Goal: Information Seeking & Learning: Learn about a topic

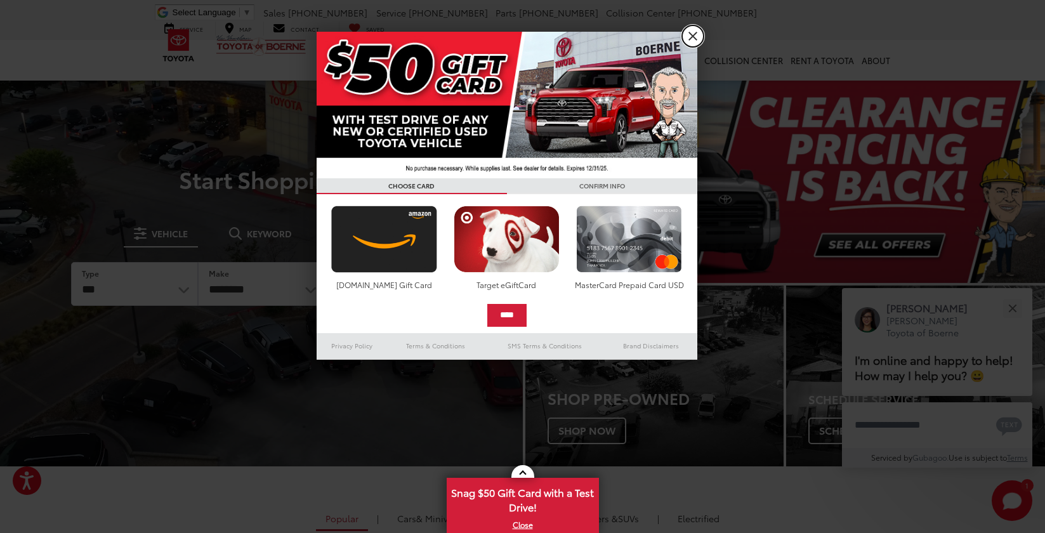
click at [693, 33] on link "X" at bounding box center [693, 36] width 22 height 22
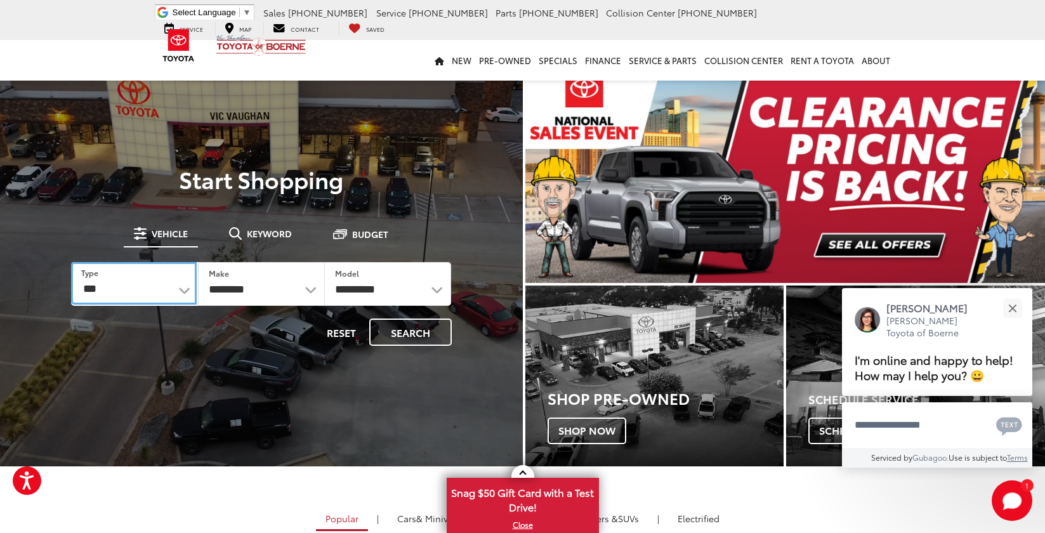
click at [150, 287] on select "*** *** **** *********" at bounding box center [134, 283] width 126 height 43
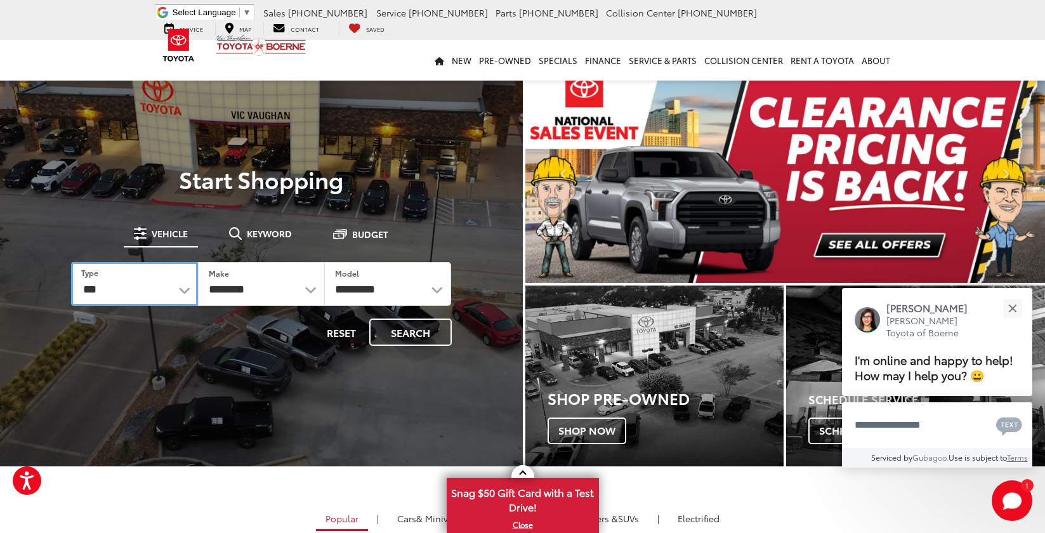
select select "******"
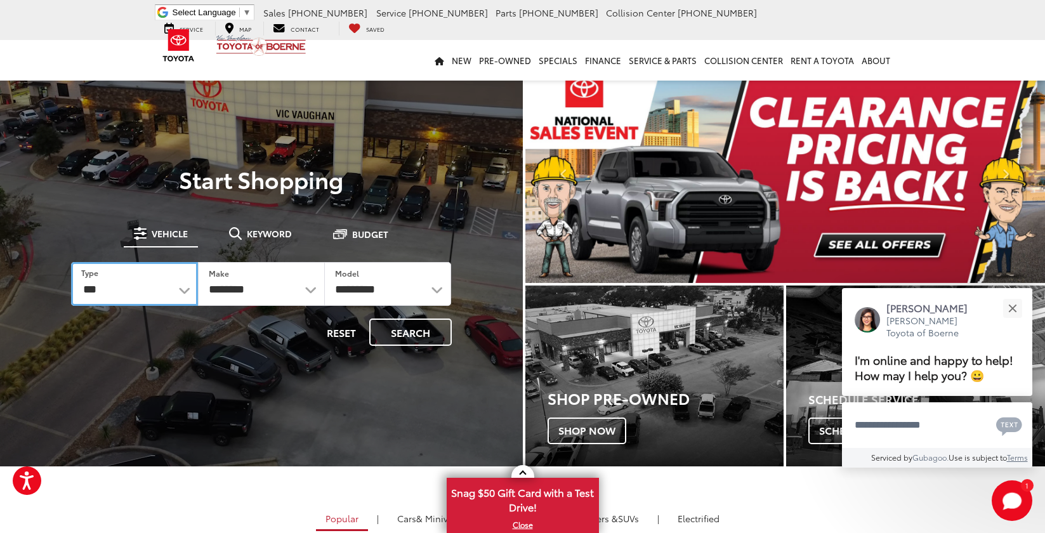
click at [71, 262] on select "*** *** **** *********" at bounding box center [134, 284] width 127 height 44
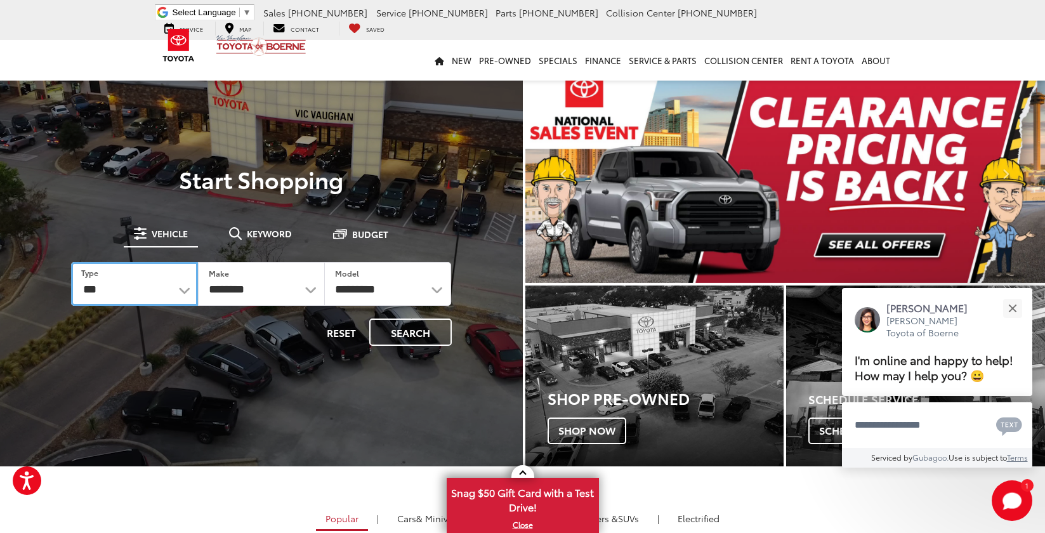
select select "******"
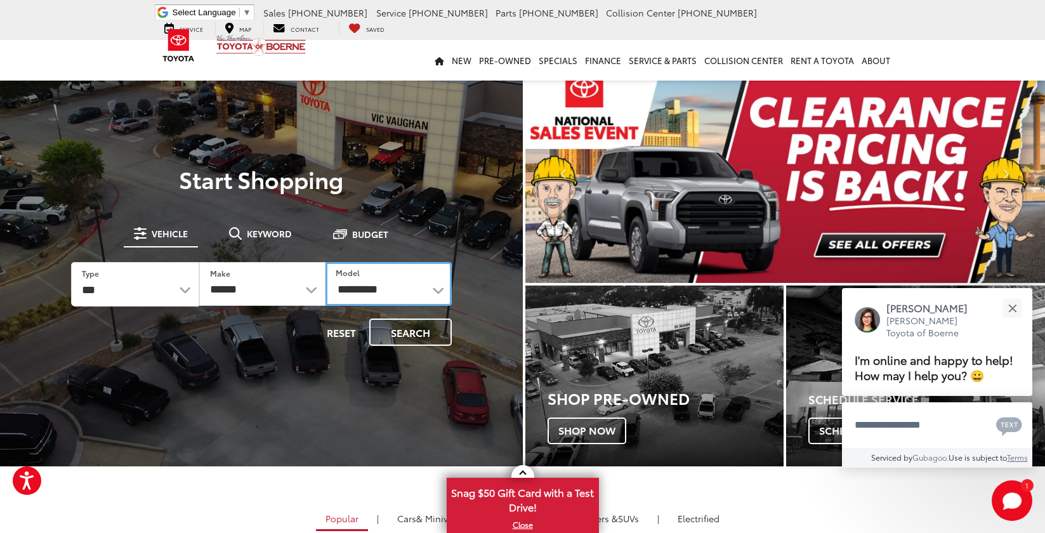
click at [391, 285] on select "**********" at bounding box center [388, 284] width 126 height 44
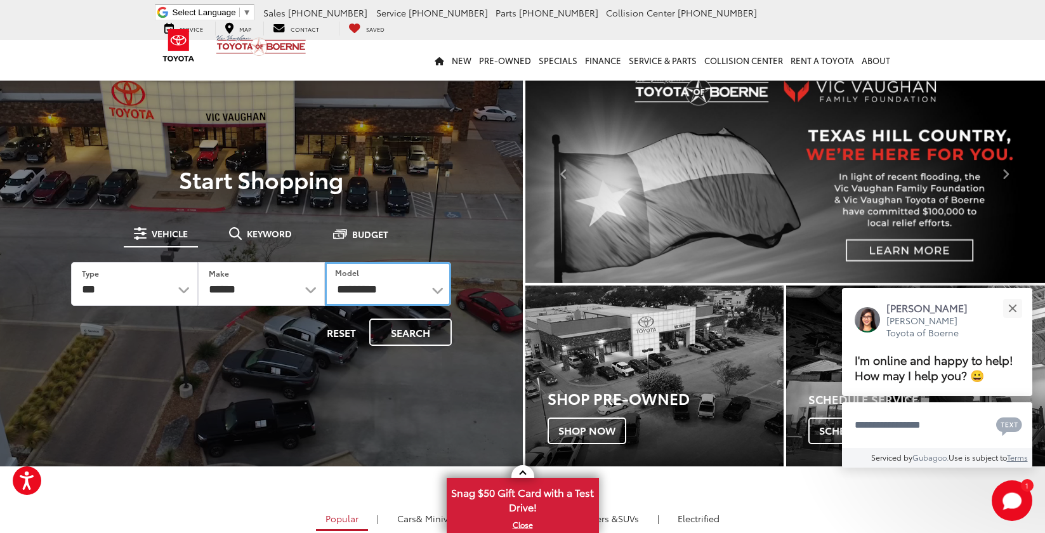
select select "**********"
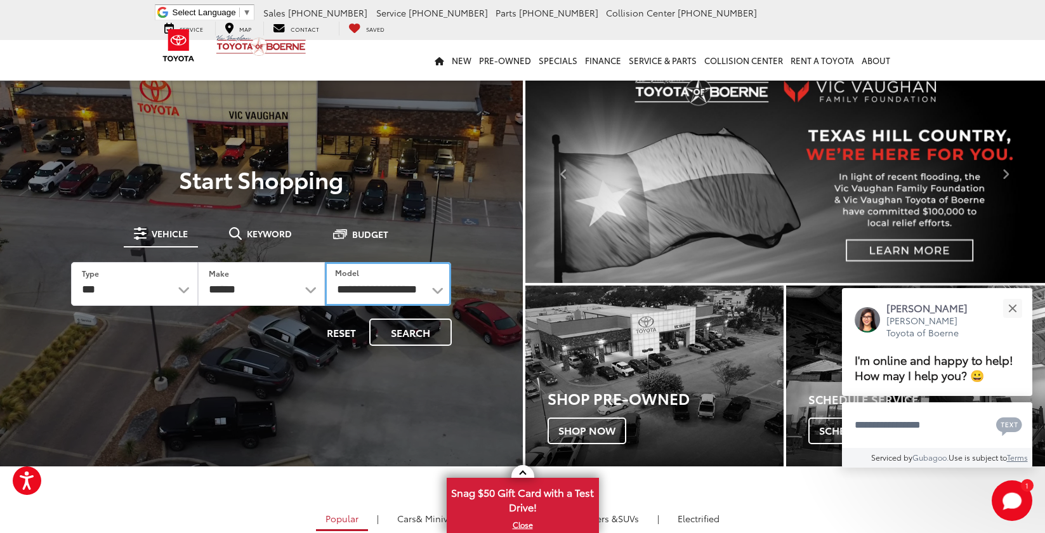
click at [325, 262] on select "**********" at bounding box center [388, 284] width 127 height 44
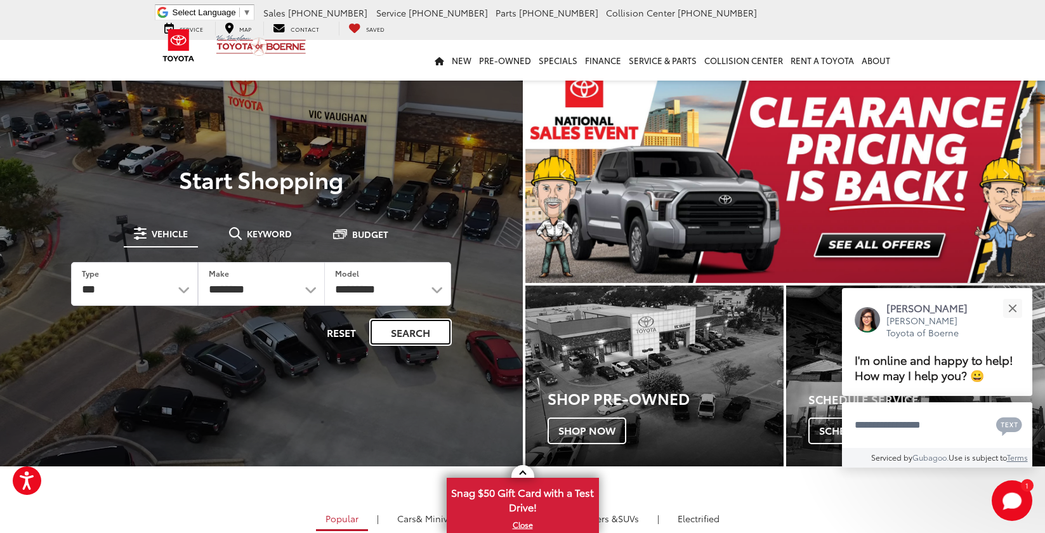
click at [426, 325] on button "Search" at bounding box center [410, 331] width 82 height 27
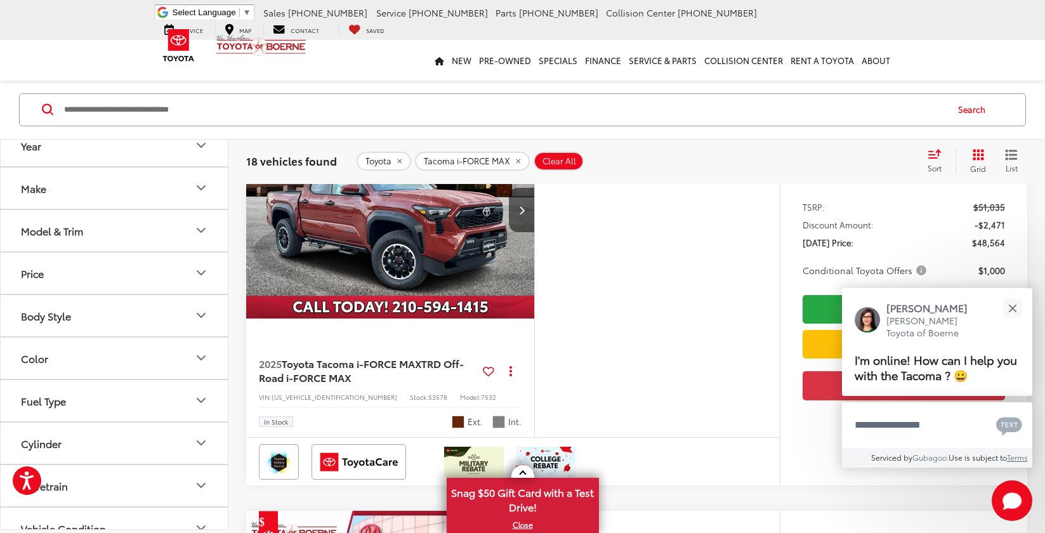
scroll to position [63, 0]
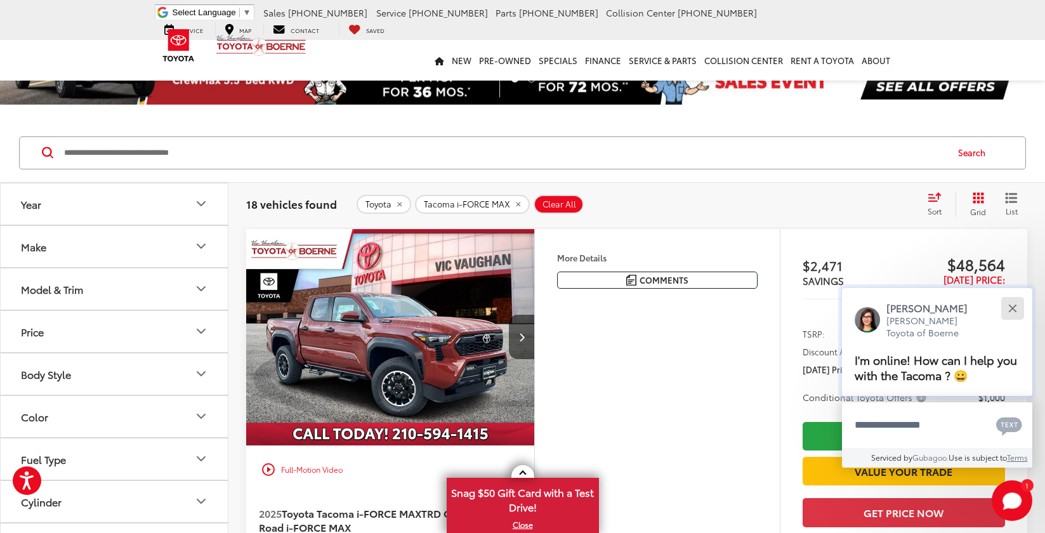
click at [1011, 313] on button "Close" at bounding box center [1011, 307] width 27 height 27
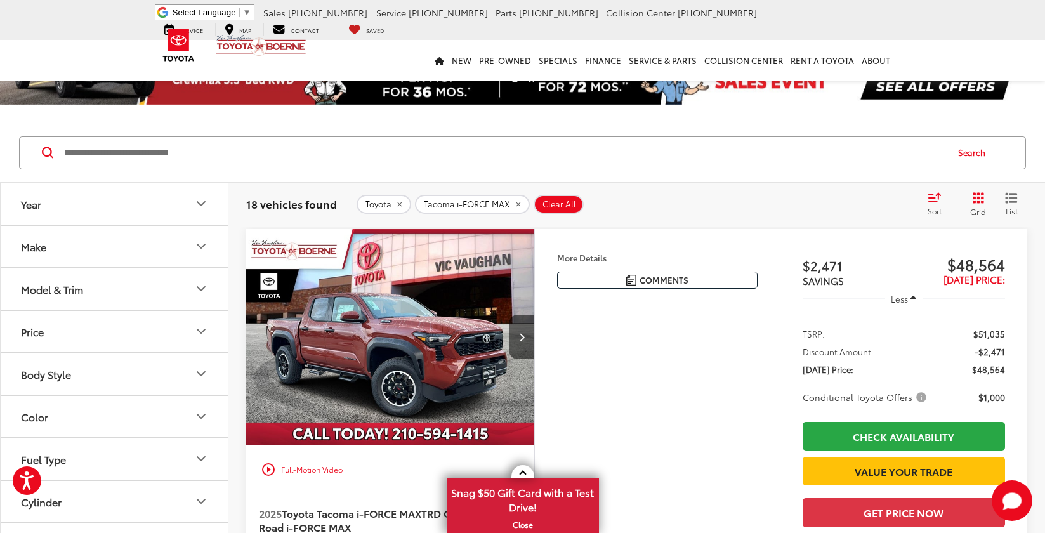
click at [166, 287] on button "Model & Trim" at bounding box center [115, 288] width 228 height 41
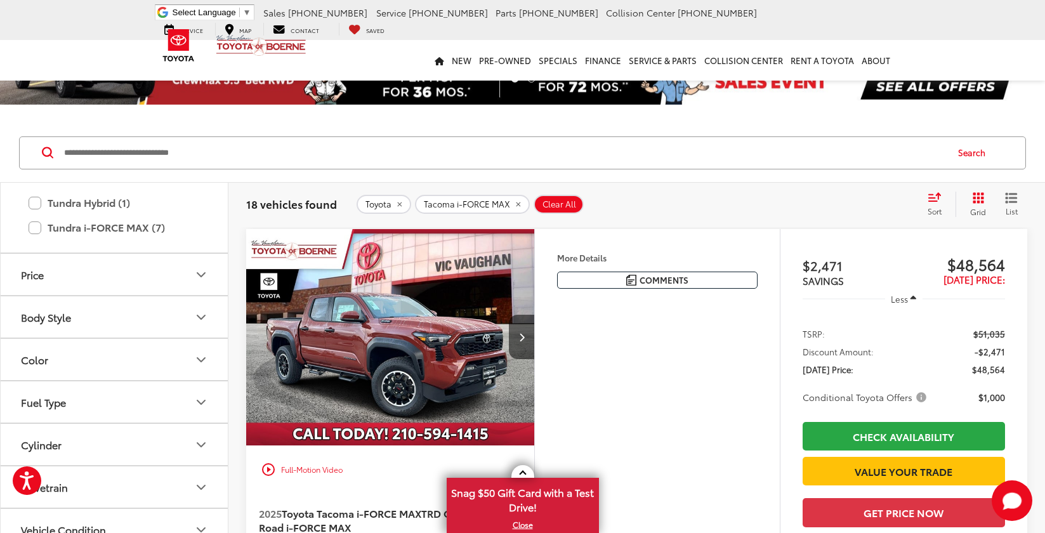
scroll to position [688, 0]
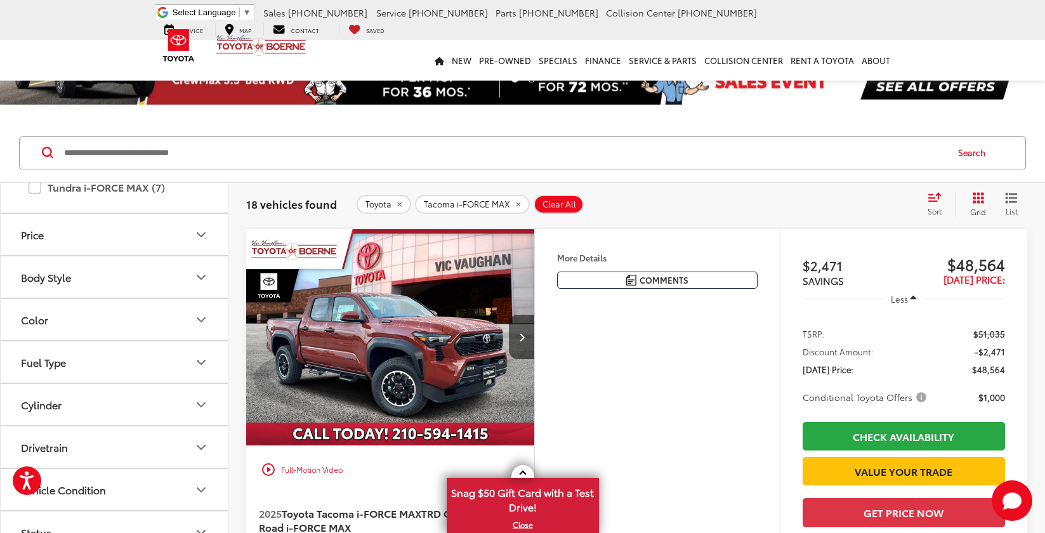
click at [185, 329] on button "Color" at bounding box center [115, 319] width 228 height 41
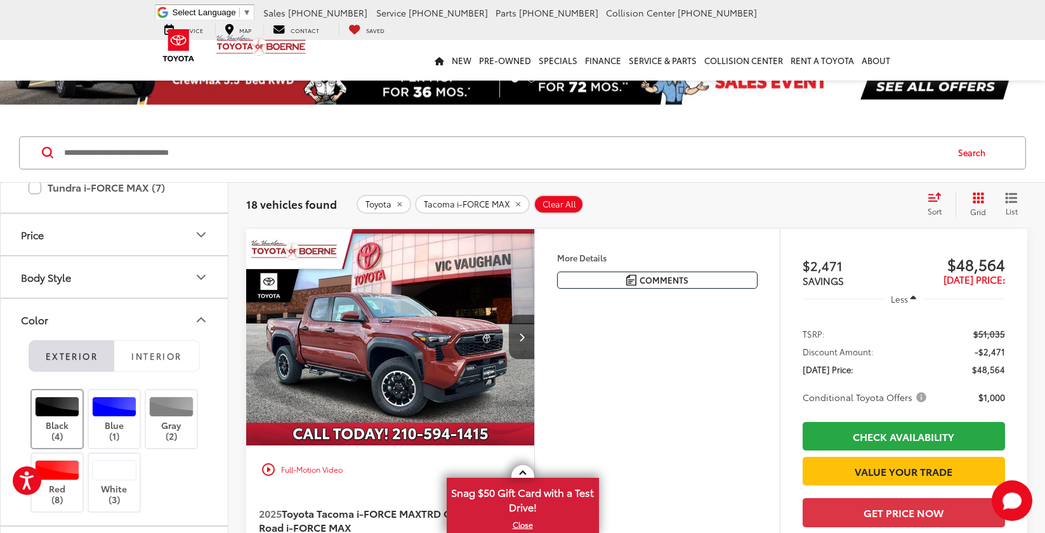
click at [62, 409] on div at bounding box center [57, 406] width 45 height 20
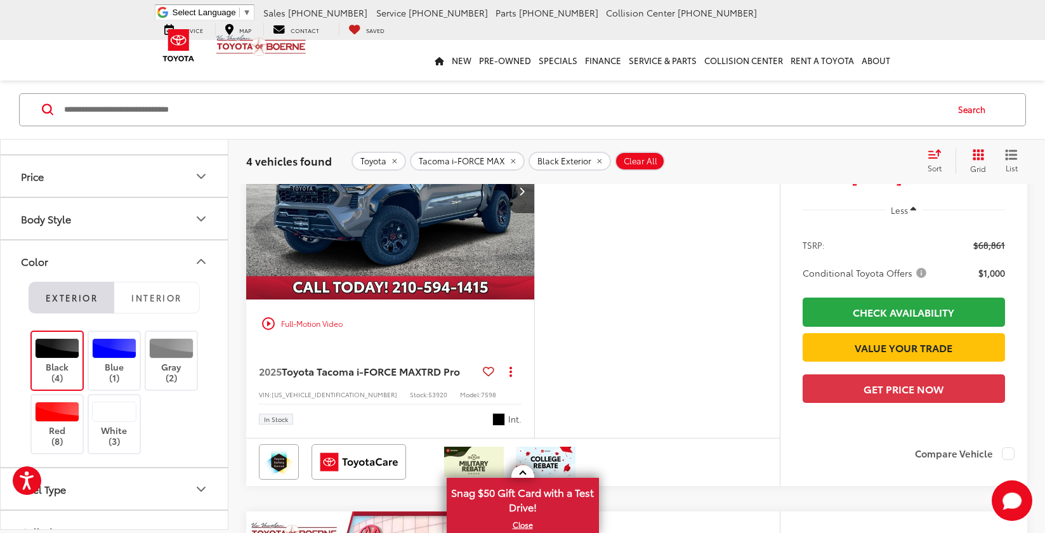
scroll to position [1078, 0]
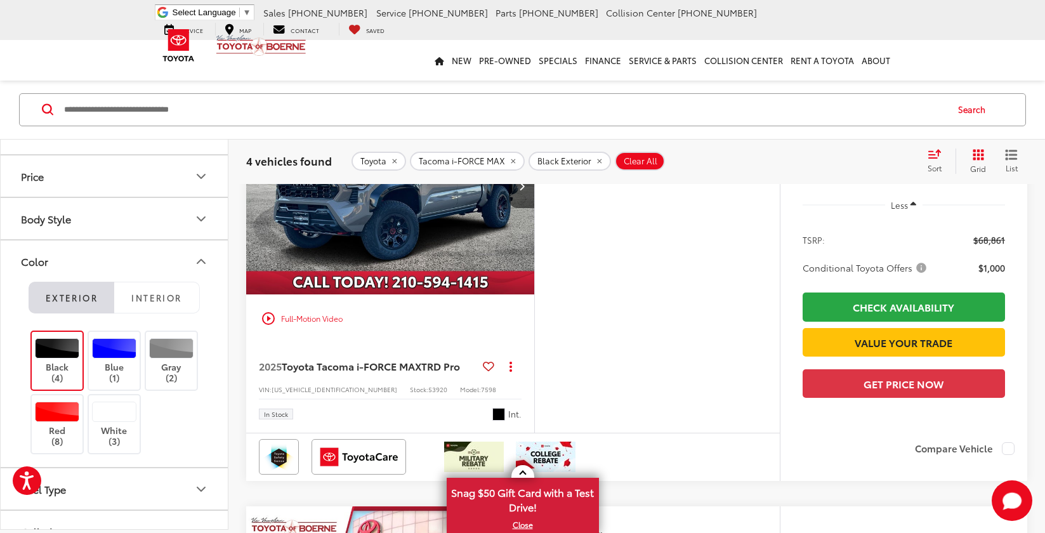
click at [199, 218] on icon "Body Style" at bounding box center [201, 219] width 8 height 4
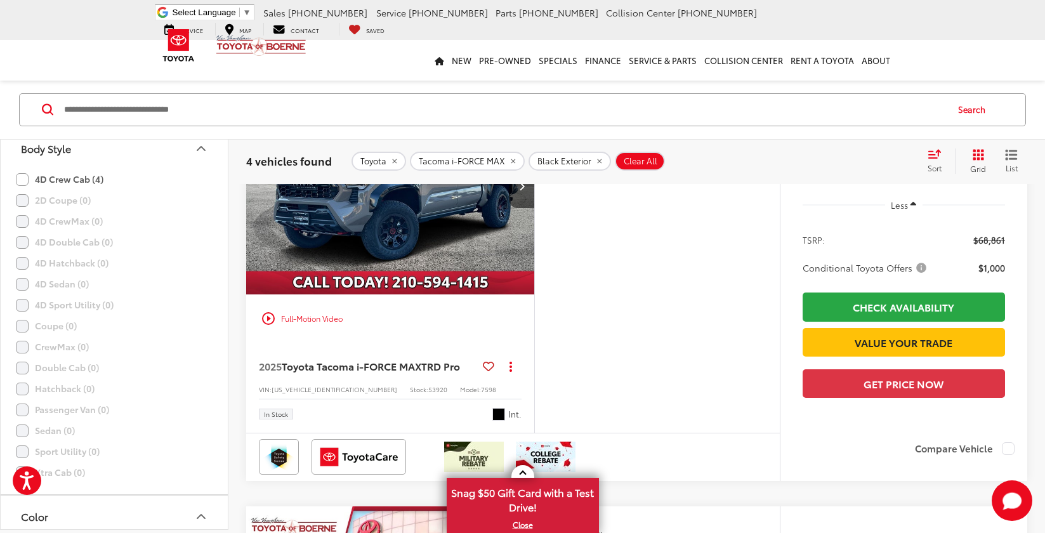
scroll to position [688, 0]
click at [203, 220] on icon "Body Style" at bounding box center [200, 218] width 15 height 15
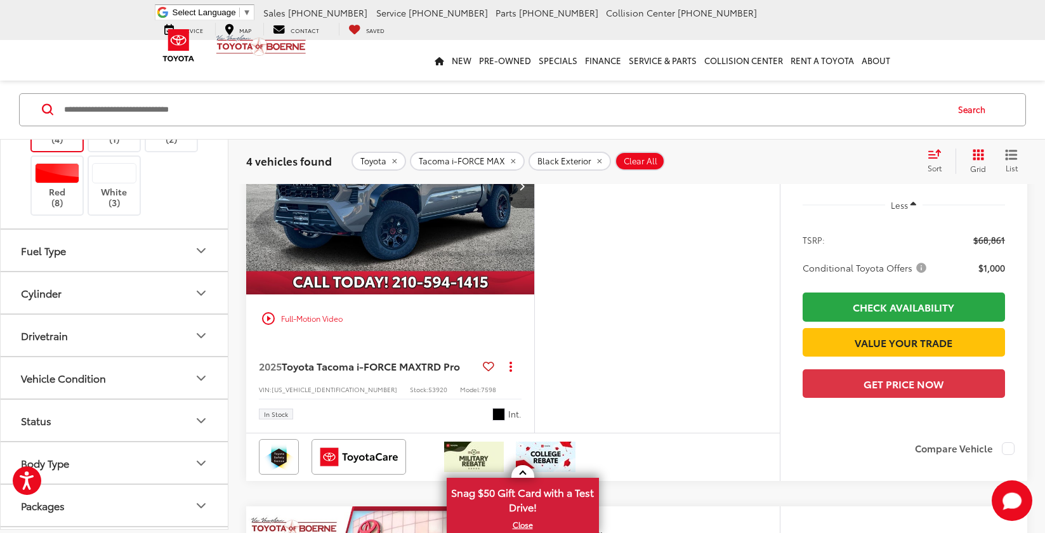
scroll to position [1009, 0]
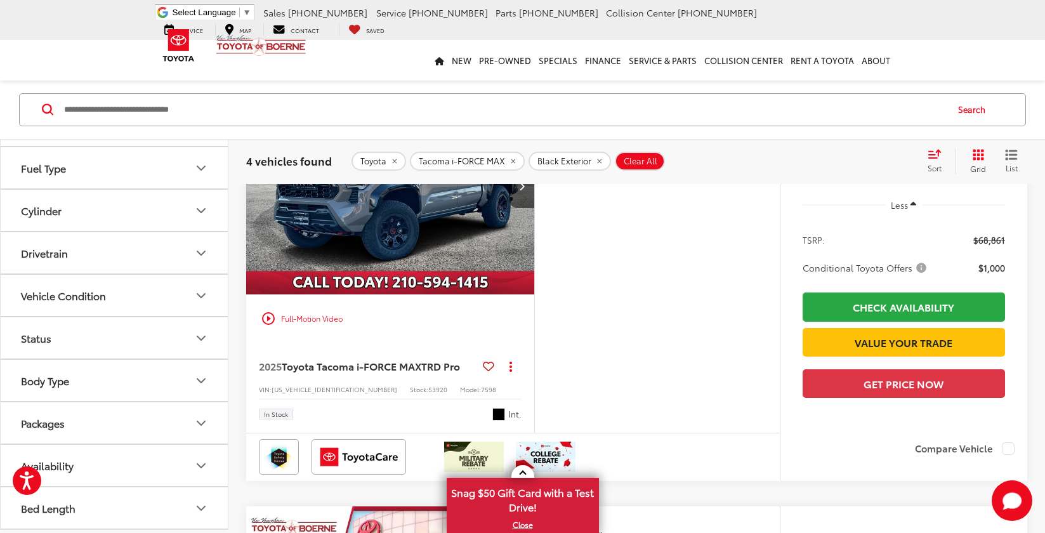
click at [196, 379] on icon "Body Type" at bounding box center [200, 379] width 15 height 15
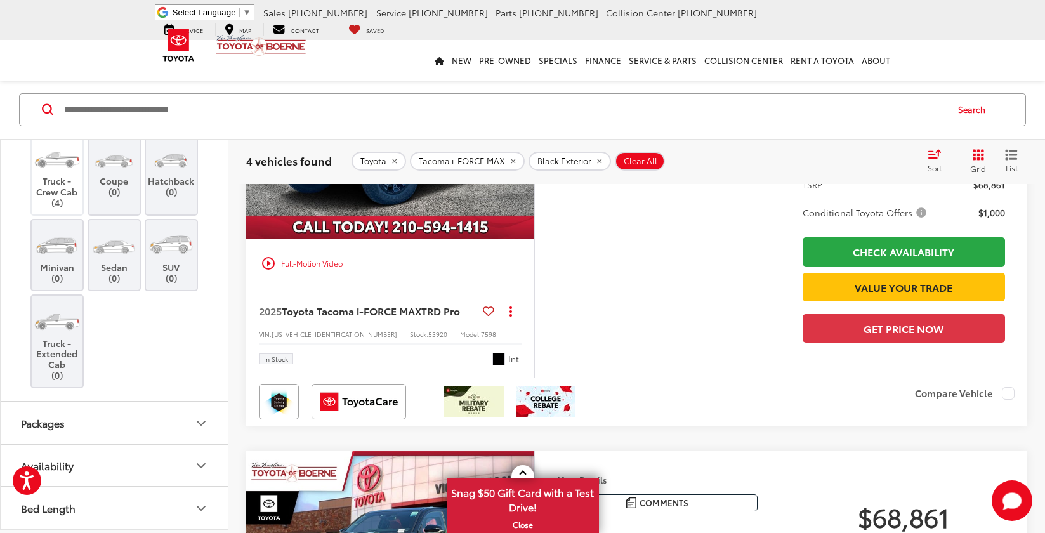
scroll to position [1269, 0]
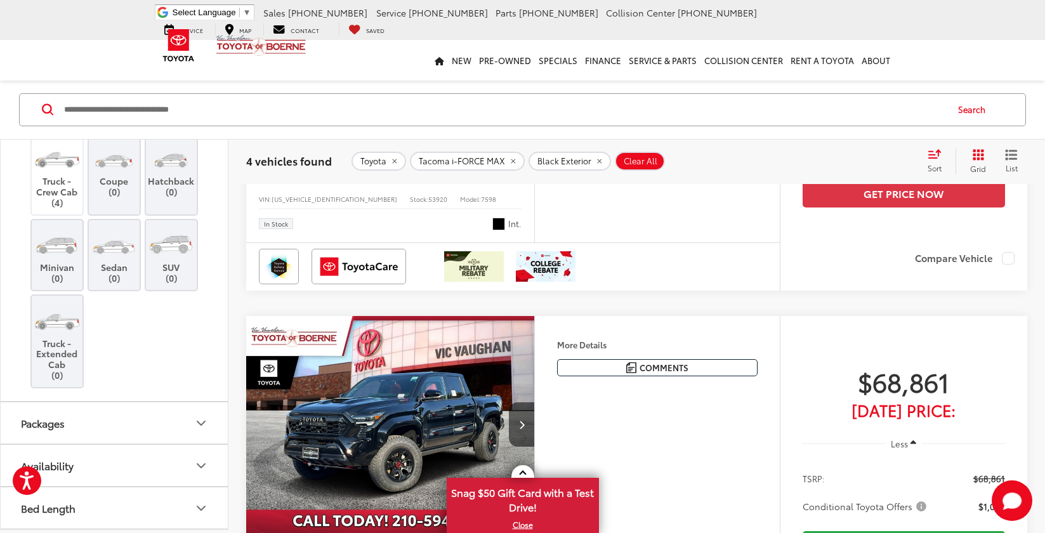
click at [202, 426] on icon "Packages" at bounding box center [200, 422] width 15 height 15
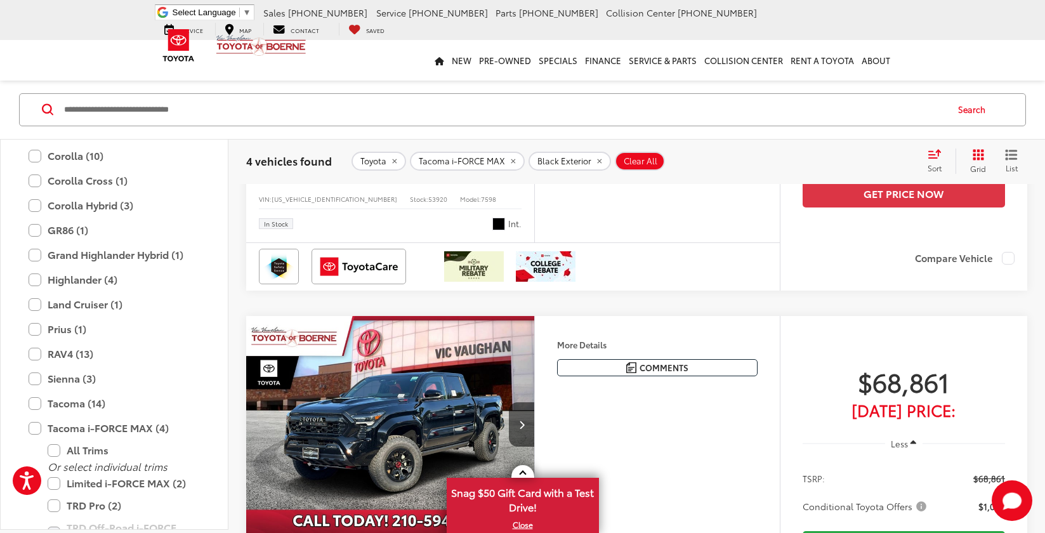
scroll to position [37, 0]
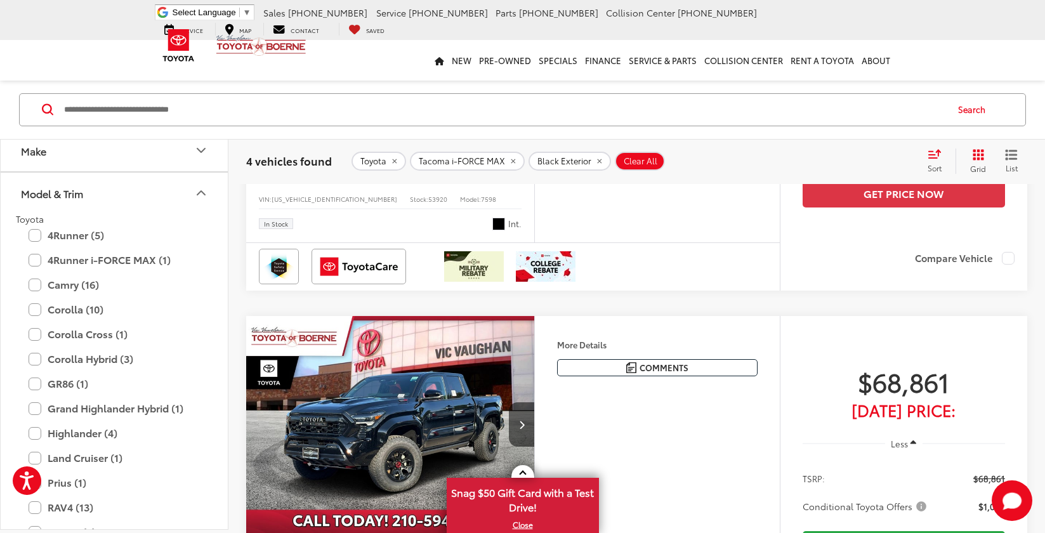
click at [198, 191] on icon "Model & Trim" at bounding box center [200, 192] width 15 height 15
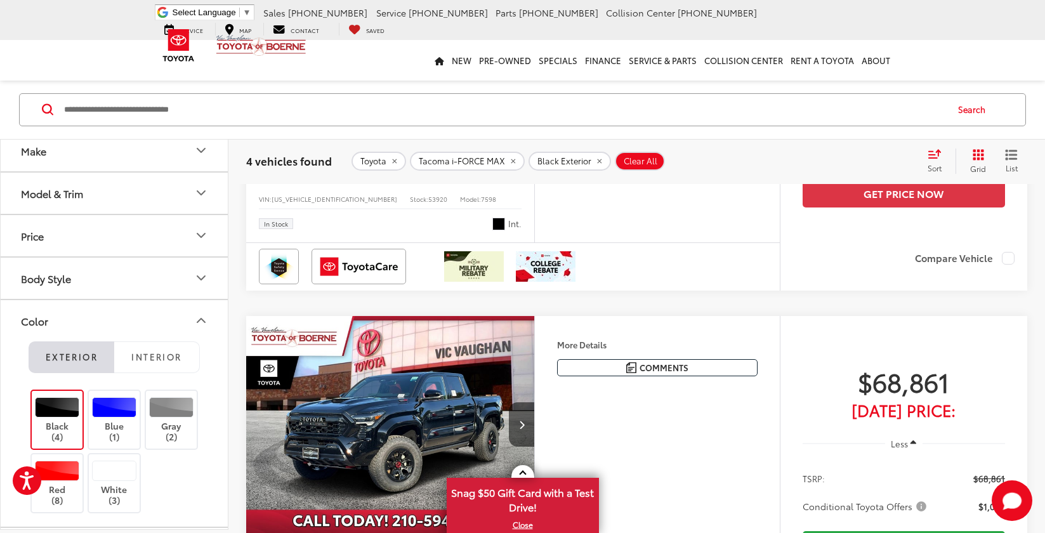
click at [197, 322] on icon "Color" at bounding box center [201, 320] width 8 height 4
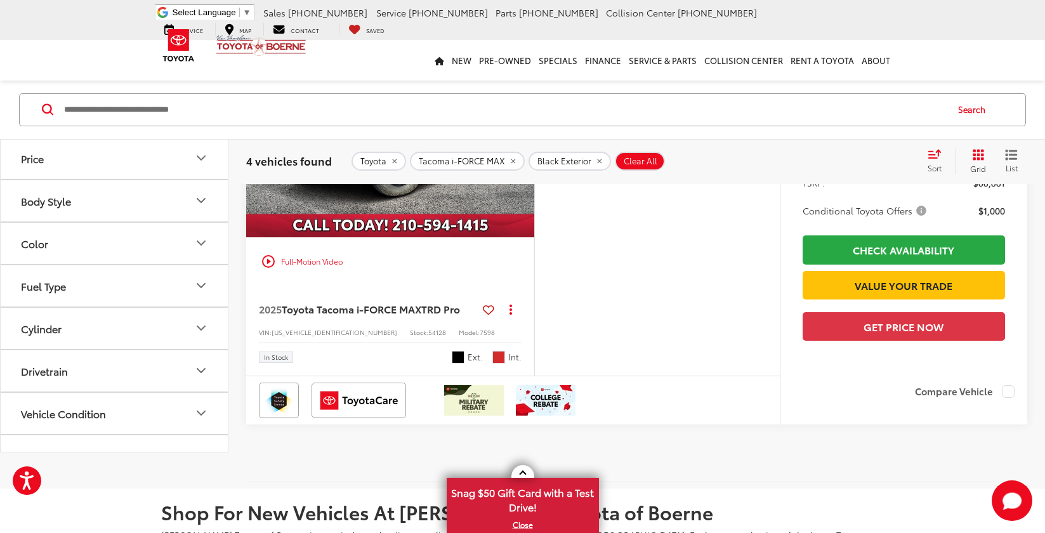
scroll to position [1586, 0]
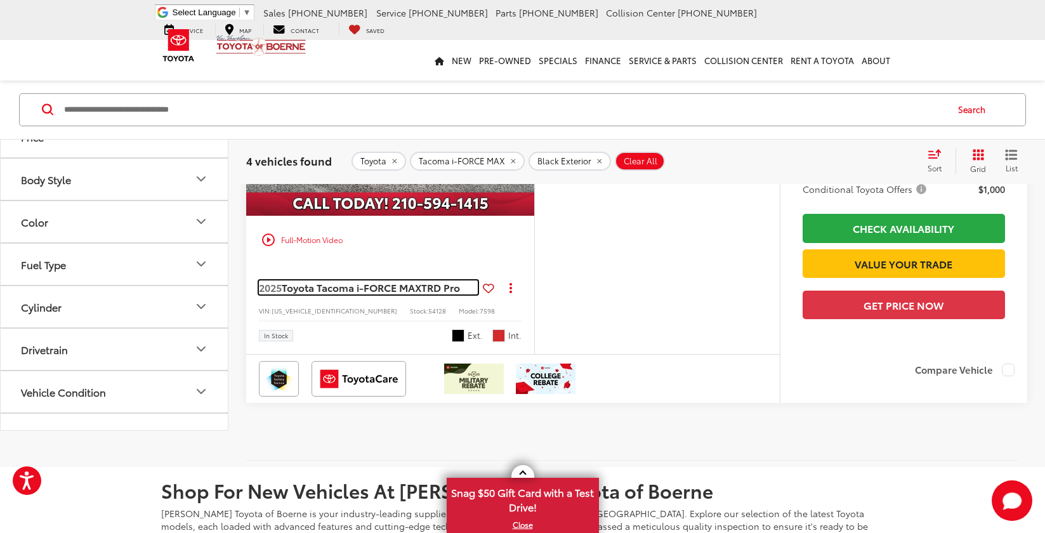
click at [327, 294] on span "Toyota Tacoma i-FORCE MAX" at bounding box center [352, 287] width 140 height 15
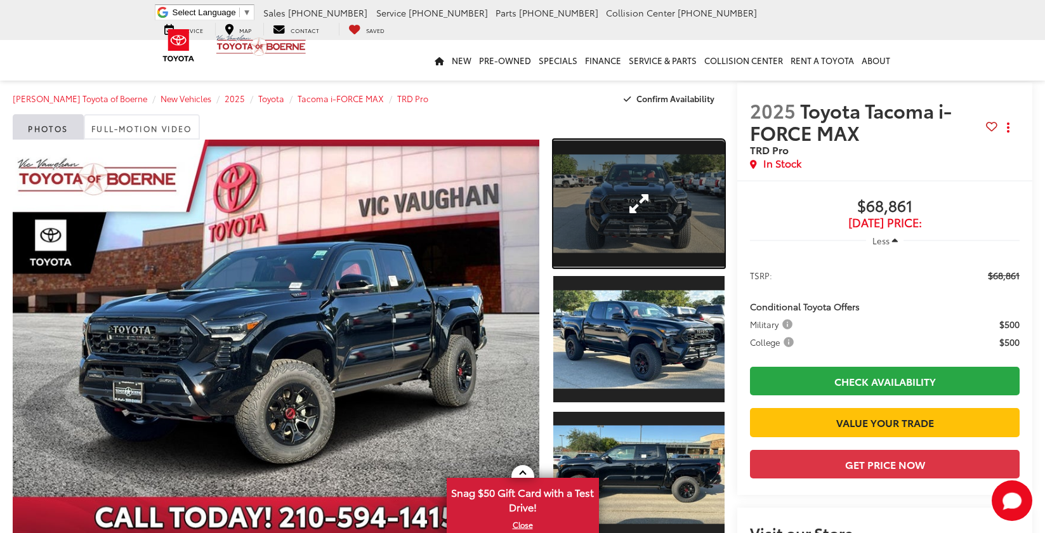
click at [643, 197] on link "Expand Photo 1" at bounding box center [638, 204] width 171 height 128
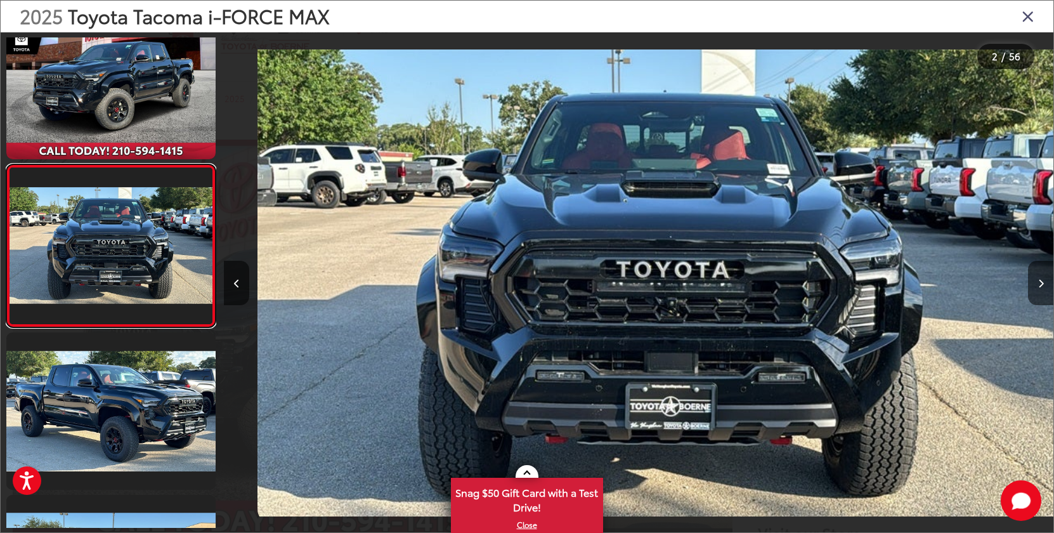
scroll to position [0, 830]
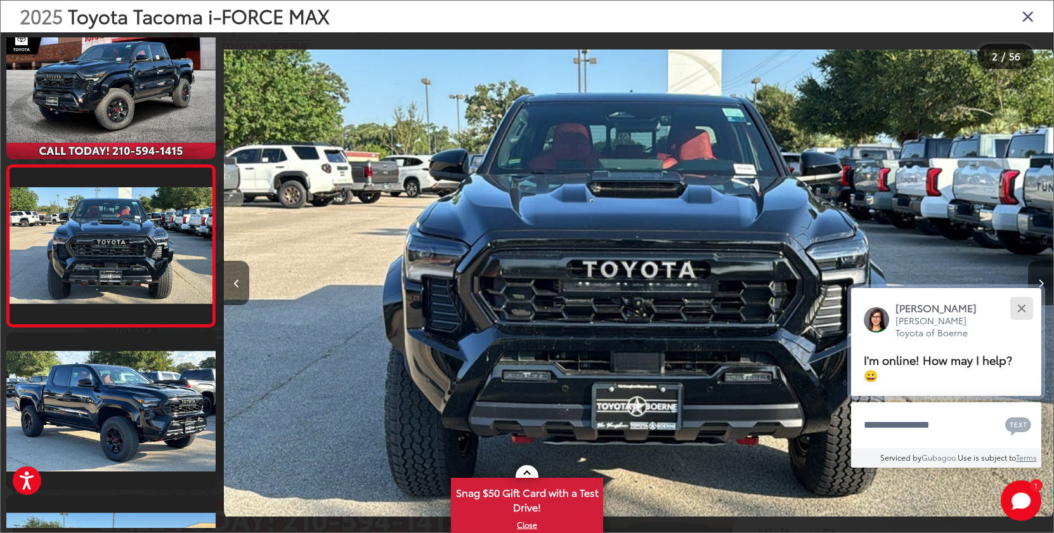
click at [1025, 307] on button "Close" at bounding box center [1021, 307] width 27 height 27
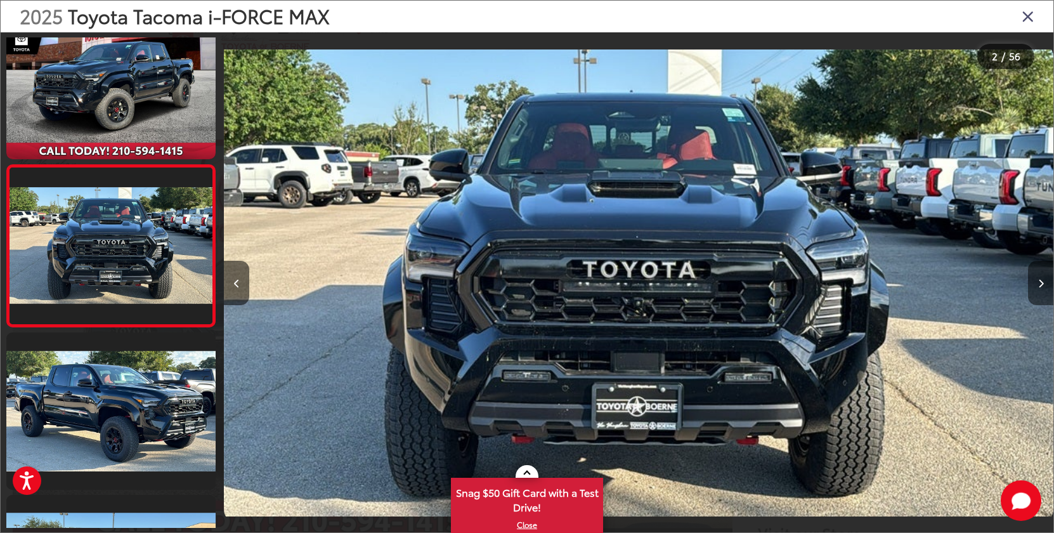
click at [1035, 280] on button "Next image" at bounding box center [1040, 283] width 25 height 44
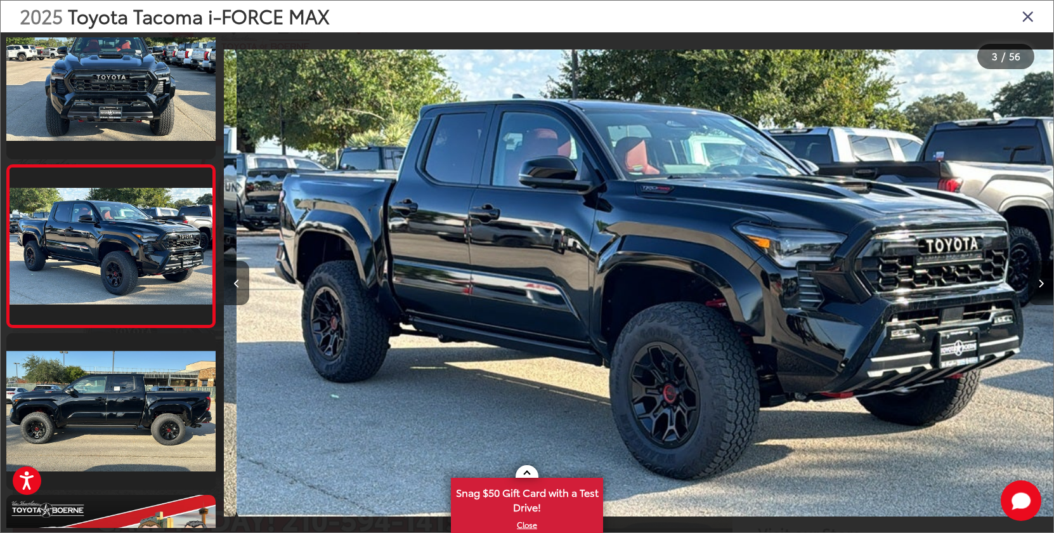
scroll to position [0, 1659]
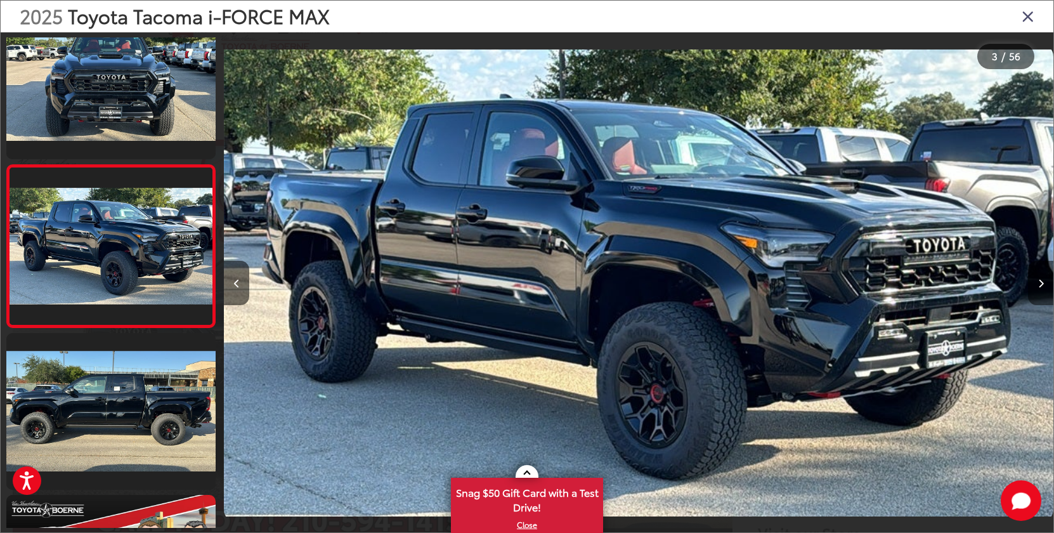
click at [1043, 283] on icon "Next image" at bounding box center [1041, 283] width 6 height 9
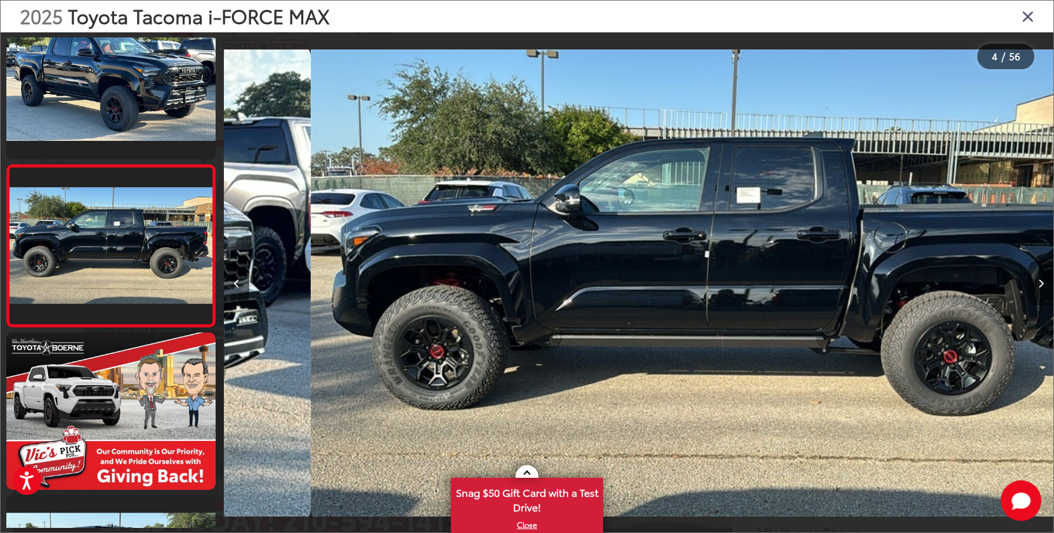
scroll to position [0, 2489]
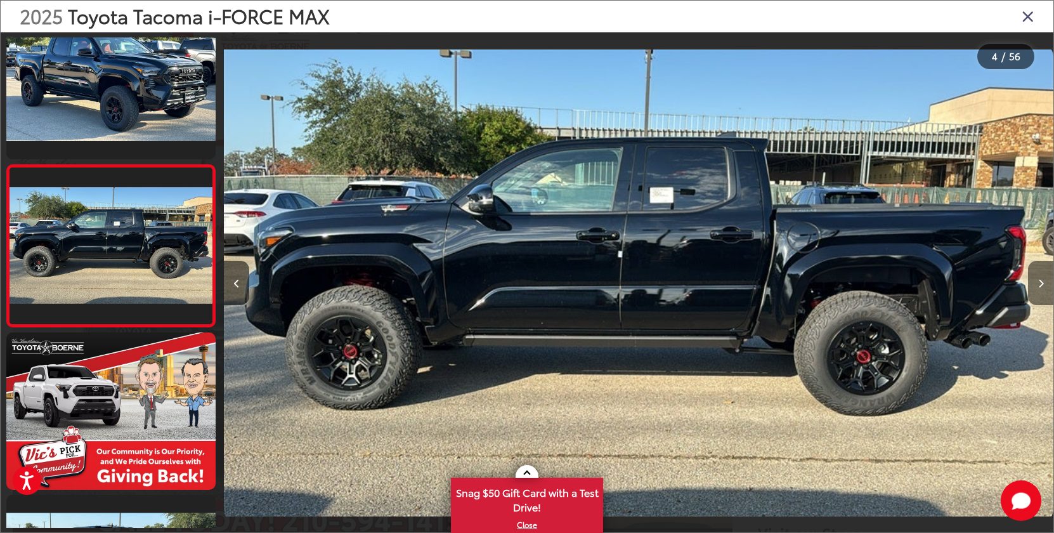
click at [1043, 283] on icon "Next image" at bounding box center [1041, 283] width 6 height 9
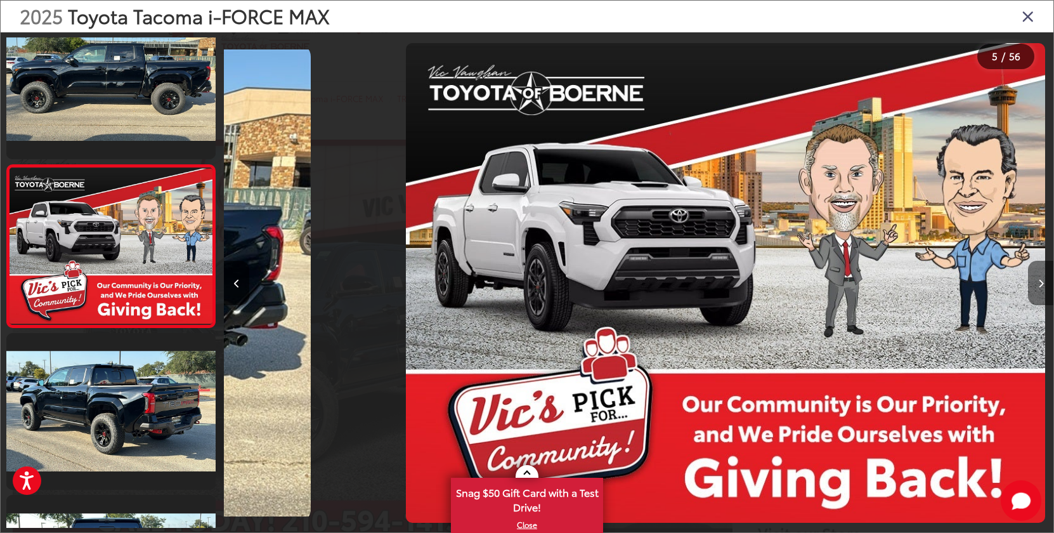
scroll to position [0, 3319]
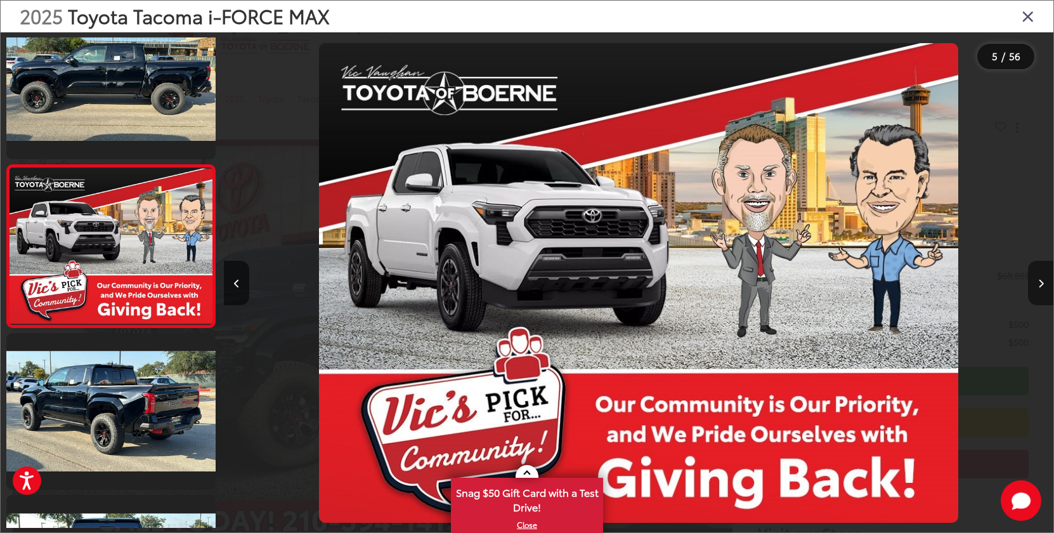
click at [1043, 283] on icon "Next image" at bounding box center [1041, 283] width 6 height 9
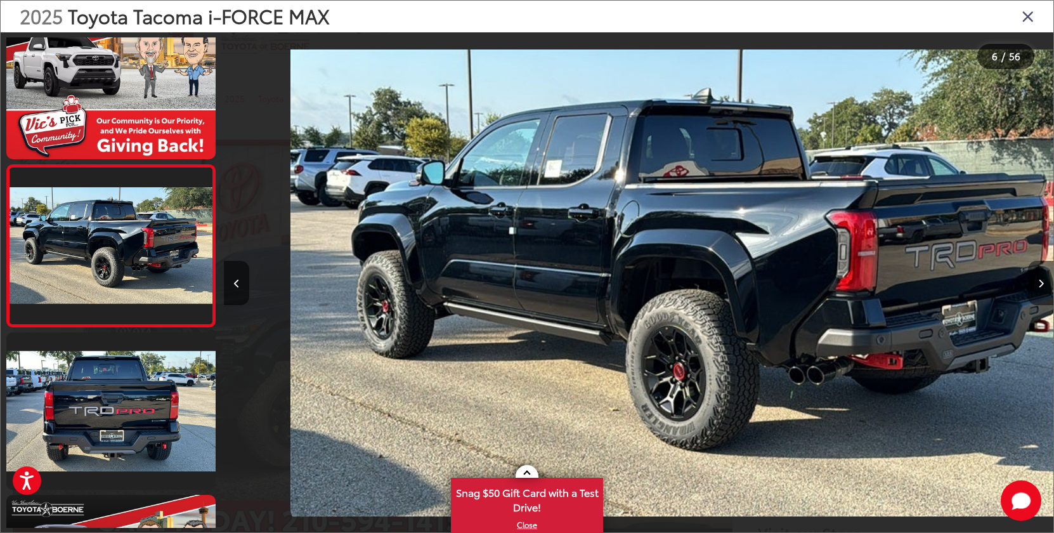
scroll to position [0, 4149]
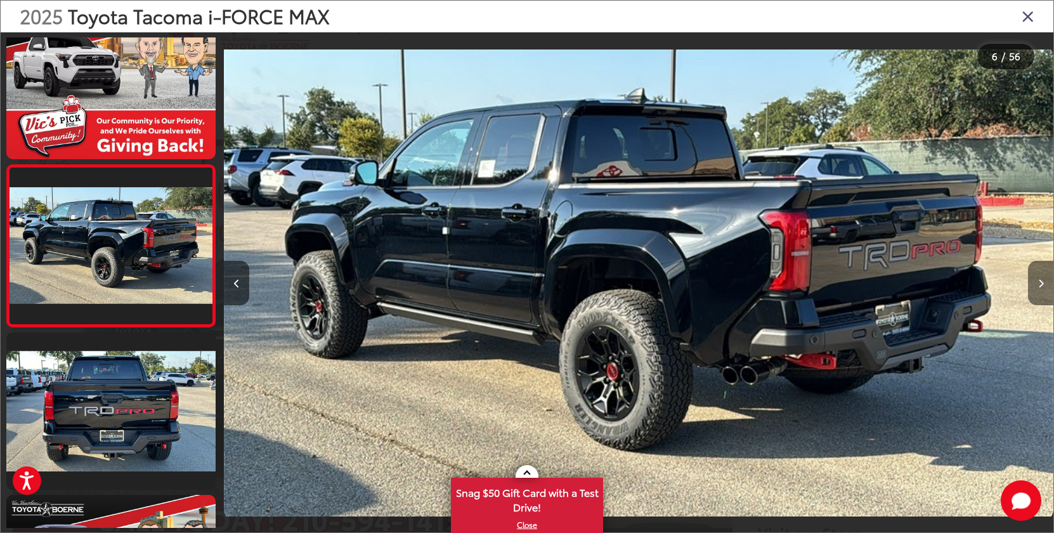
click at [1043, 283] on icon "Next image" at bounding box center [1041, 283] width 6 height 9
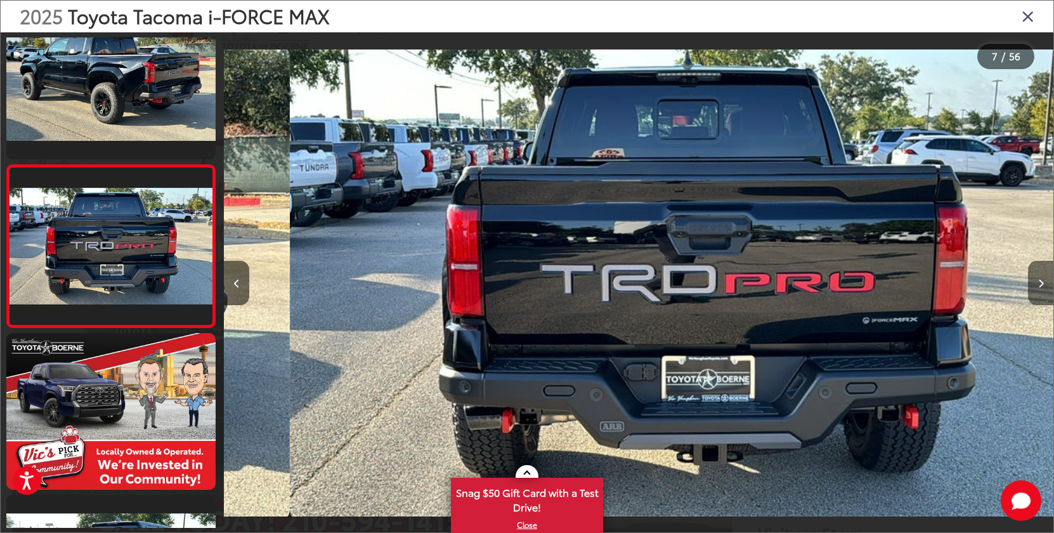
scroll to position [0, 4978]
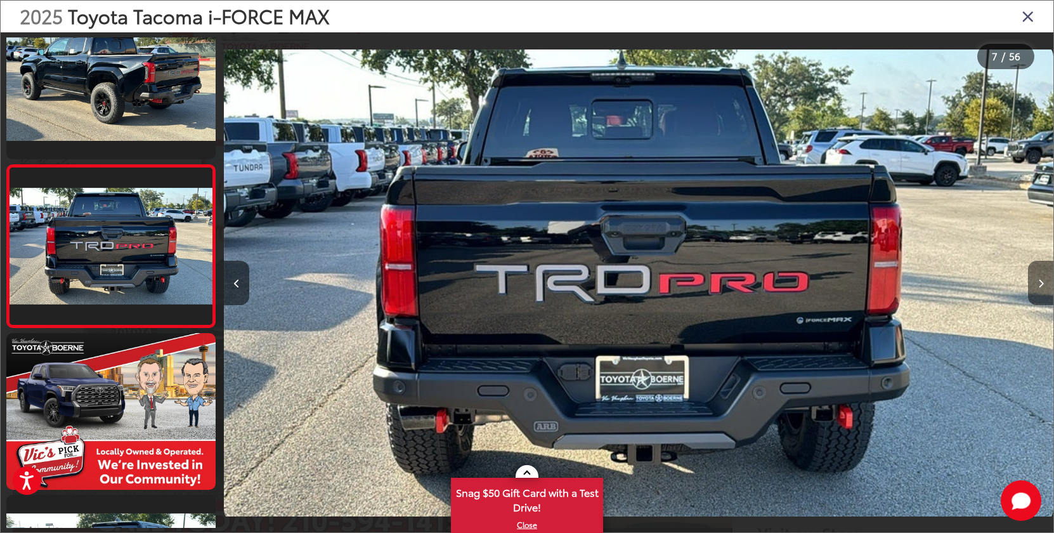
click at [1043, 283] on icon "Next image" at bounding box center [1041, 283] width 6 height 9
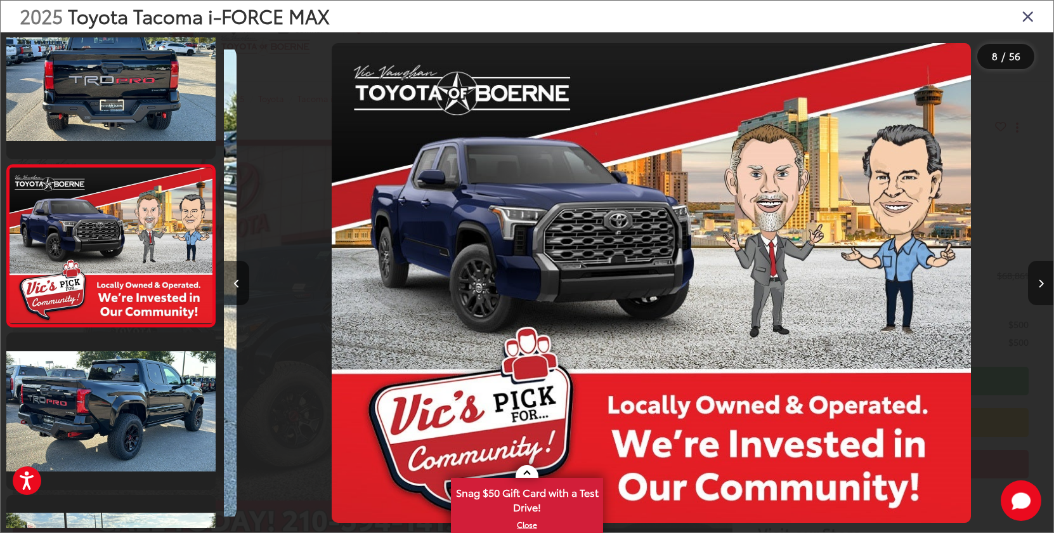
scroll to position [0, 0]
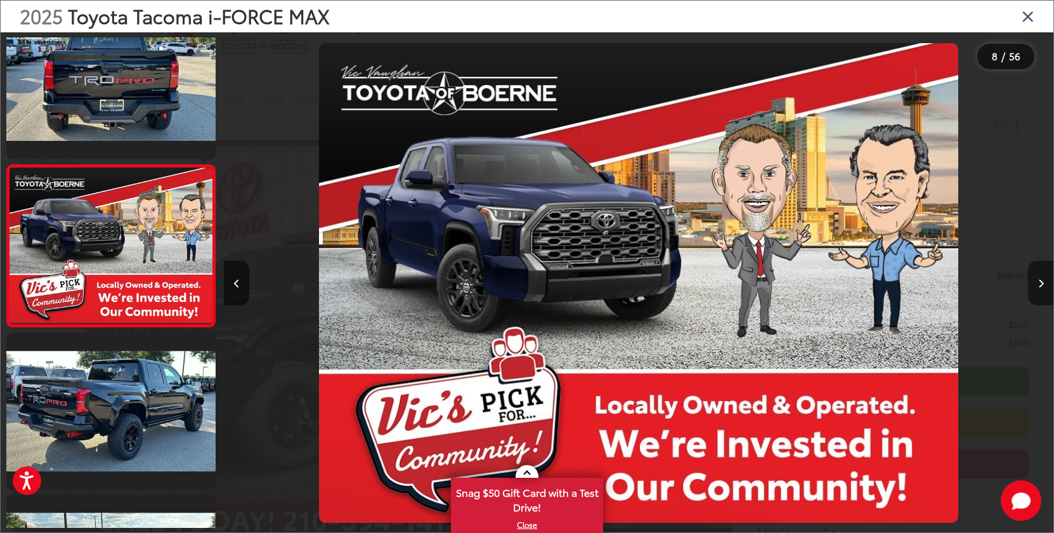
click at [1043, 283] on icon "Next image" at bounding box center [1041, 283] width 6 height 9
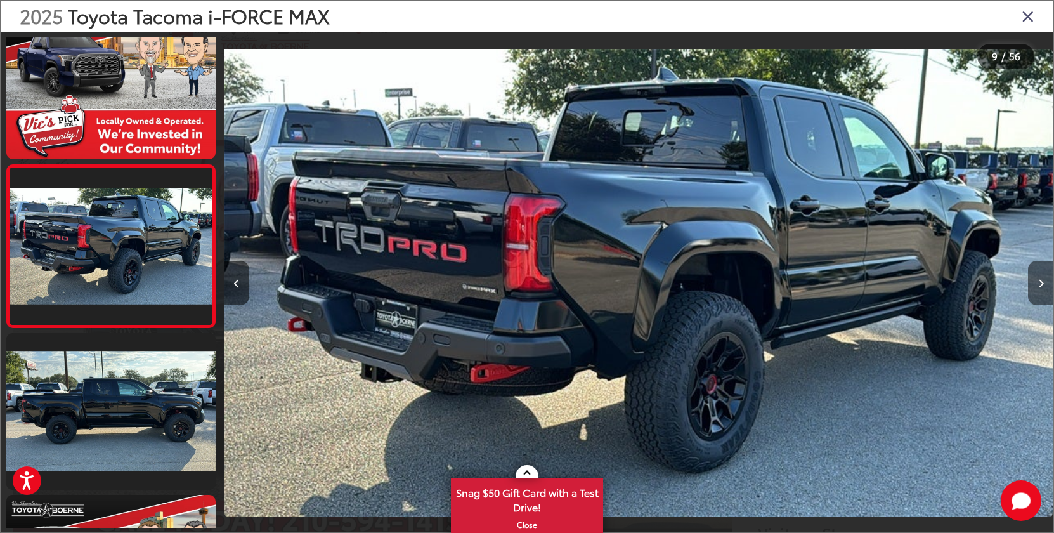
click at [1043, 283] on icon "Next image" at bounding box center [1041, 283] width 6 height 9
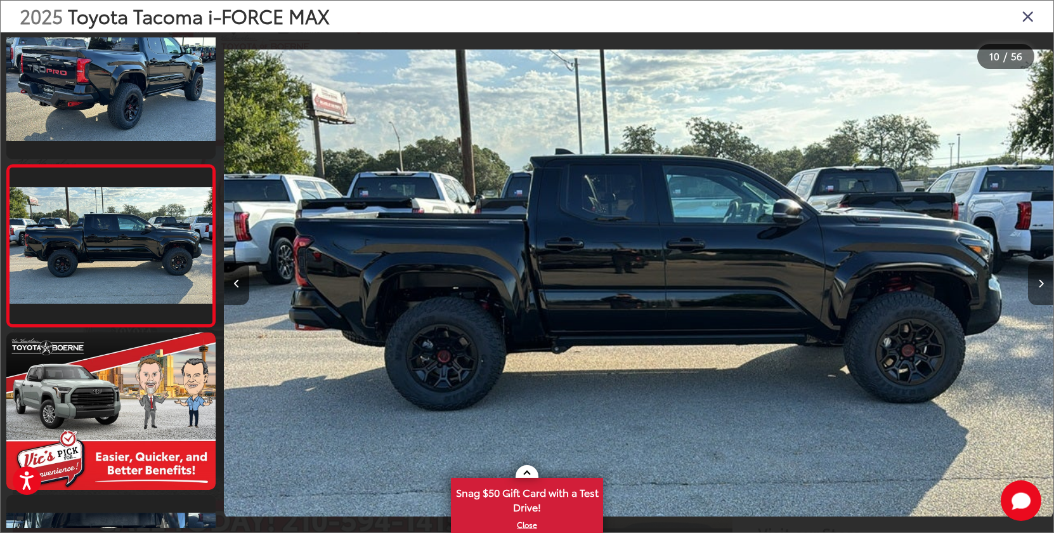
click at [1043, 283] on icon "Next image" at bounding box center [1041, 283] width 6 height 9
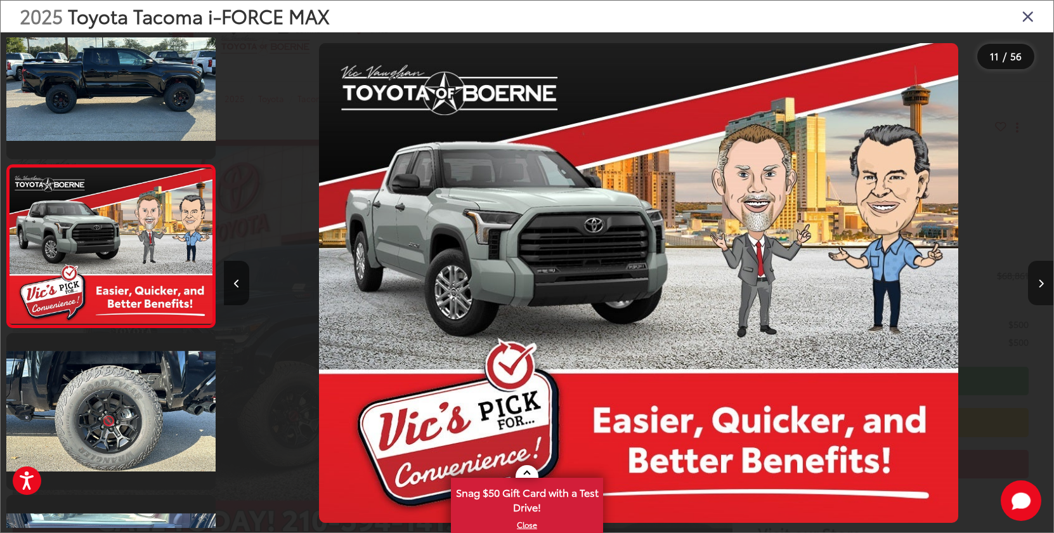
click at [1043, 283] on icon "Next image" at bounding box center [1041, 283] width 6 height 9
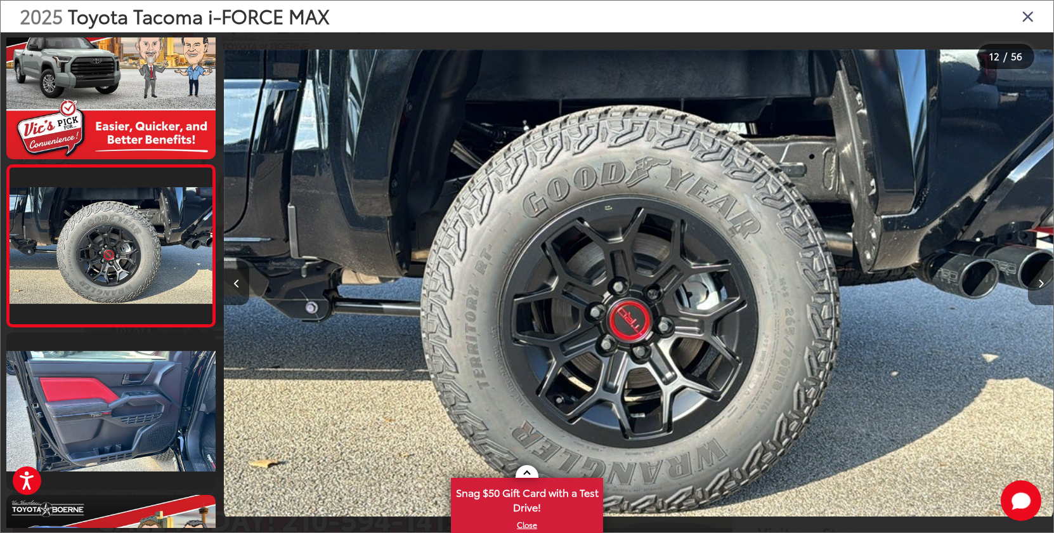
click at [1043, 283] on icon "Next image" at bounding box center [1041, 283] width 6 height 9
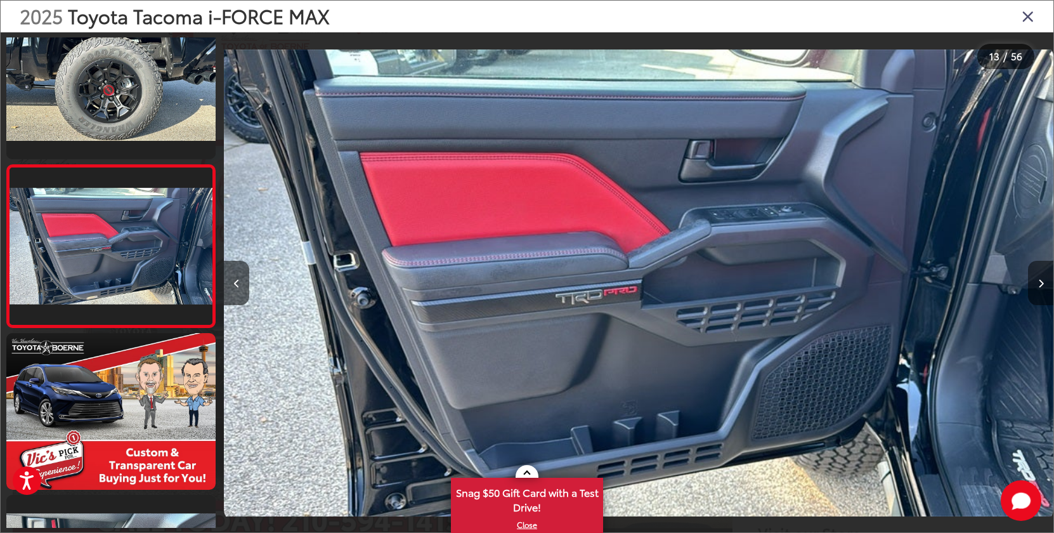
click at [1043, 283] on icon "Next image" at bounding box center [1041, 283] width 6 height 9
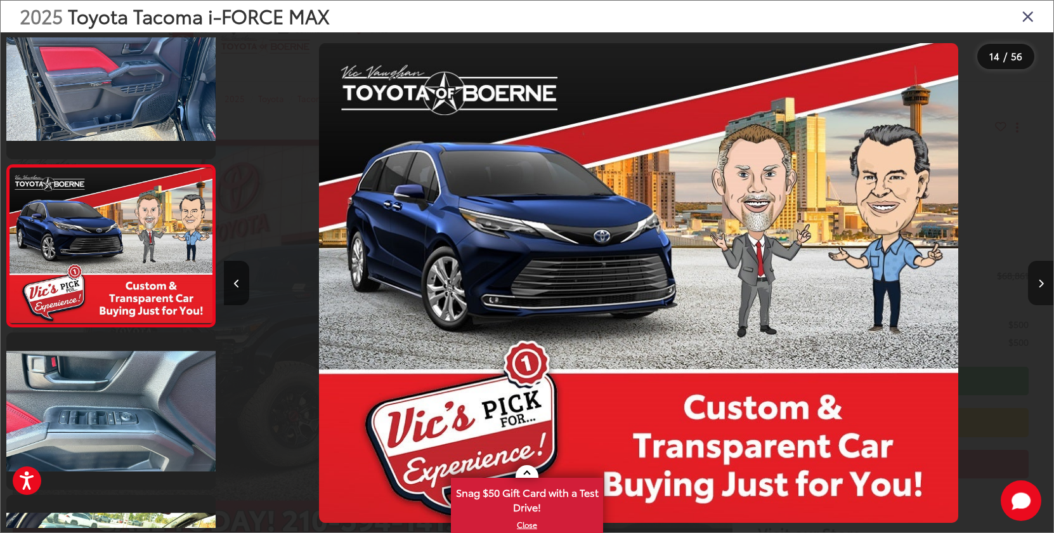
click at [1043, 283] on icon "Next image" at bounding box center [1041, 283] width 6 height 9
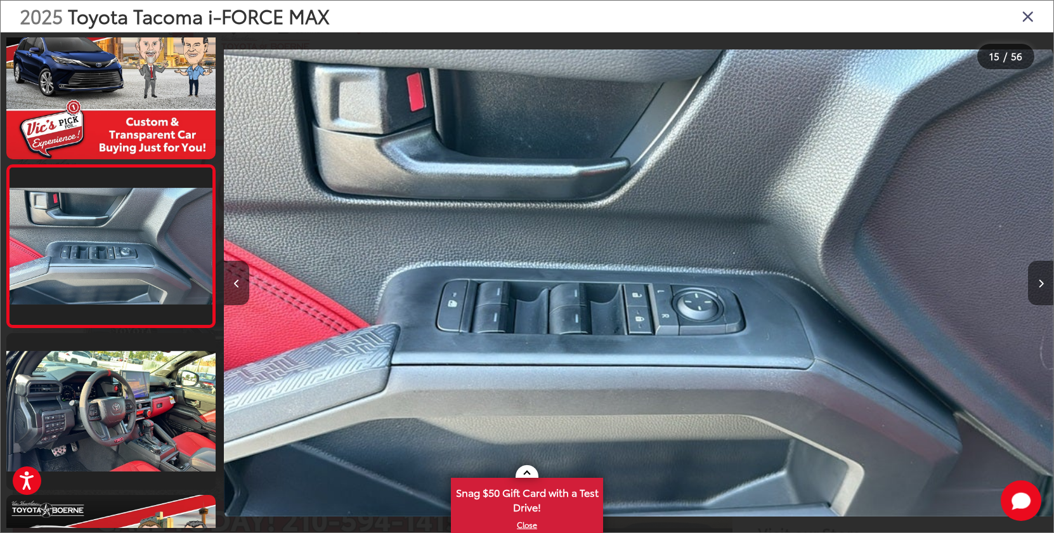
click at [1043, 283] on icon "Next image" at bounding box center [1041, 283] width 6 height 9
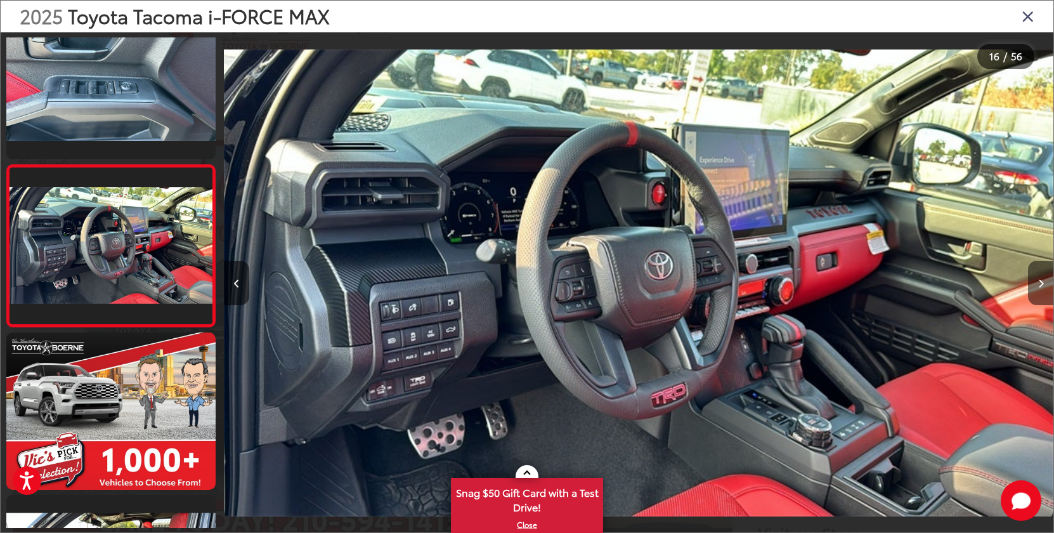
click at [1043, 283] on icon "Next image" at bounding box center [1041, 283] width 6 height 9
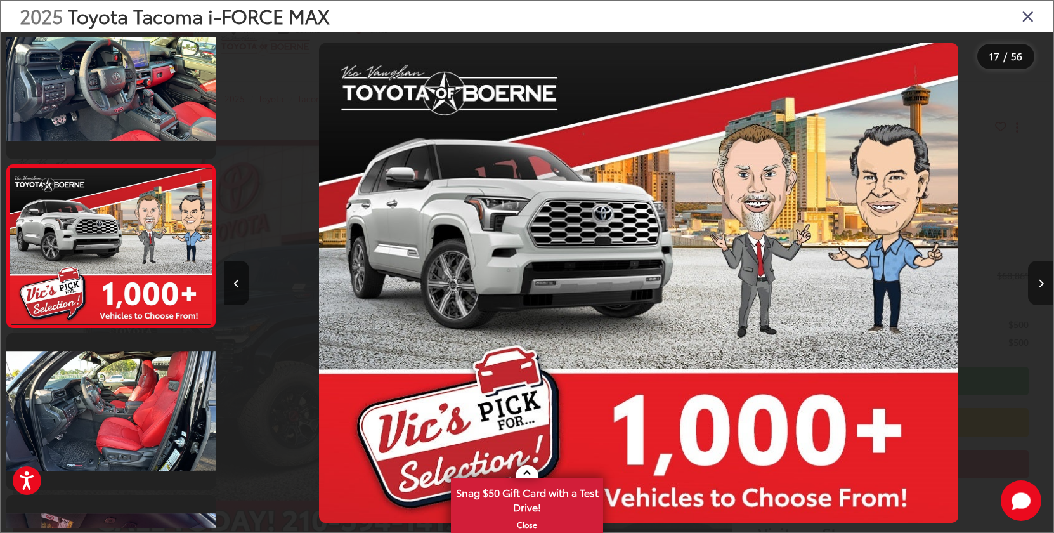
click at [1043, 283] on icon "Next image" at bounding box center [1041, 283] width 6 height 9
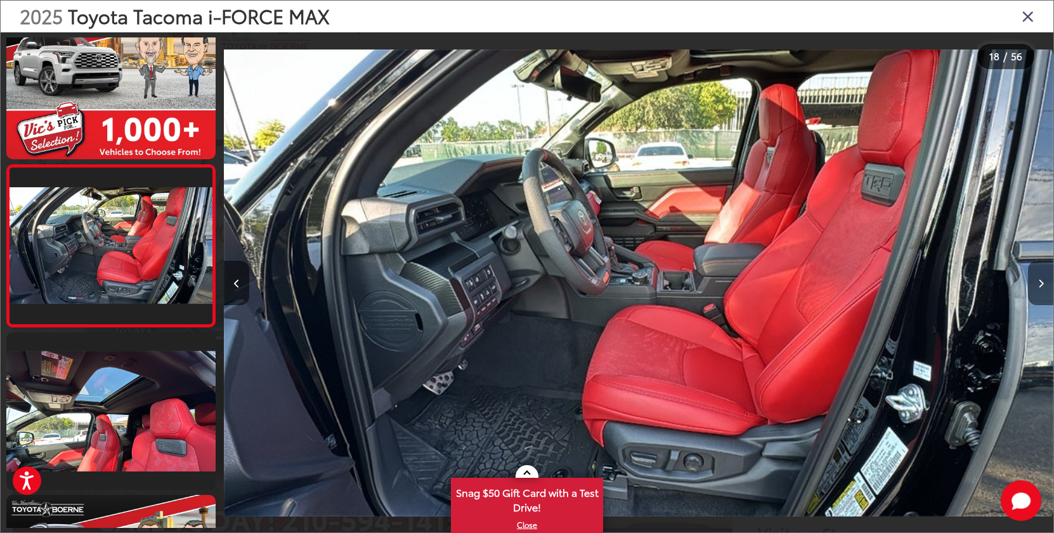
click at [1043, 283] on icon "Next image" at bounding box center [1041, 283] width 6 height 9
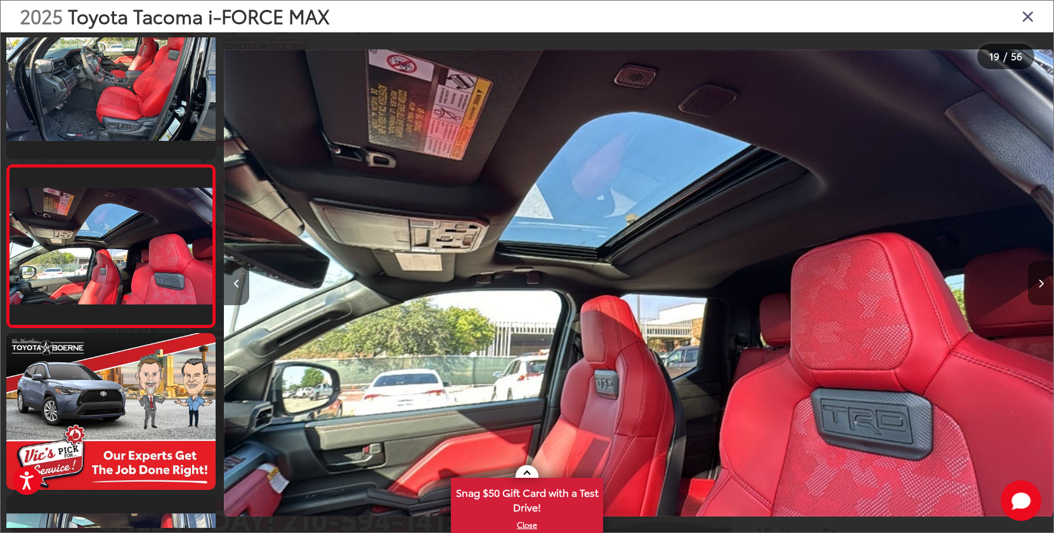
click at [1043, 283] on icon "Next image" at bounding box center [1041, 283] width 6 height 9
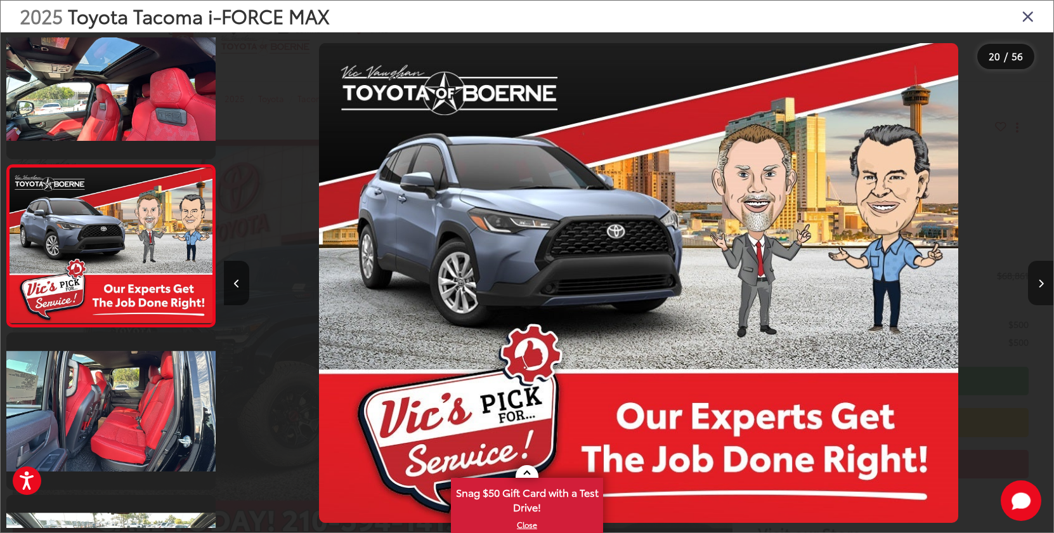
click at [1043, 283] on icon "Next image" at bounding box center [1041, 283] width 6 height 9
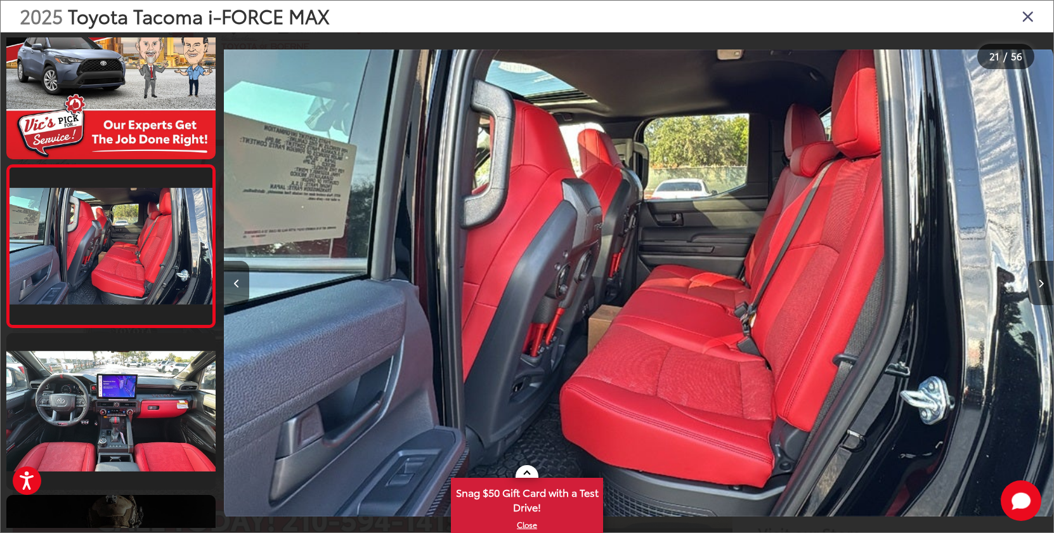
click at [1043, 283] on icon "Next image" at bounding box center [1041, 283] width 6 height 9
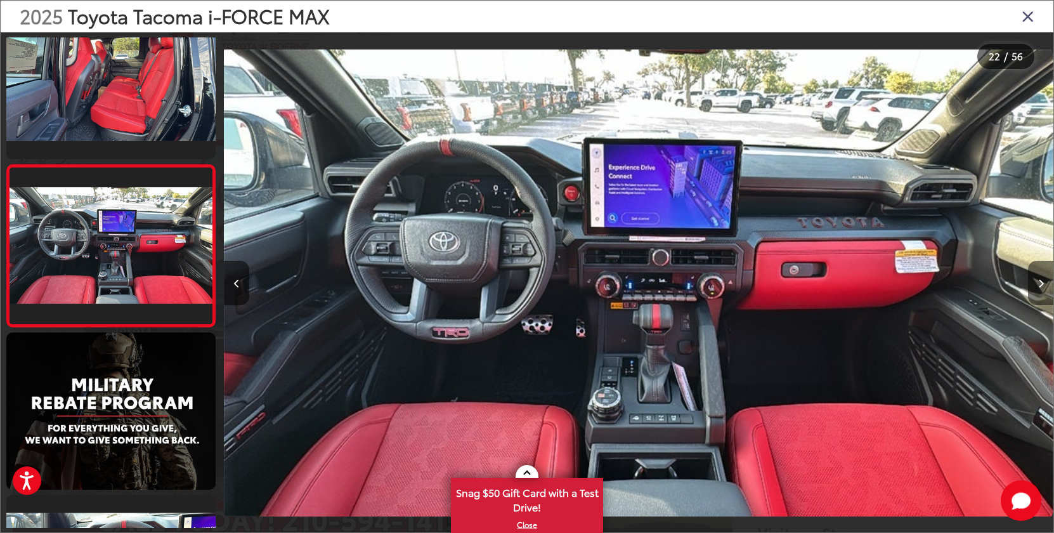
click at [1043, 283] on icon "Next image" at bounding box center [1041, 283] width 6 height 9
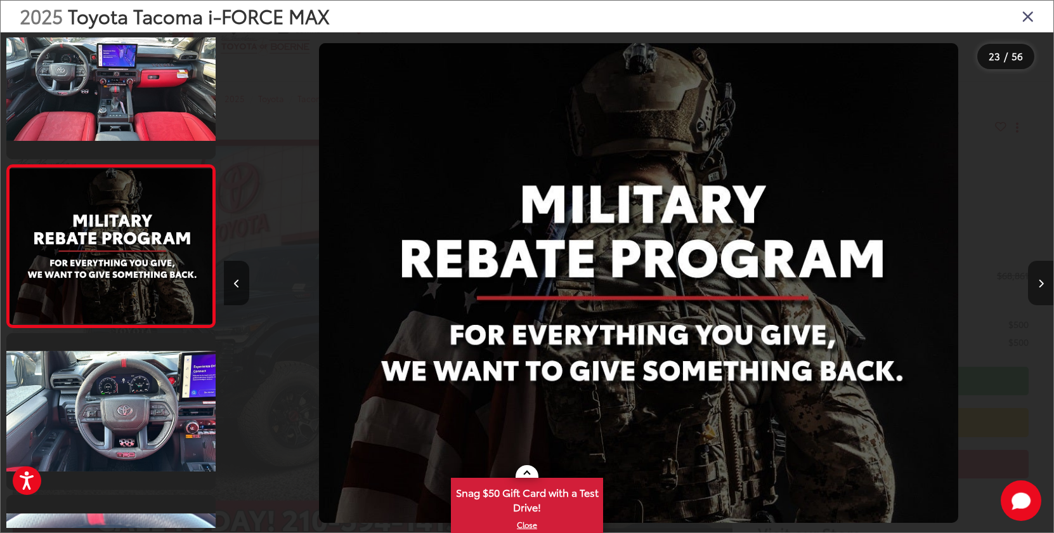
click at [1043, 283] on icon "Next image" at bounding box center [1041, 283] width 6 height 9
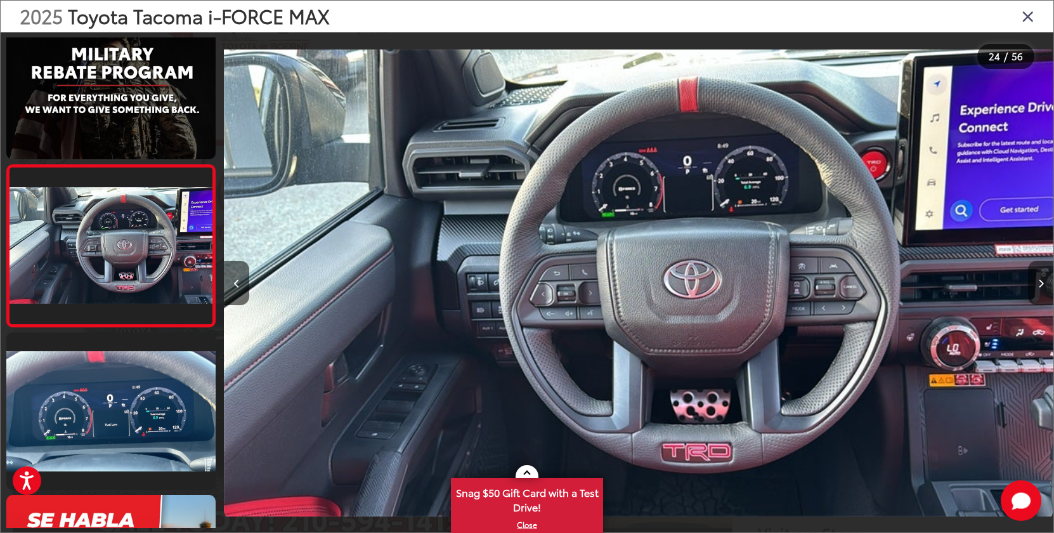
click at [1043, 283] on icon "Next image" at bounding box center [1041, 283] width 6 height 9
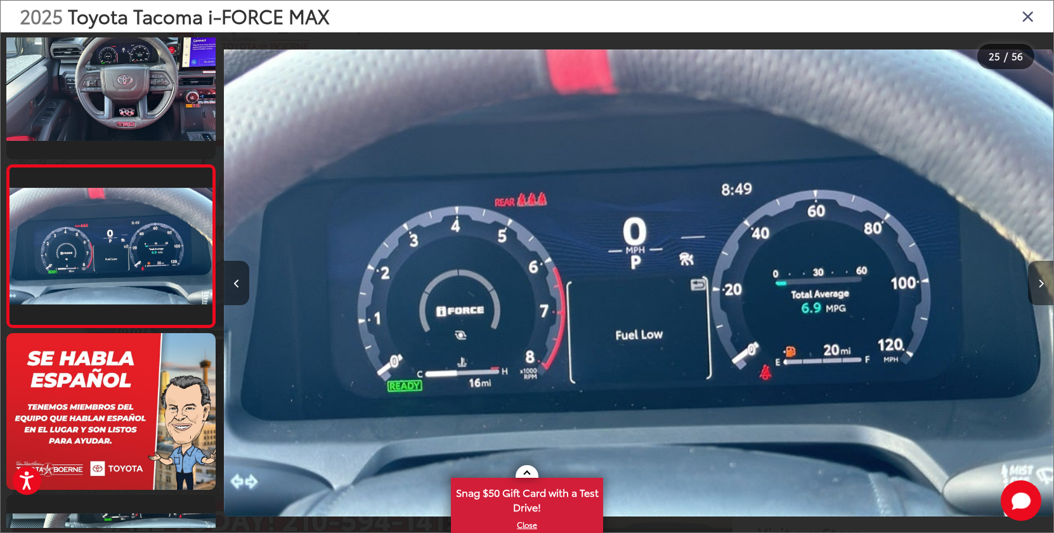
click at [1043, 283] on icon "Next image" at bounding box center [1041, 283] width 6 height 9
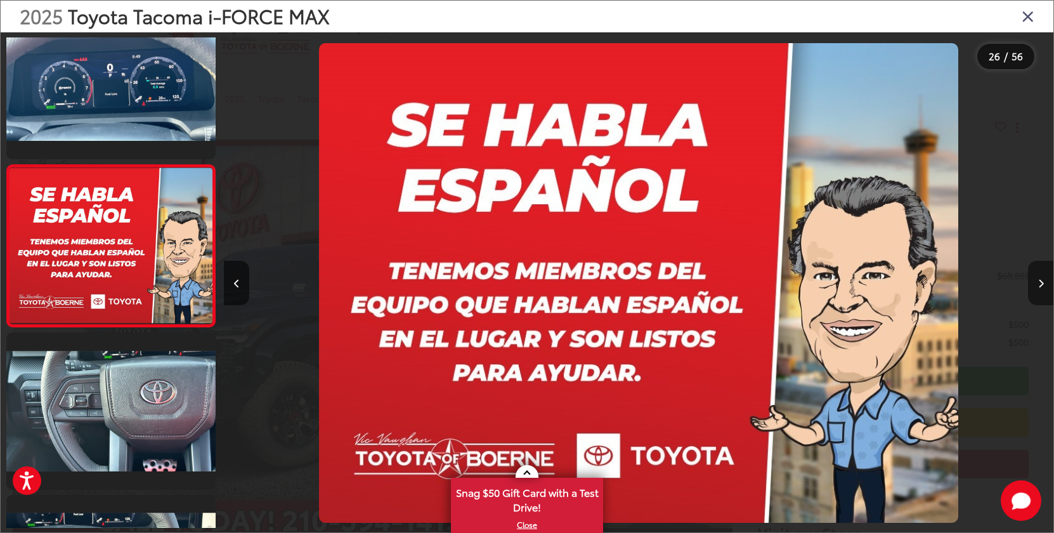
click at [1043, 283] on icon "Next image" at bounding box center [1041, 283] width 6 height 9
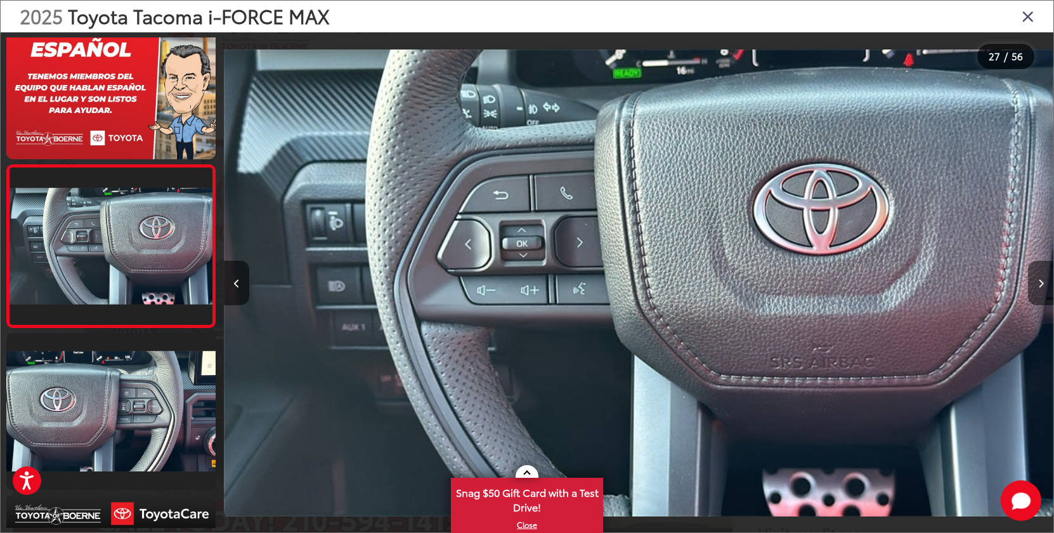
click at [1043, 283] on icon "Next image" at bounding box center [1041, 283] width 6 height 9
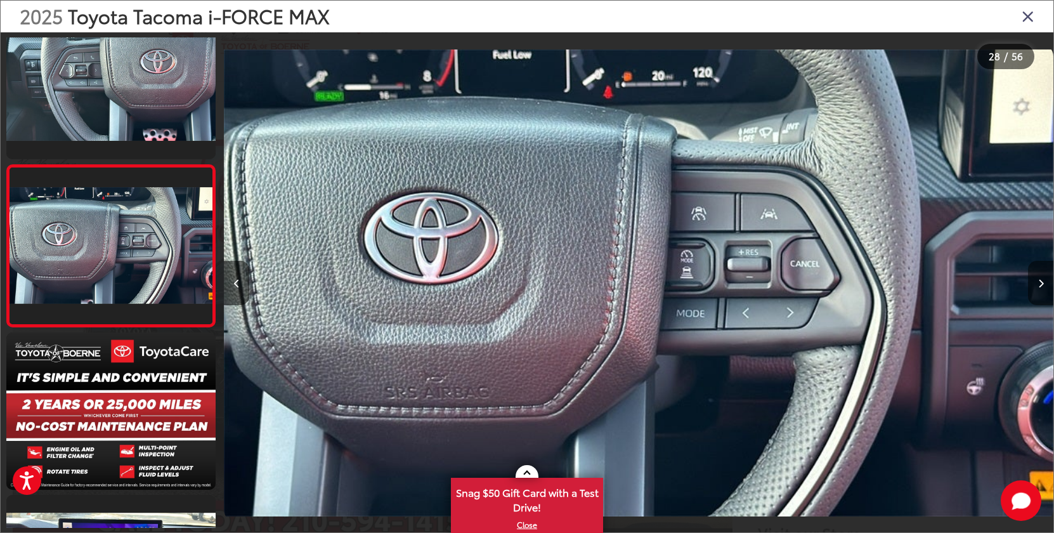
click at [1043, 283] on icon "Next image" at bounding box center [1041, 283] width 6 height 9
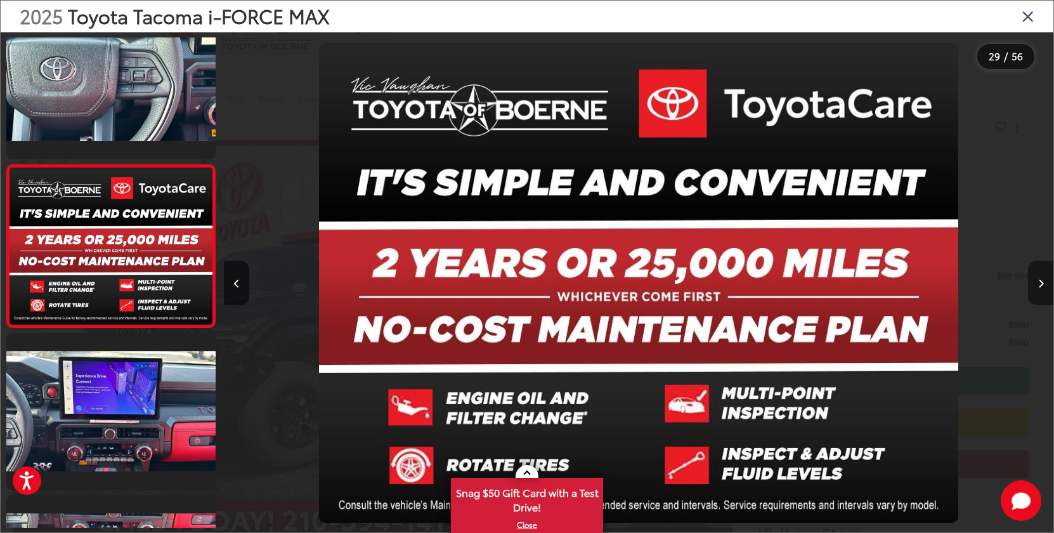
click at [1043, 283] on icon "Next image" at bounding box center [1041, 283] width 6 height 9
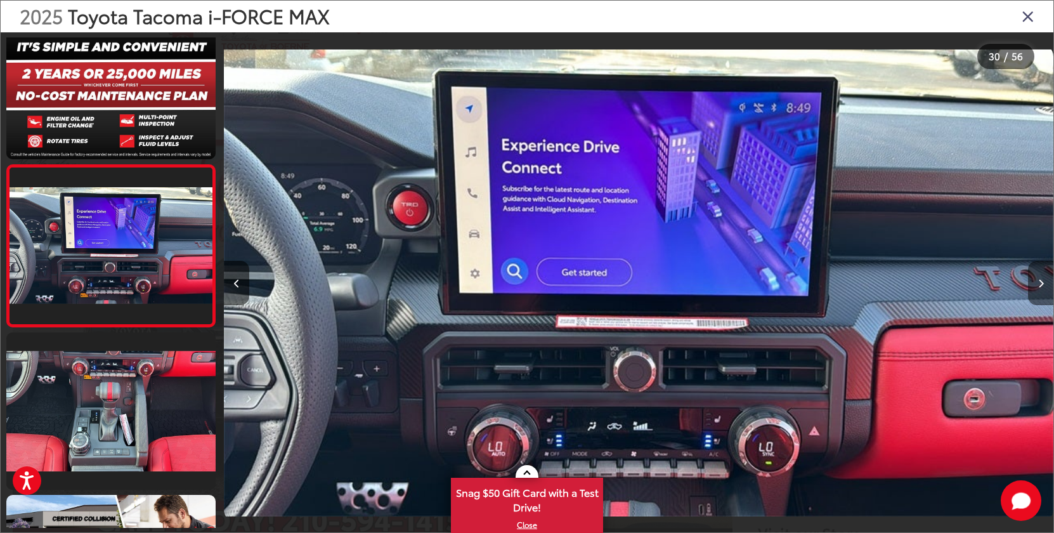
click at [1043, 283] on icon "Next image" at bounding box center [1041, 283] width 6 height 9
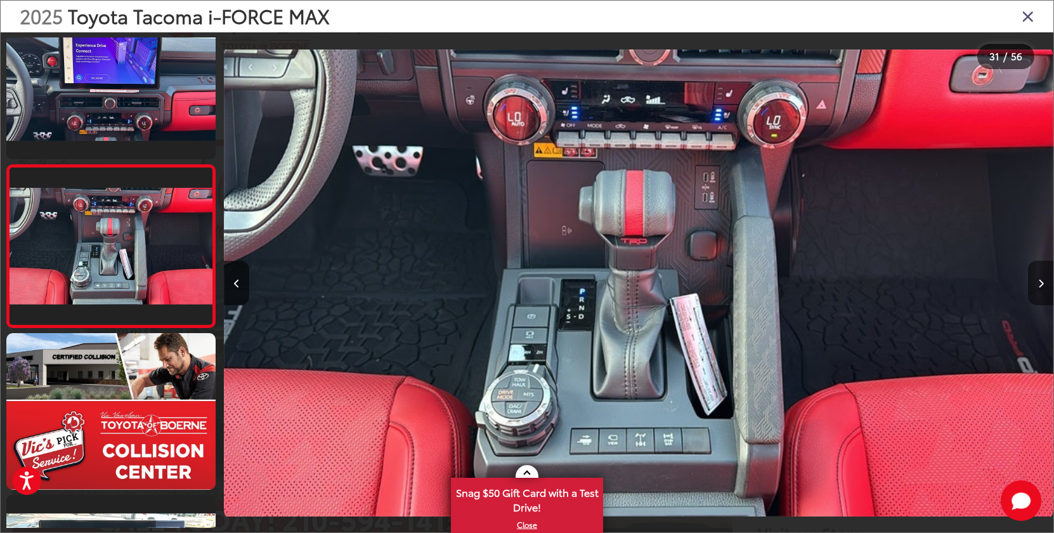
click at [1043, 283] on icon "Next image" at bounding box center [1041, 283] width 6 height 9
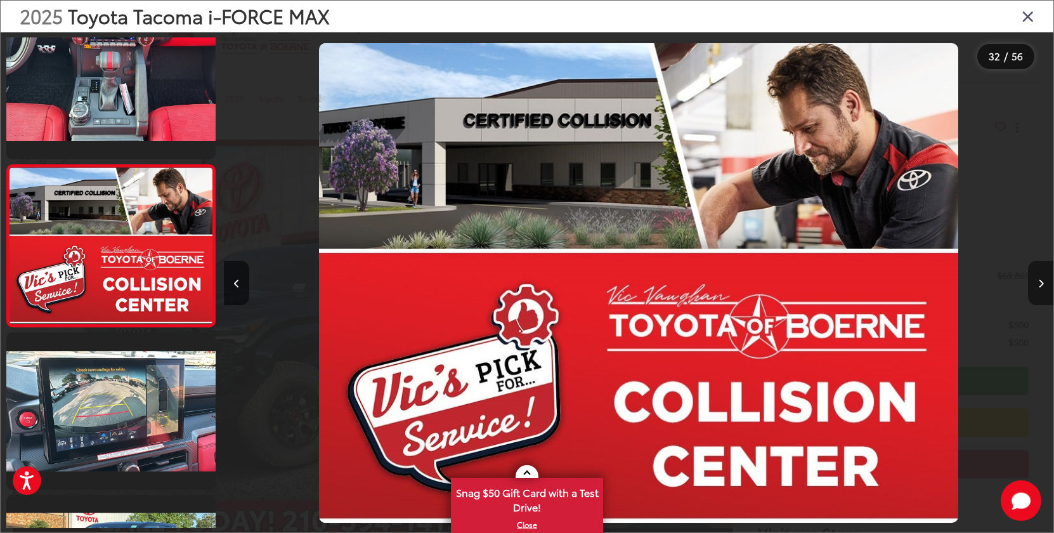
click at [1043, 283] on icon "Next image" at bounding box center [1041, 283] width 6 height 9
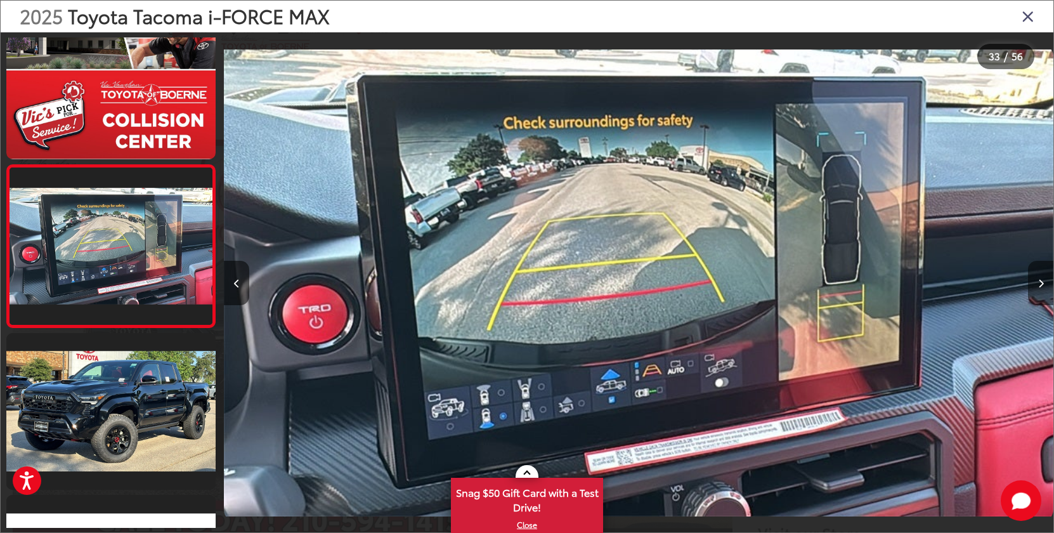
click at [1043, 283] on icon "Next image" at bounding box center [1041, 283] width 6 height 9
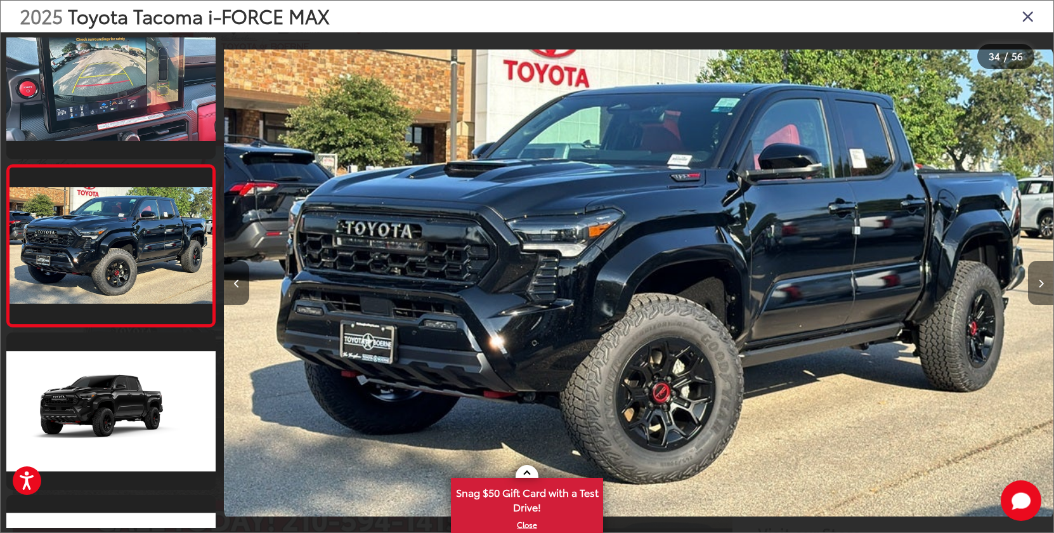
click at [1043, 283] on icon "Next image" at bounding box center [1041, 283] width 6 height 9
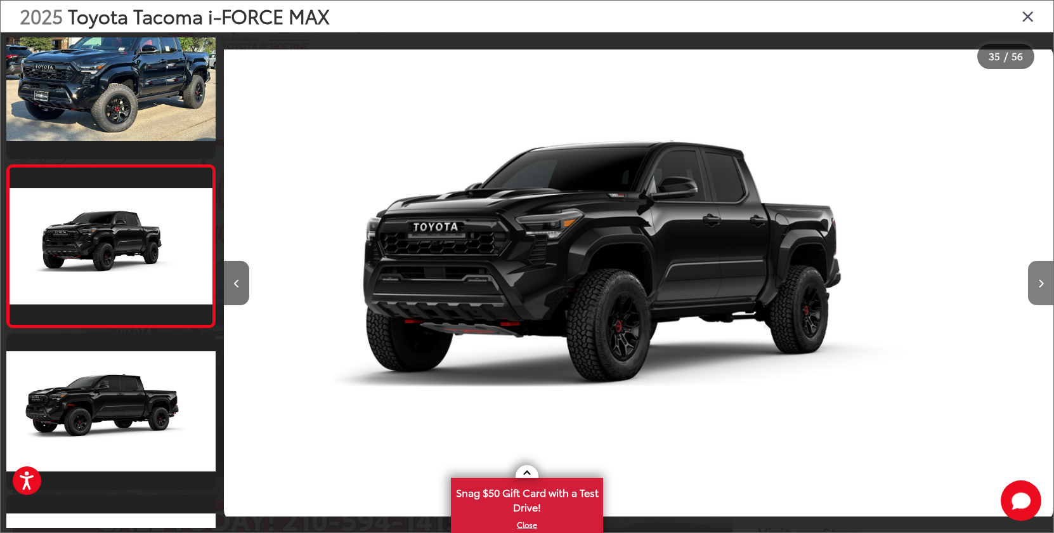
click at [1043, 283] on icon "Next image" at bounding box center [1041, 283] width 6 height 9
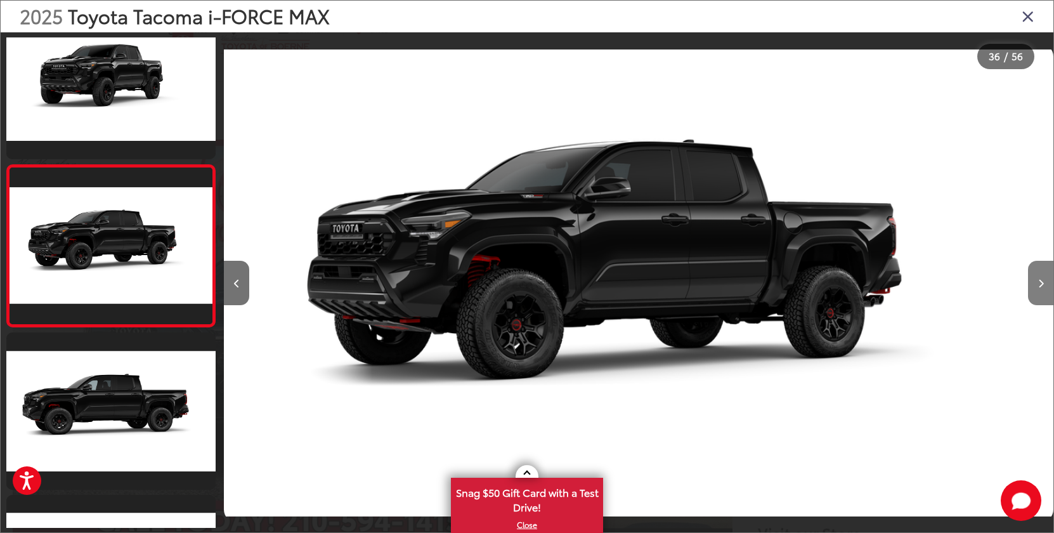
click at [1043, 283] on icon "Next image" at bounding box center [1041, 283] width 6 height 9
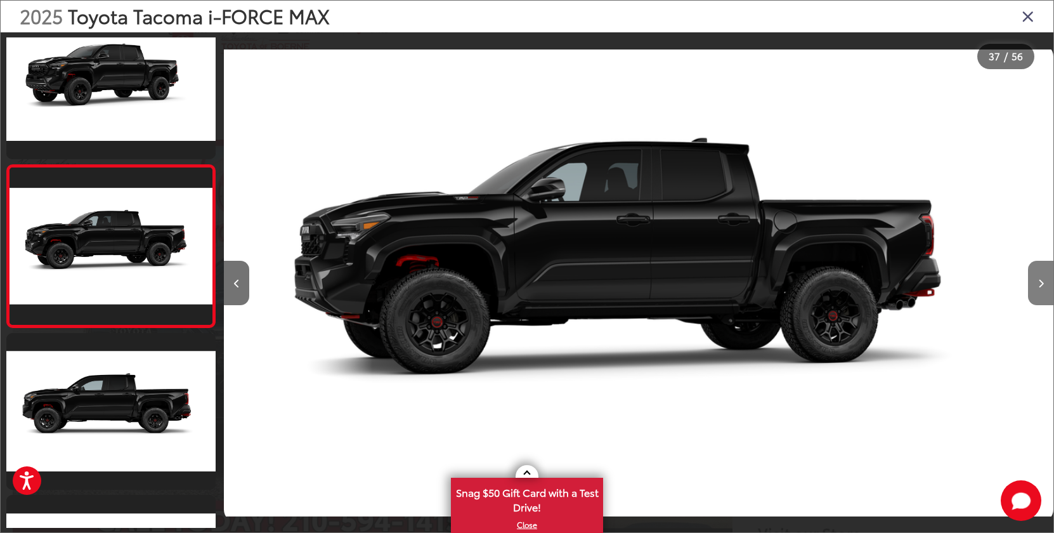
click at [1043, 283] on icon "Next image" at bounding box center [1041, 283] width 6 height 9
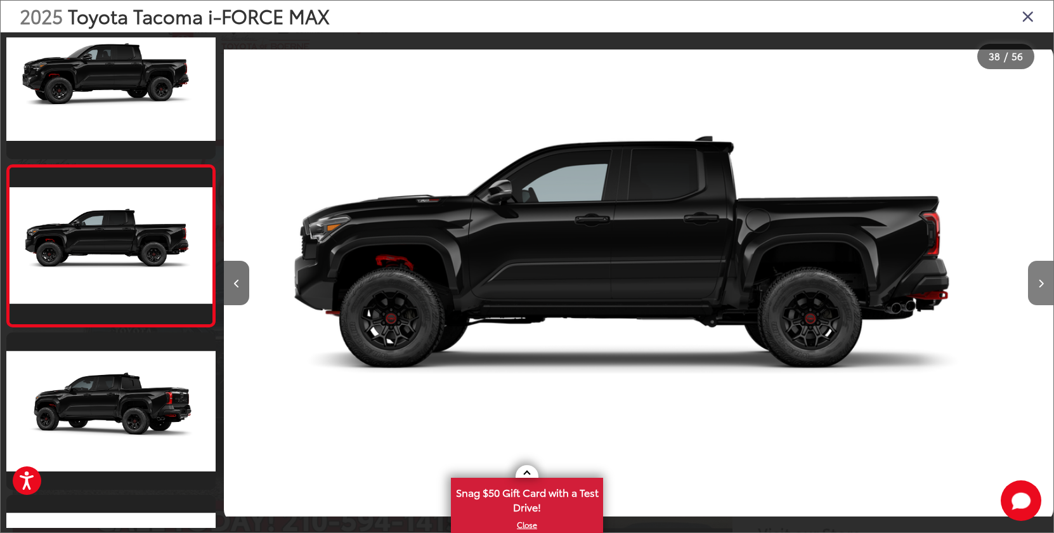
click at [1043, 283] on icon "Next image" at bounding box center [1041, 283] width 6 height 9
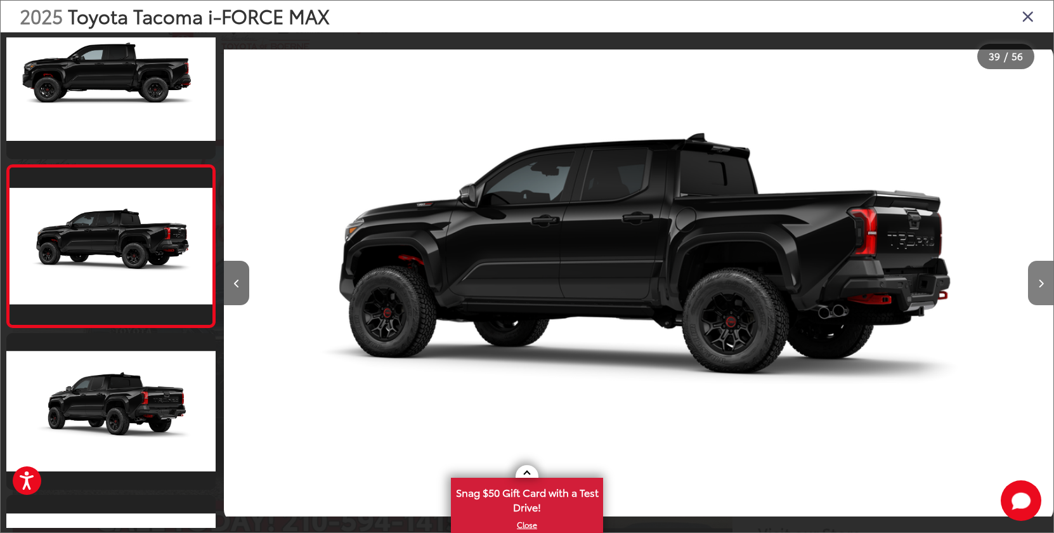
click at [1043, 283] on icon "Next image" at bounding box center [1041, 283] width 6 height 9
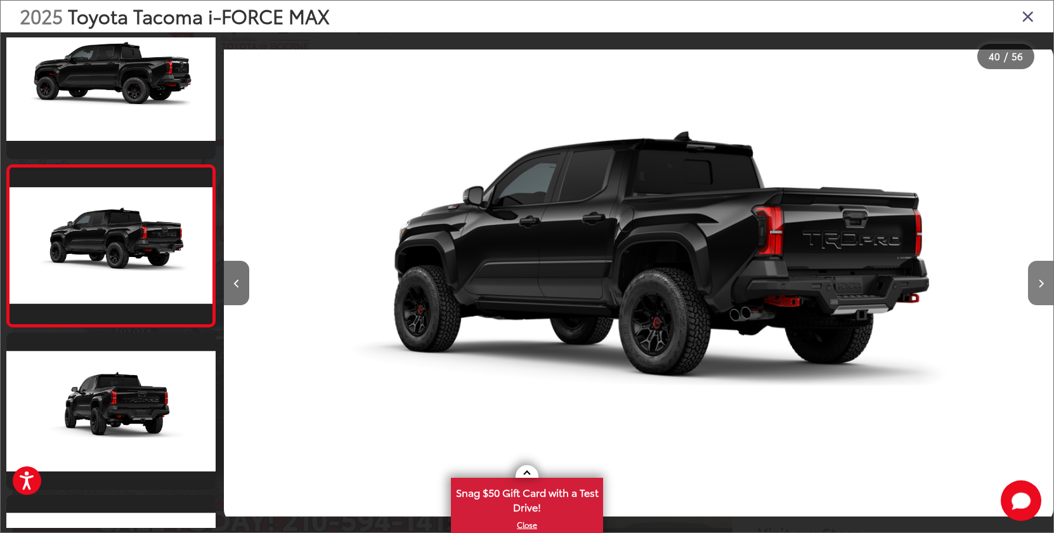
click at [1043, 283] on icon "Next image" at bounding box center [1041, 283] width 6 height 9
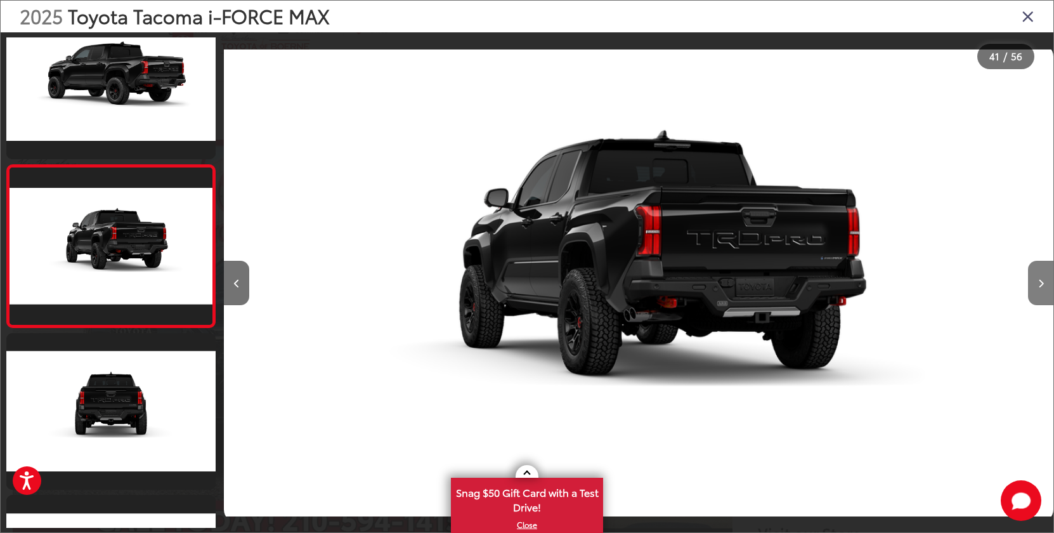
click at [1043, 283] on icon "Next image" at bounding box center [1041, 283] width 6 height 9
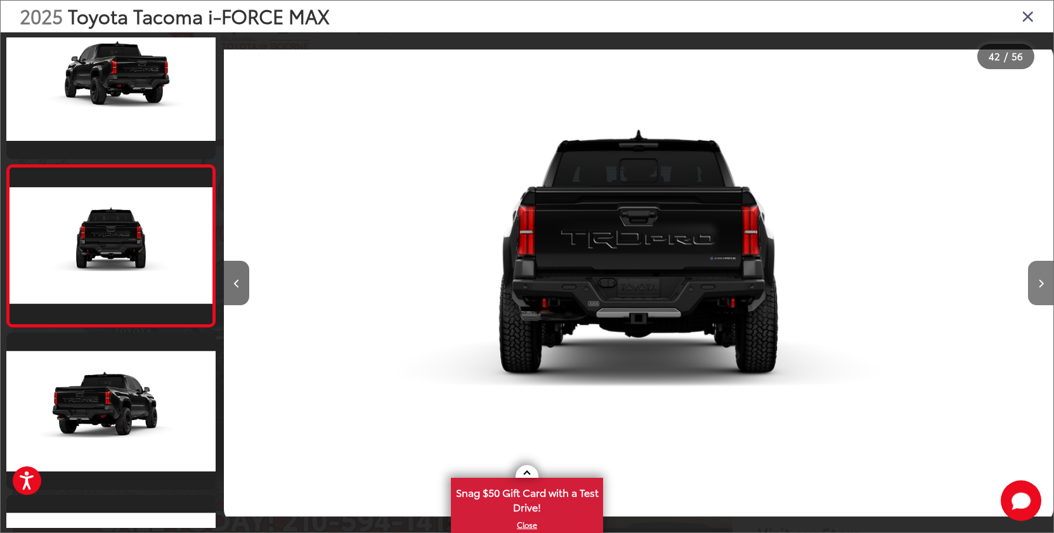
click at [1043, 283] on icon "Next image" at bounding box center [1041, 283] width 6 height 9
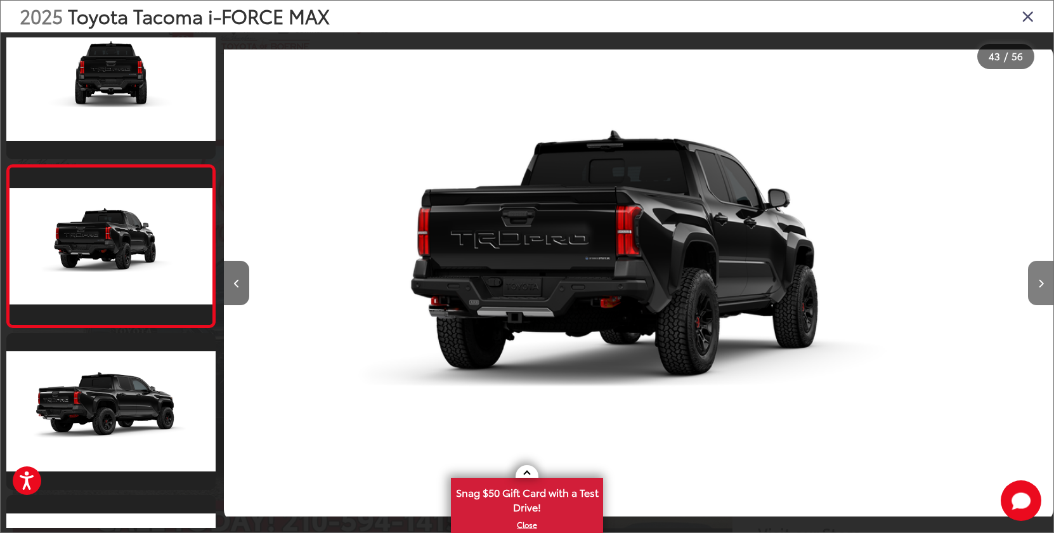
click at [1043, 283] on icon "Next image" at bounding box center [1041, 283] width 6 height 9
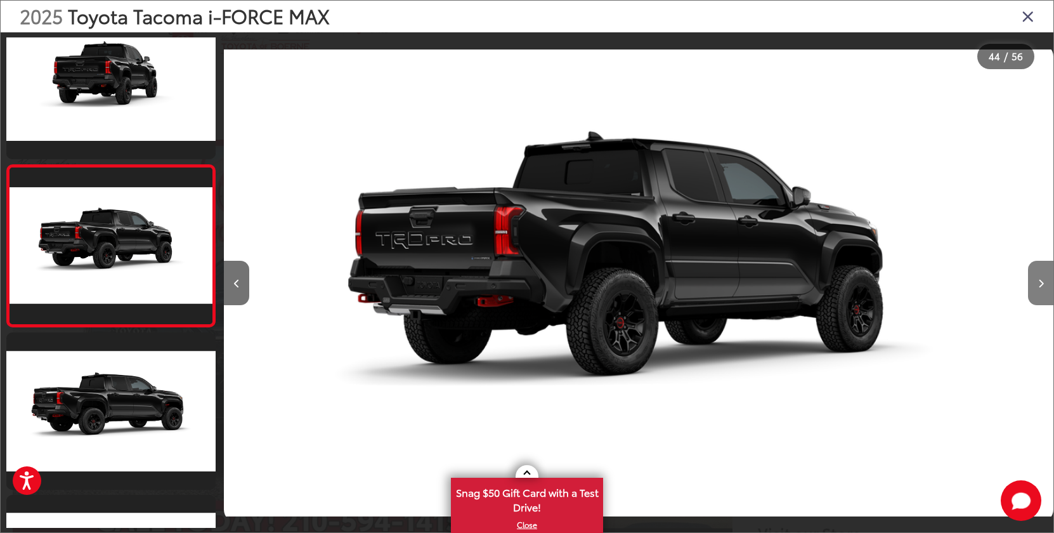
click at [1043, 283] on icon "Next image" at bounding box center [1041, 283] width 6 height 9
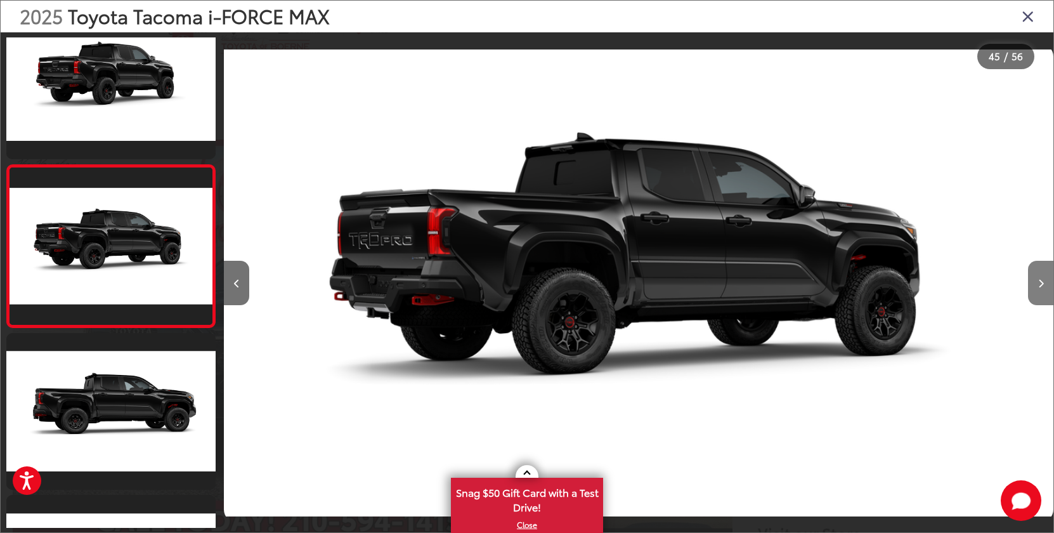
click at [1043, 283] on icon "Next image" at bounding box center [1041, 283] width 6 height 9
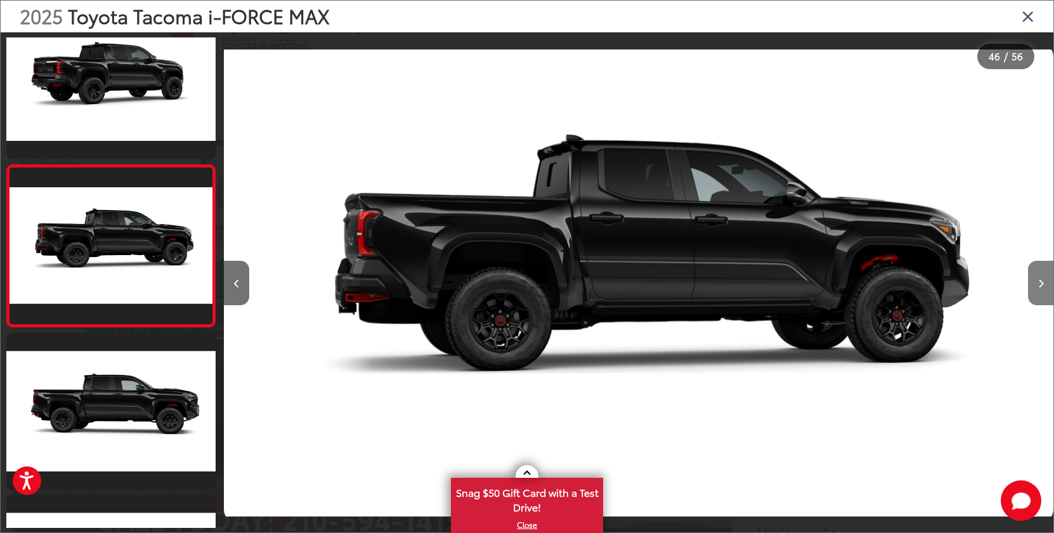
click at [1043, 283] on icon "Next image" at bounding box center [1041, 283] width 6 height 9
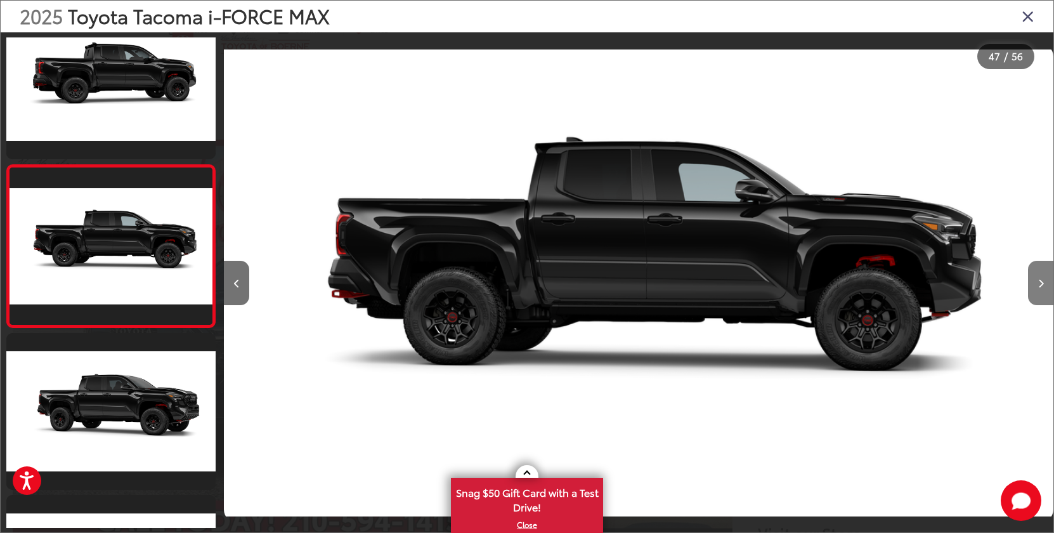
click at [1043, 283] on icon "Next image" at bounding box center [1041, 283] width 6 height 9
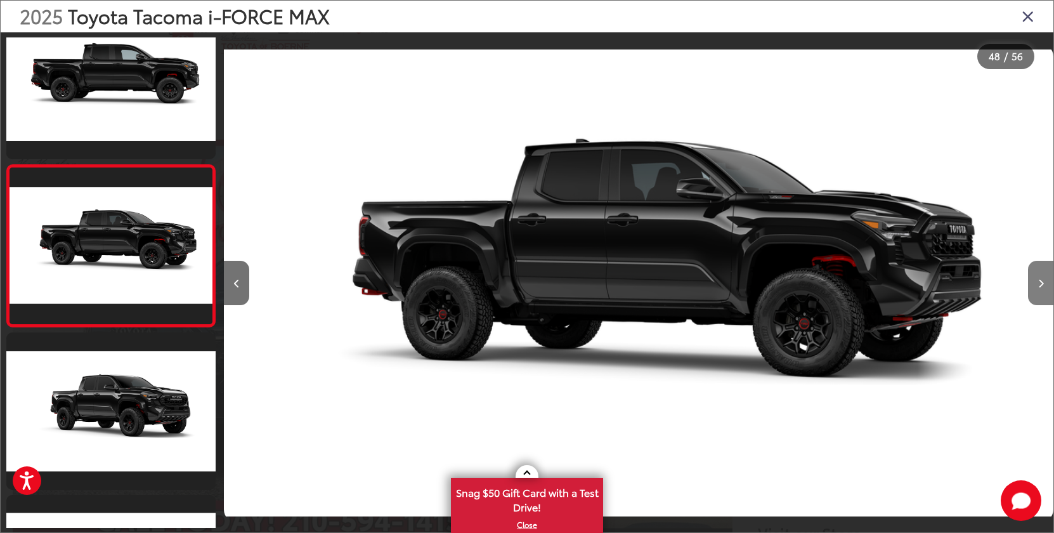
click at [1043, 283] on icon "Next image" at bounding box center [1041, 283] width 6 height 9
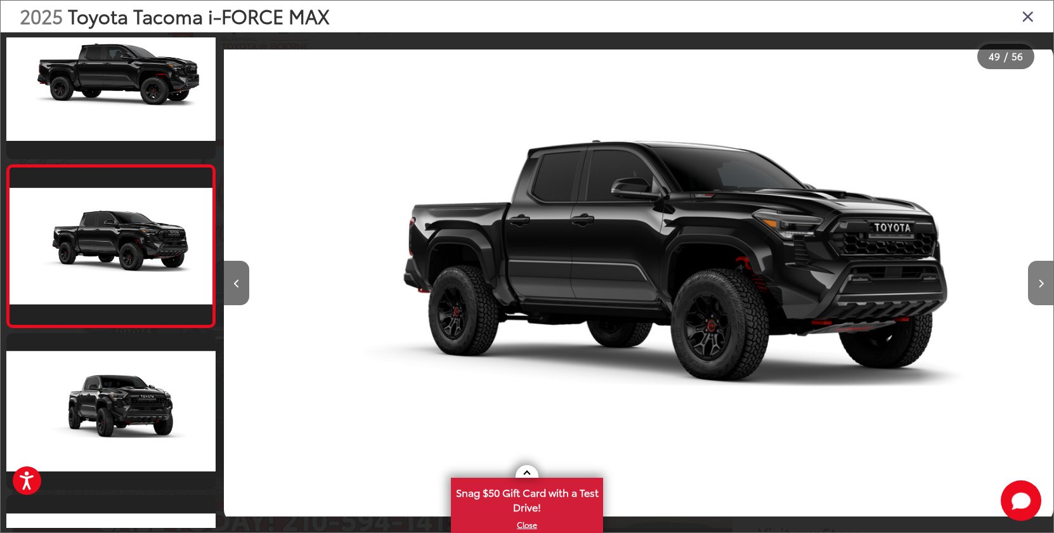
click at [1043, 283] on icon "Next image" at bounding box center [1041, 283] width 6 height 9
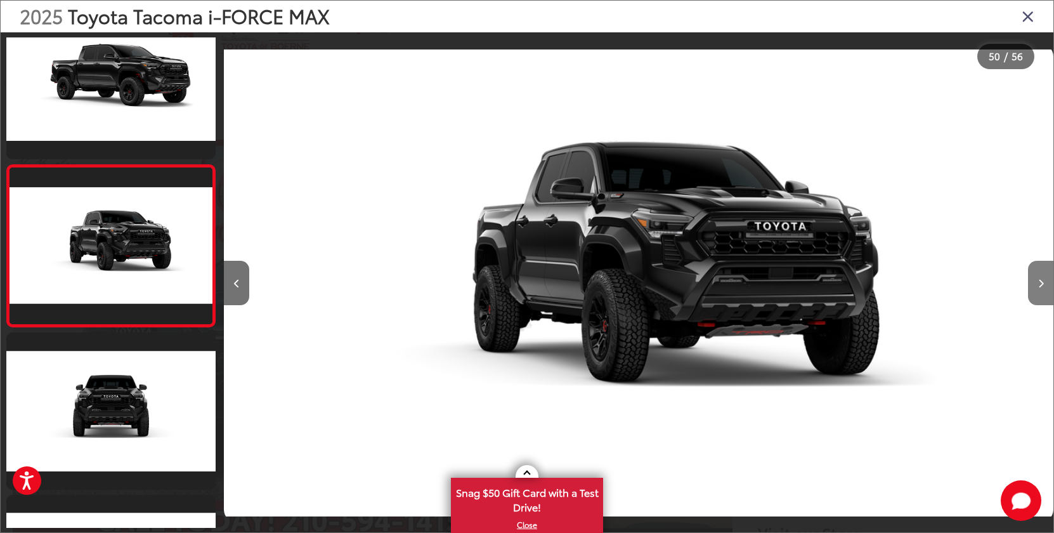
click at [1043, 283] on icon "Next image" at bounding box center [1041, 283] width 6 height 9
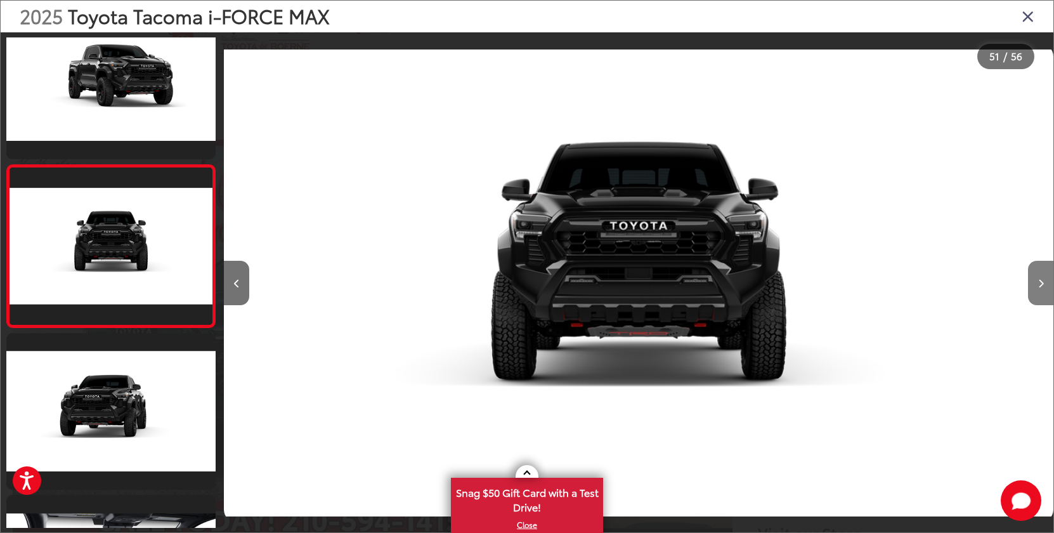
click at [1043, 283] on icon "Next image" at bounding box center [1041, 283] width 6 height 9
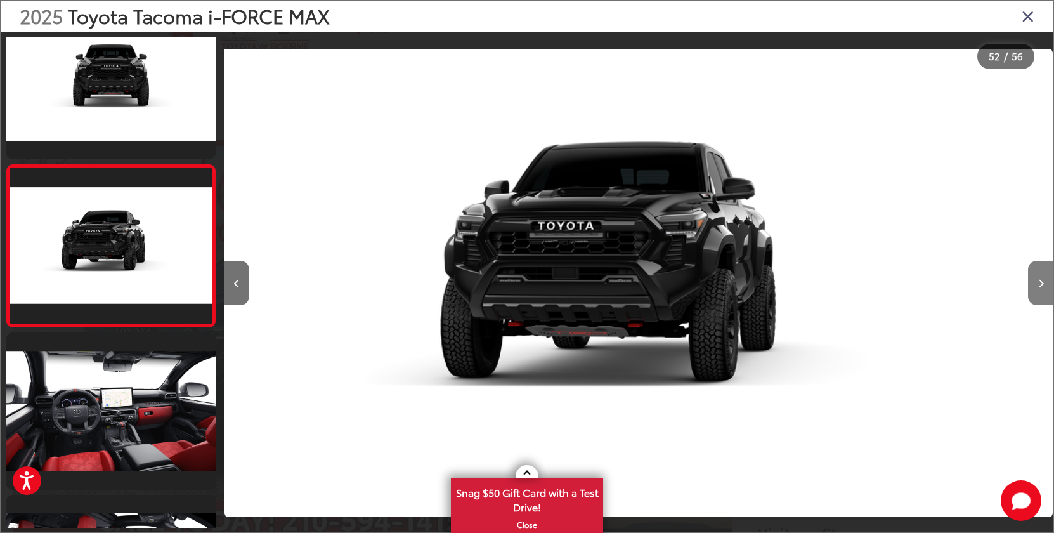
click at [1043, 283] on icon "Next image" at bounding box center [1041, 283] width 6 height 9
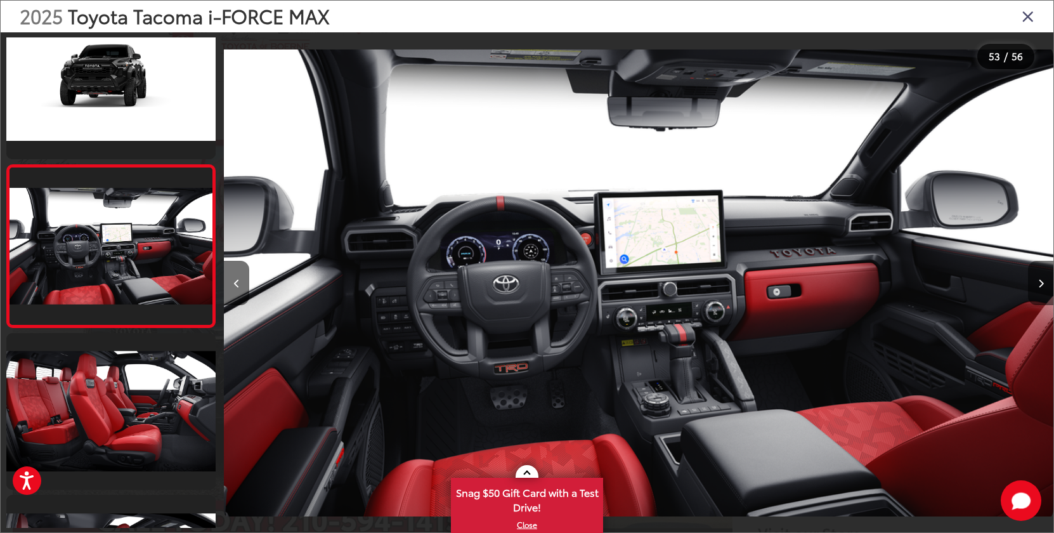
click at [1043, 283] on icon "Next image" at bounding box center [1041, 283] width 6 height 9
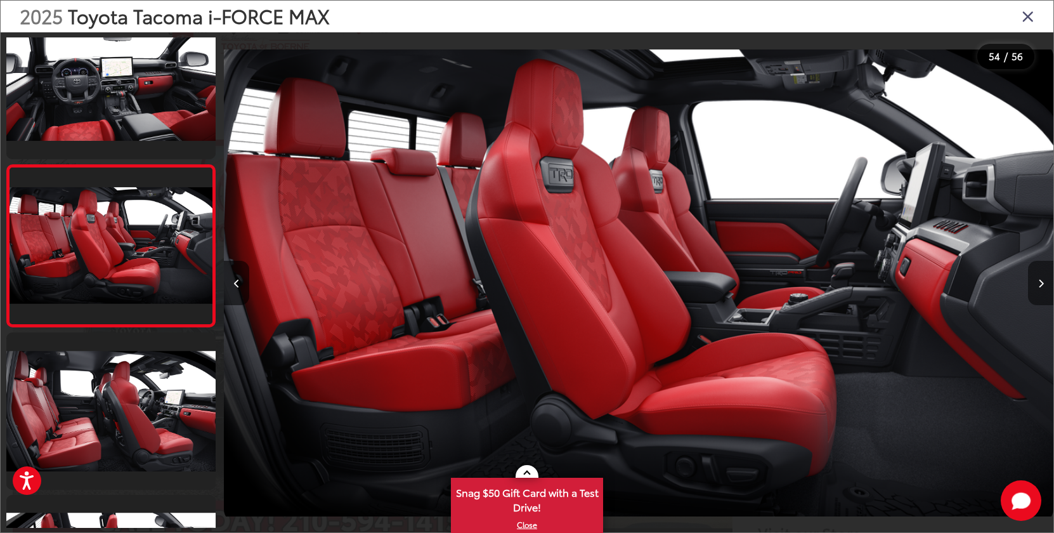
click at [1043, 283] on icon "Next image" at bounding box center [1041, 283] width 6 height 9
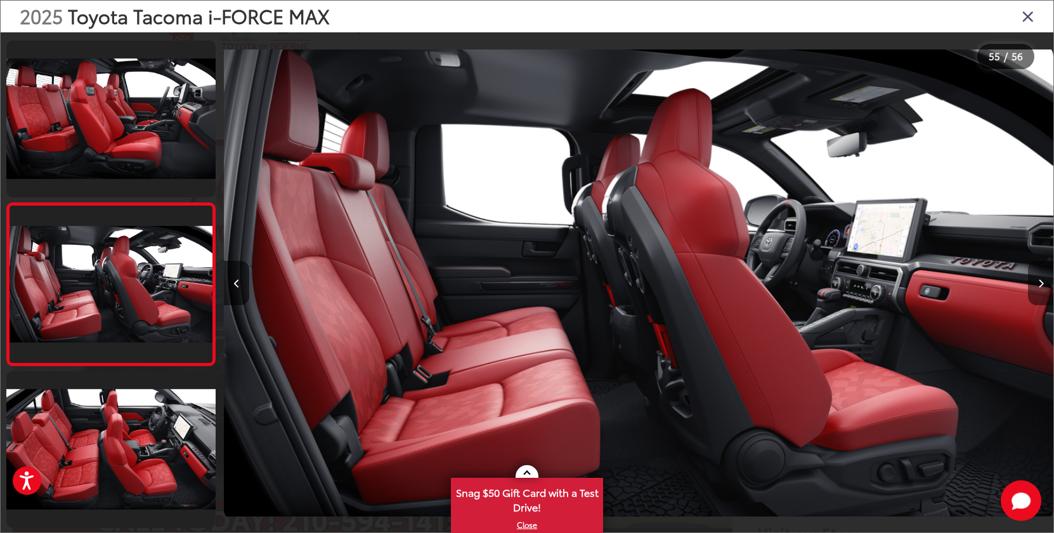
click at [1043, 283] on icon "Next image" at bounding box center [1041, 283] width 6 height 9
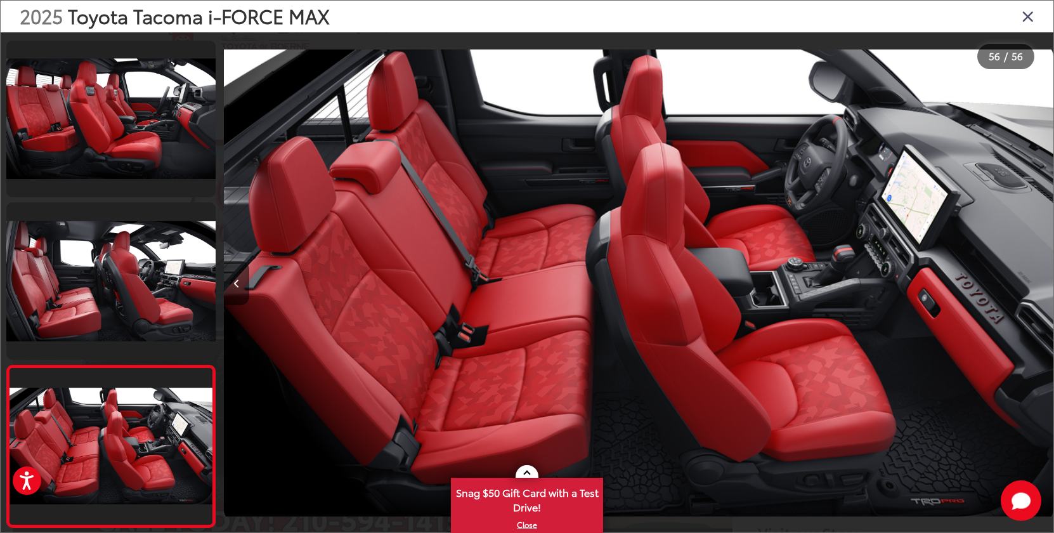
click at [1024, 18] on icon "Close gallery" at bounding box center [1028, 16] width 13 height 16
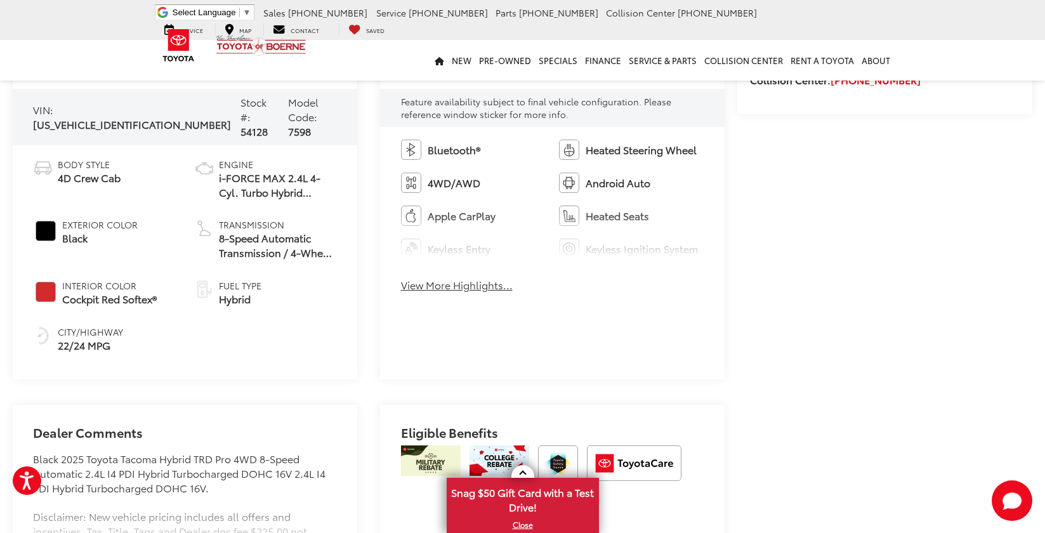
click at [462, 292] on button "View More Highlights..." at bounding box center [457, 285] width 112 height 15
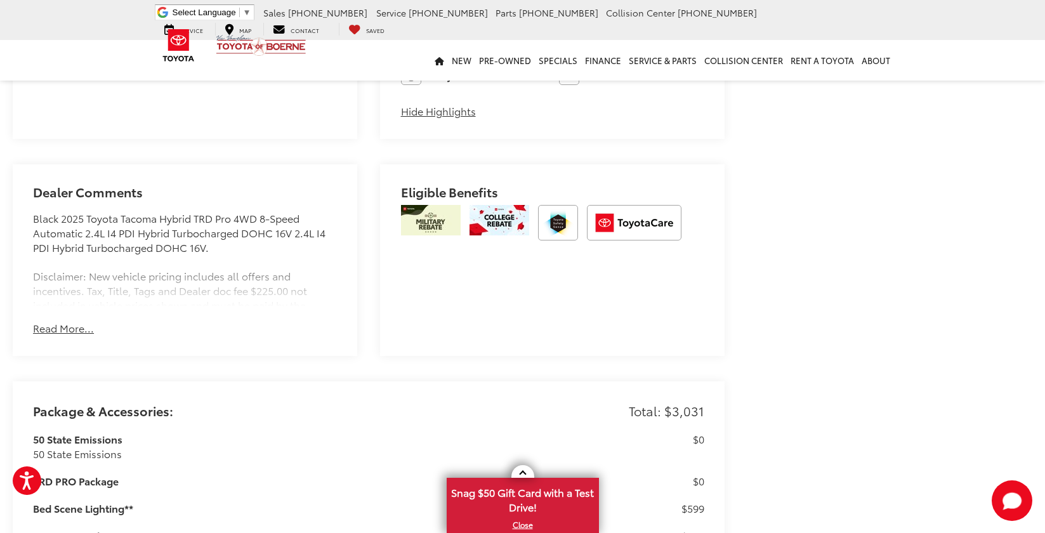
click at [67, 329] on button "Read More..." at bounding box center [63, 328] width 61 height 15
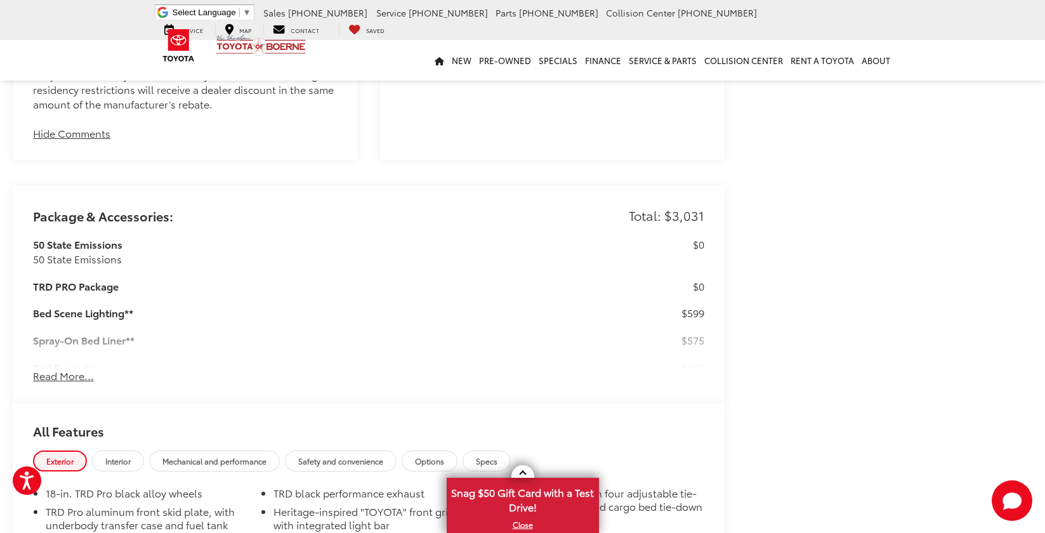
click at [60, 380] on button "Read More..." at bounding box center [63, 376] width 61 height 15
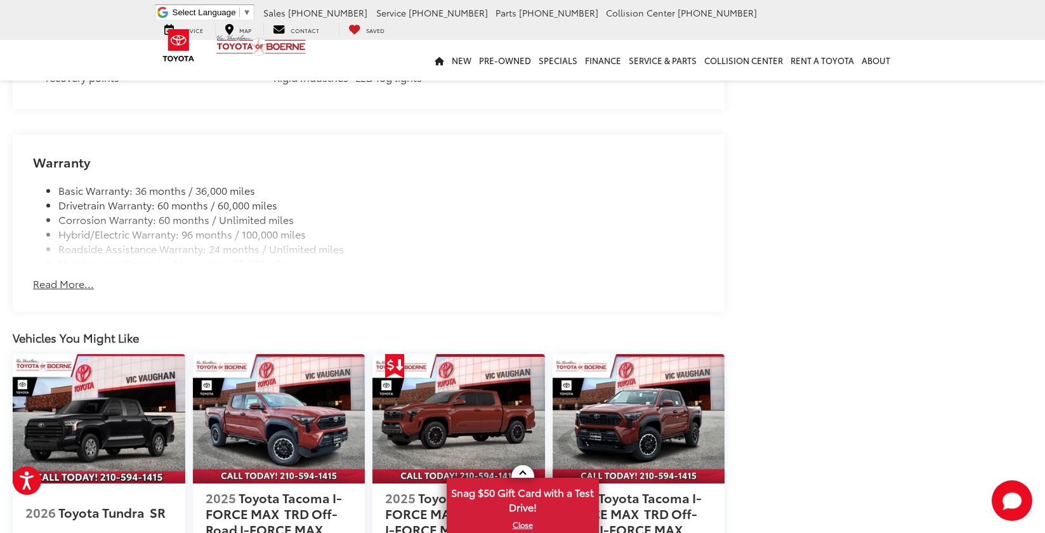
scroll to position [2331, 0]
drag, startPoint x: 63, startPoint y: 284, endPoint x: 86, endPoint y: 284, distance: 22.8
click at [63, 284] on button "Read More..." at bounding box center [63, 283] width 61 height 15
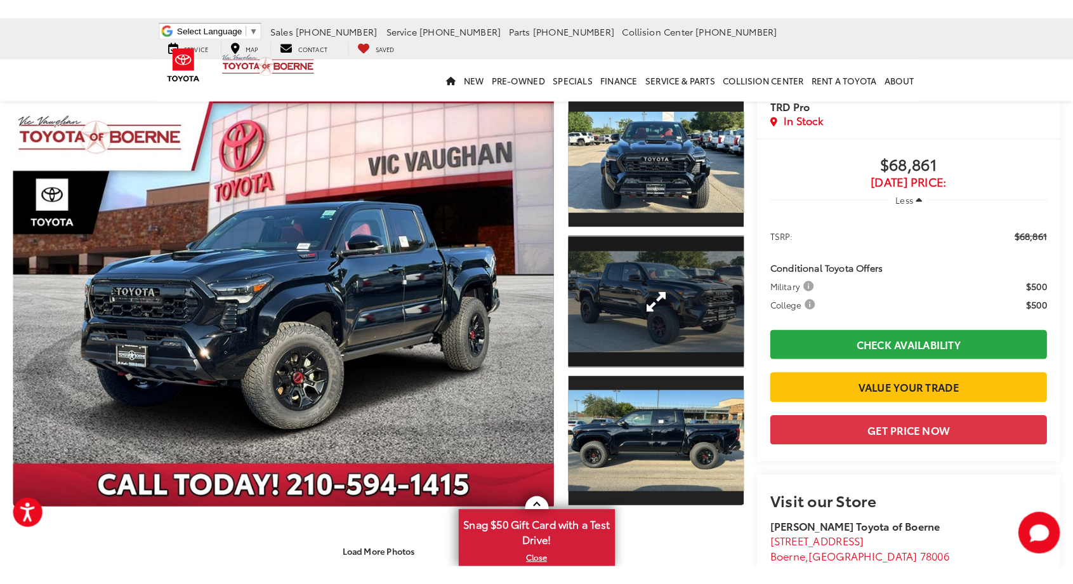
scroll to position [0, 0]
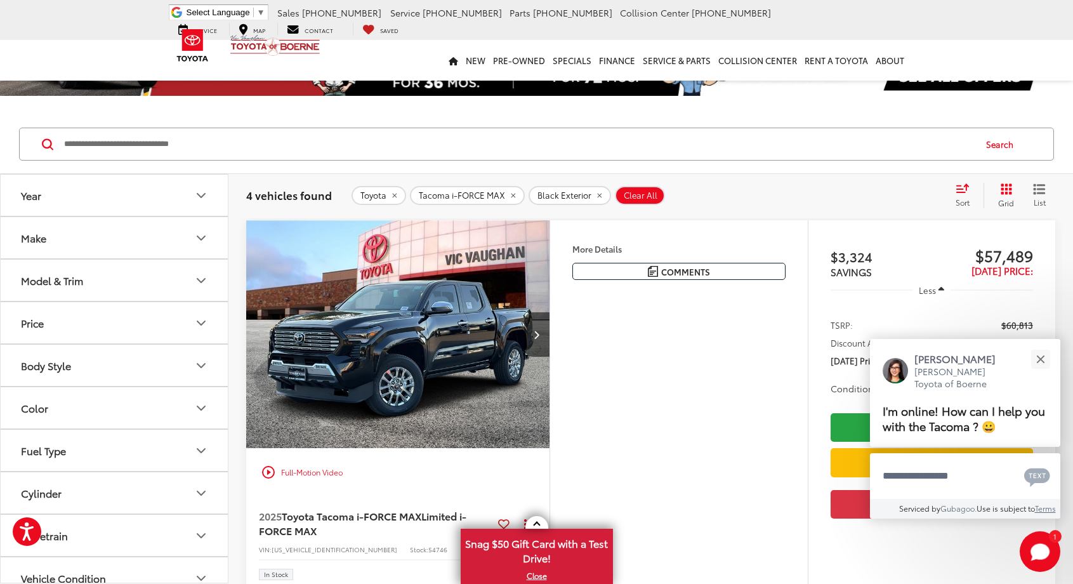
scroll to position [62, 0]
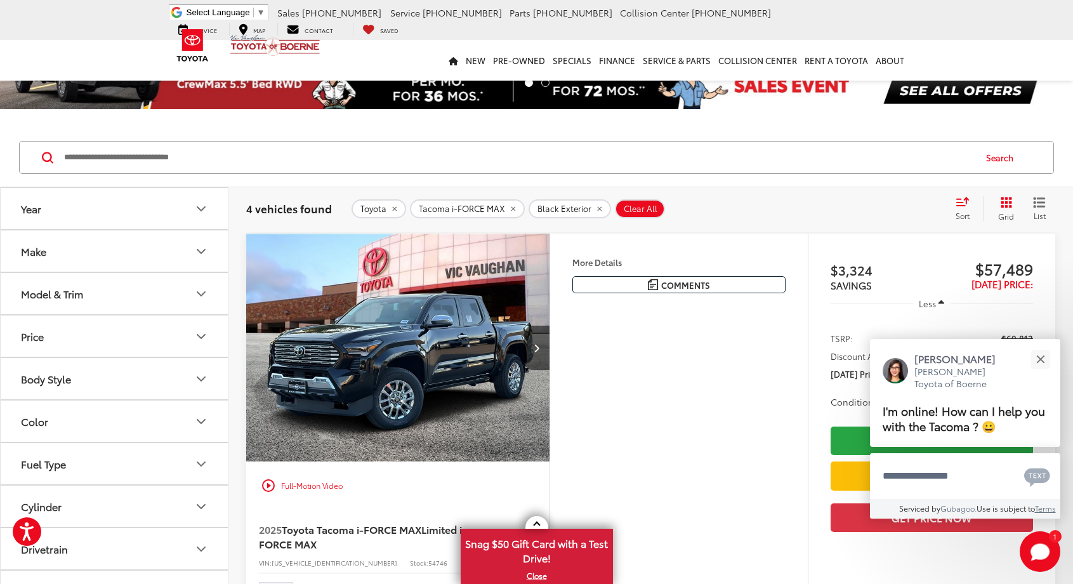
click at [137, 372] on button "Body Style" at bounding box center [115, 378] width 228 height 41
click at [146, 376] on button "Body Style" at bounding box center [115, 378] width 228 height 41
click at [147, 296] on button "Model & Trim" at bounding box center [115, 293] width 228 height 41
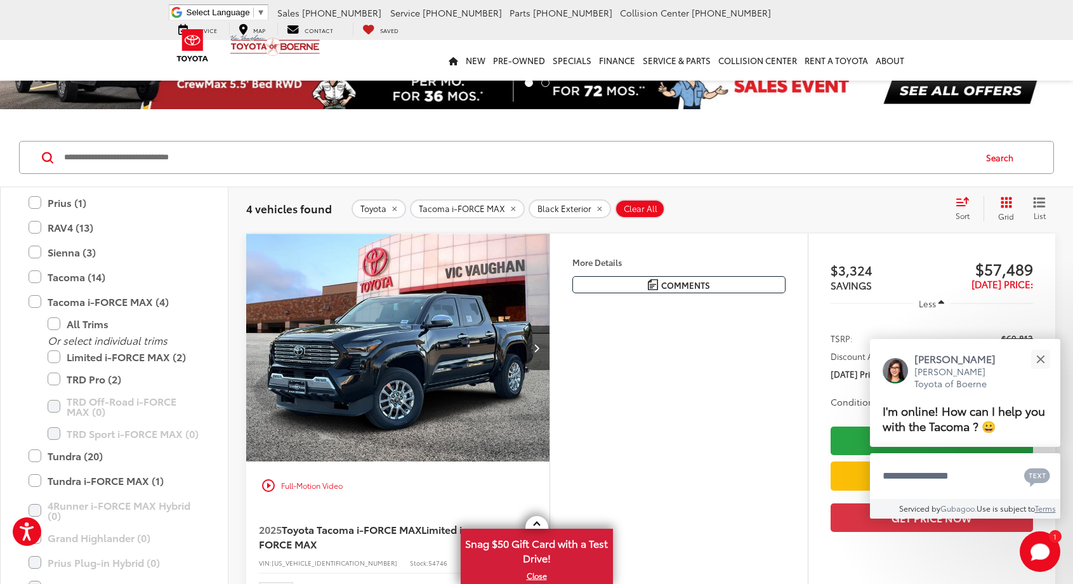
scroll to position [444, 0]
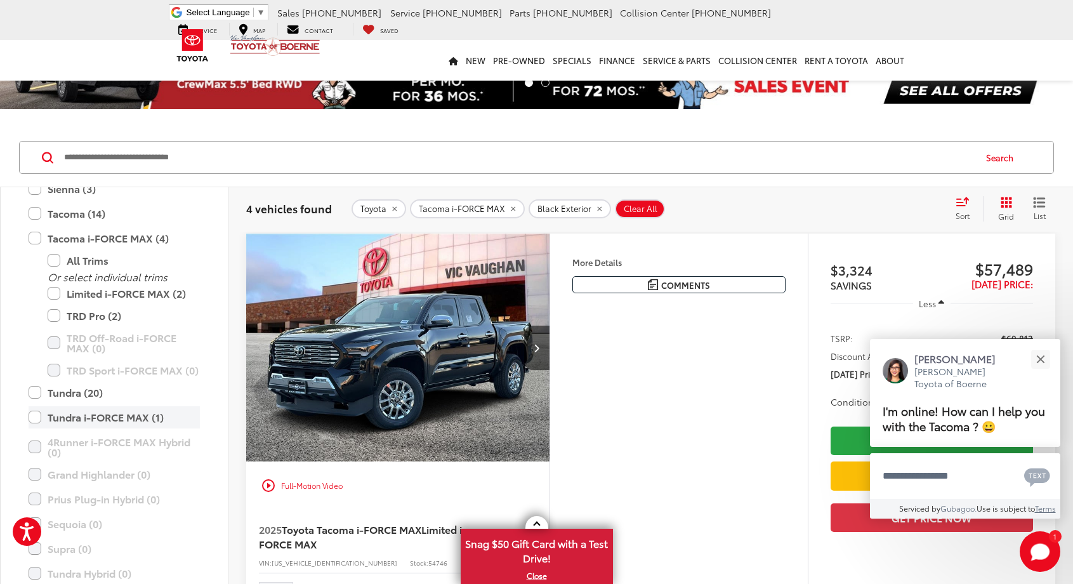
click at [33, 419] on label "Tundra i-FORCE MAX (1)" at bounding box center [114, 417] width 171 height 22
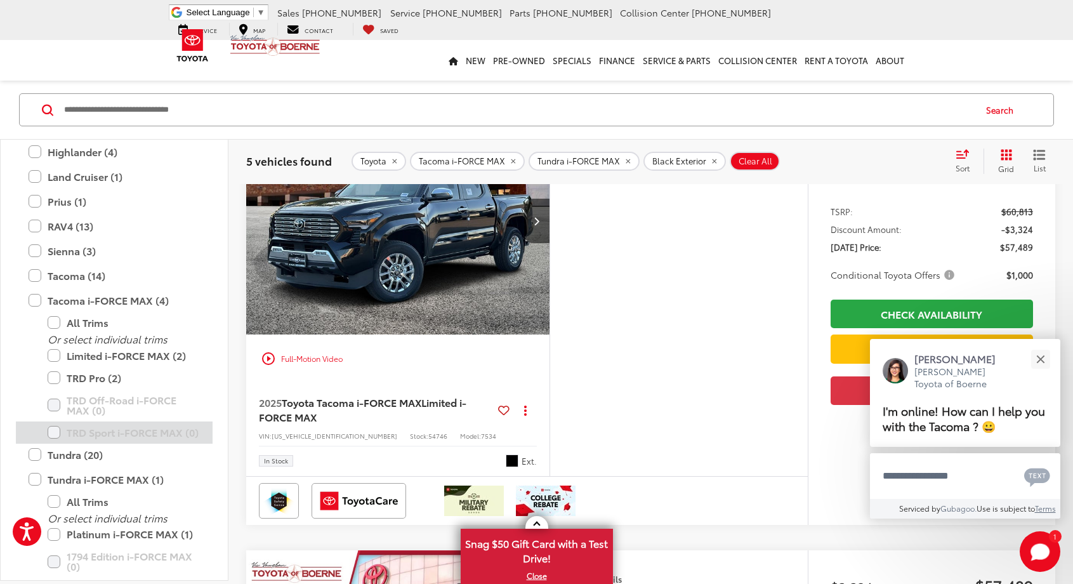
scroll to position [317, 0]
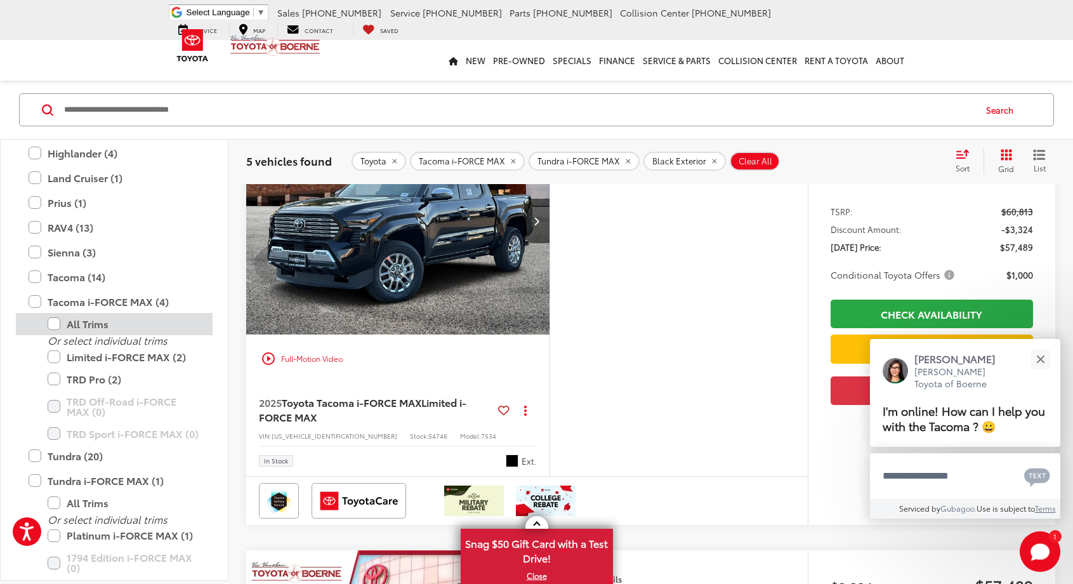
click at [55, 324] on label "All Trims" at bounding box center [124, 324] width 152 height 22
click at [34, 305] on label "Tacoma i-FORCE MAX (4)" at bounding box center [114, 302] width 171 height 22
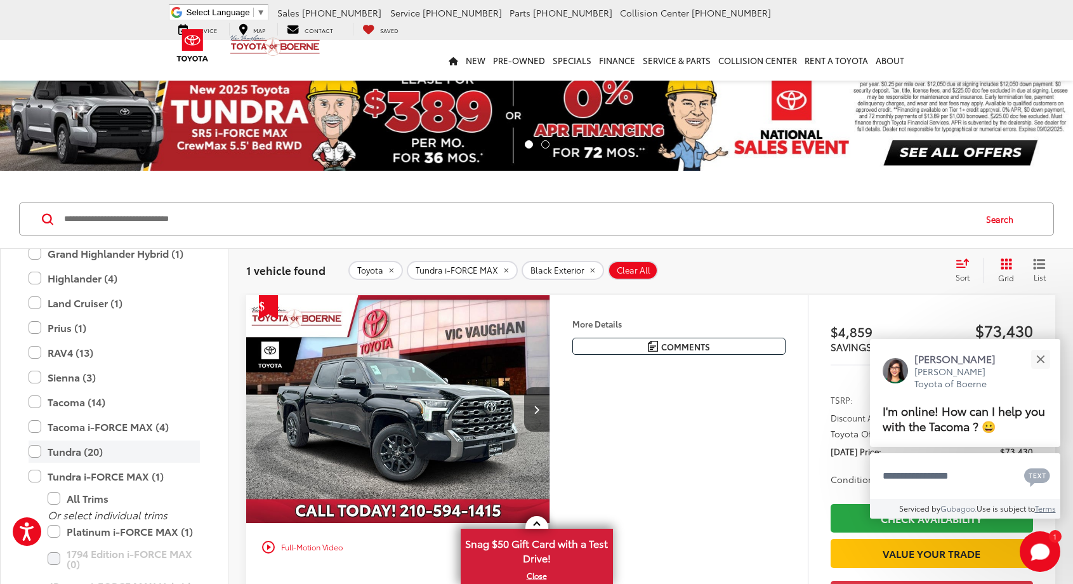
click at [32, 452] on label "Tundra (20)" at bounding box center [114, 451] width 171 height 22
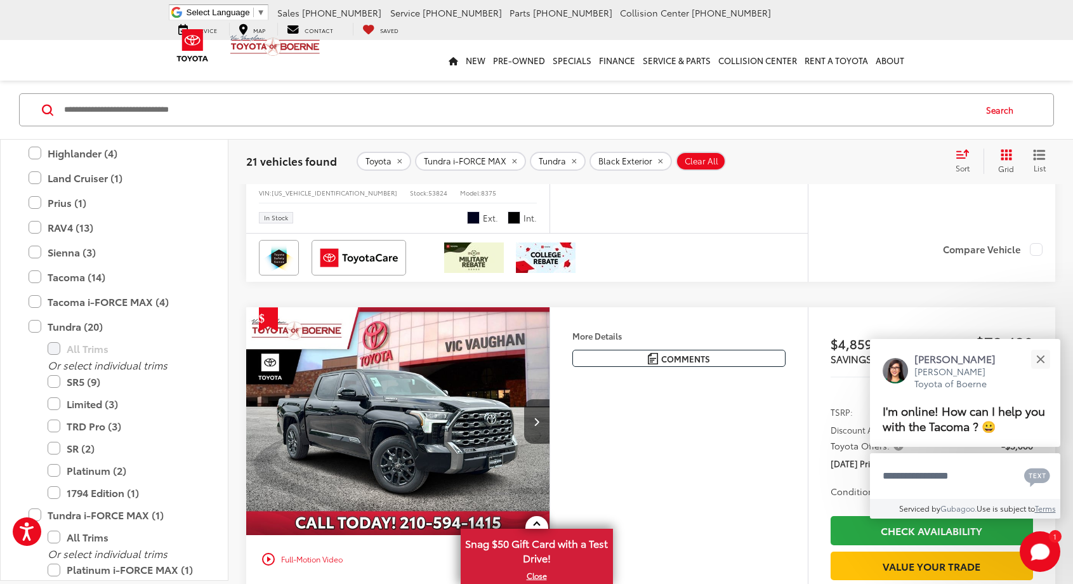
scroll to position [2601, 0]
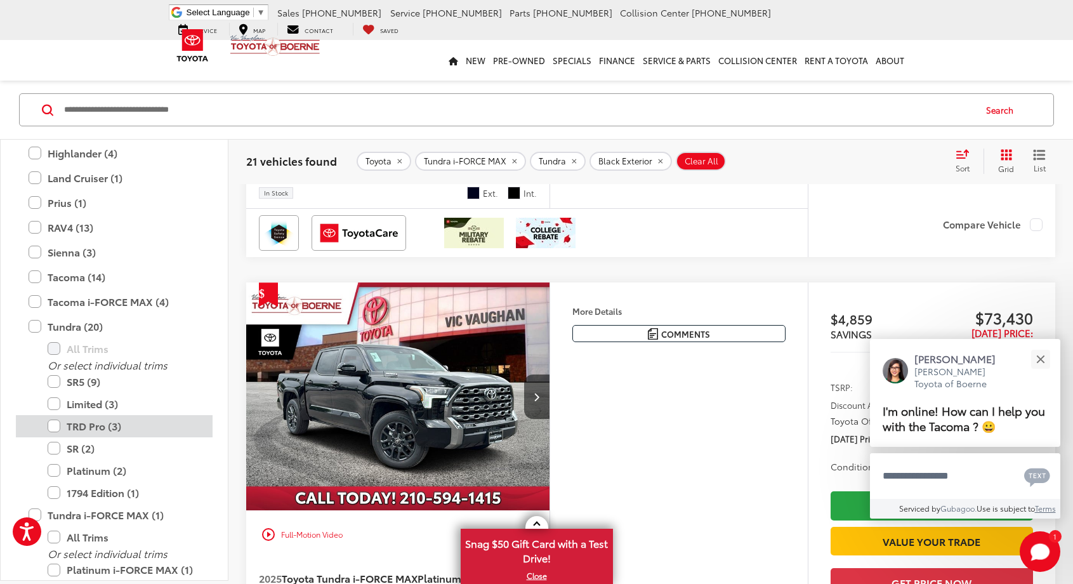
click at [53, 428] on label "TRD Pro (3)" at bounding box center [124, 425] width 152 height 22
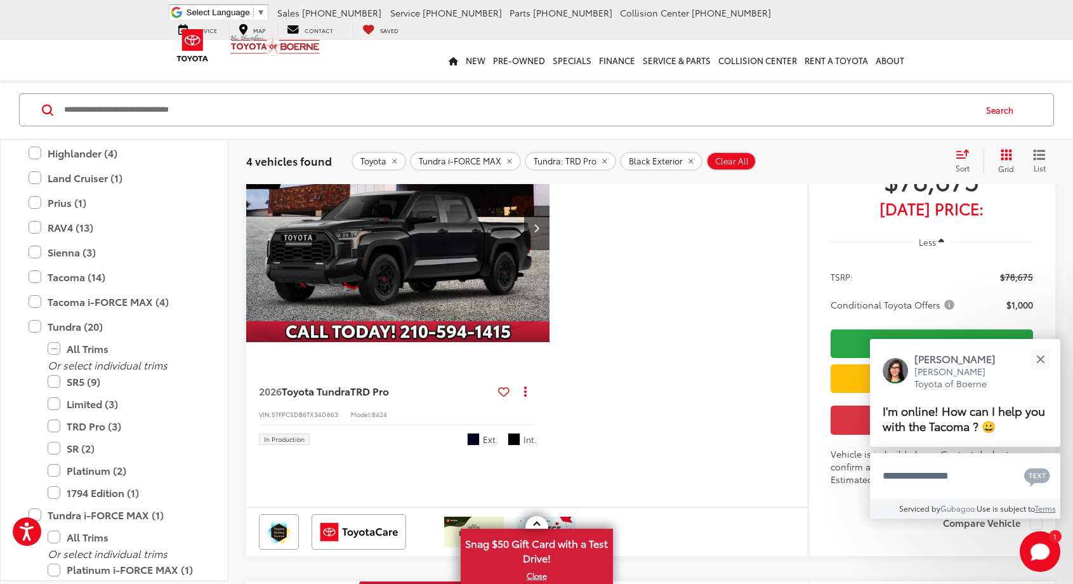
scroll to position [553, 0]
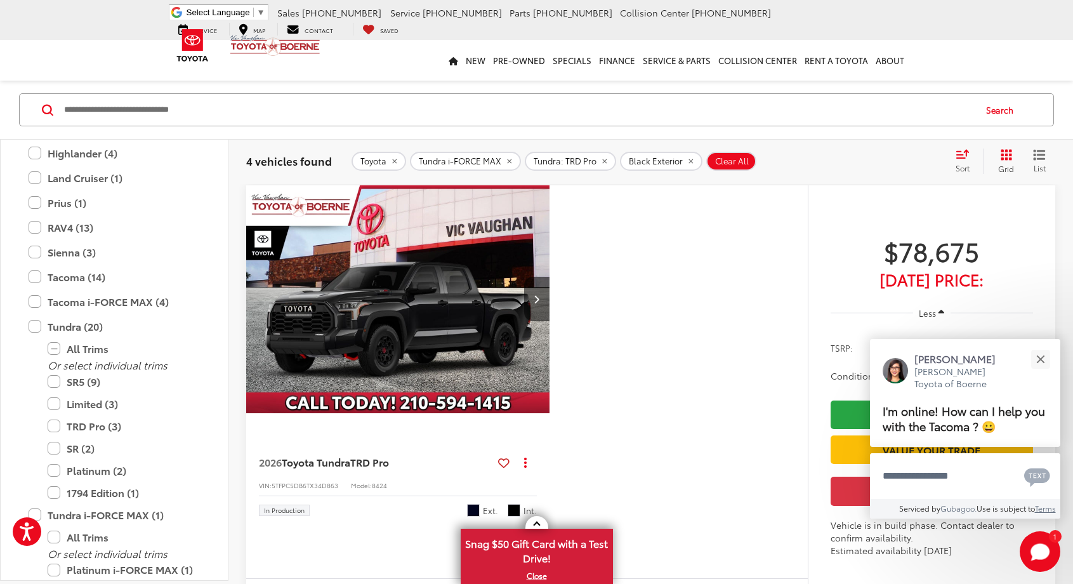
click at [381, 341] on img "2026 Toyota Tundra TRD Pro 0" at bounding box center [397, 299] width 305 height 229
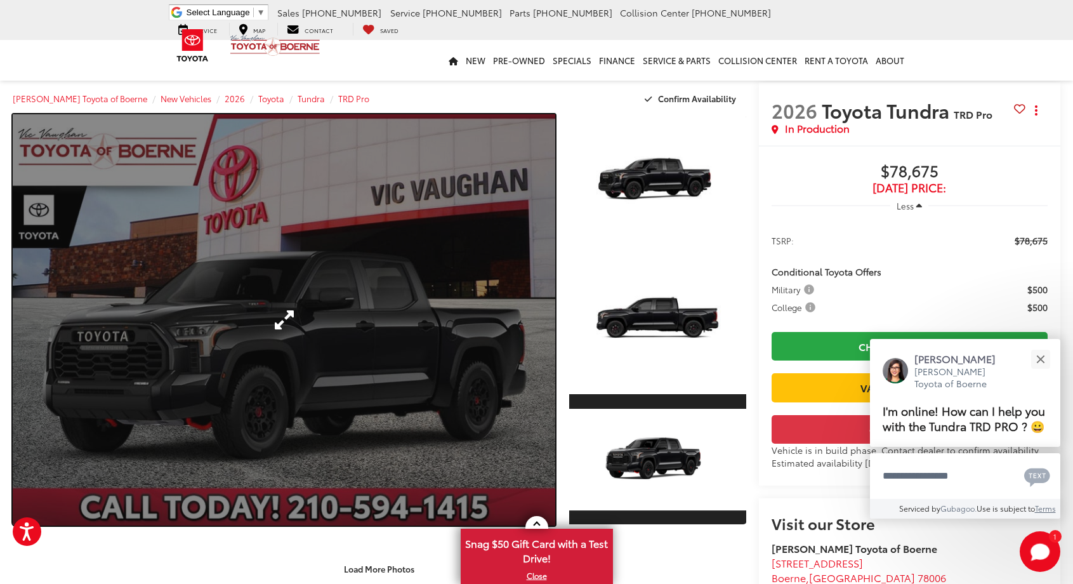
click at [472, 342] on link "Expand Photo 0" at bounding box center [284, 319] width 542 height 411
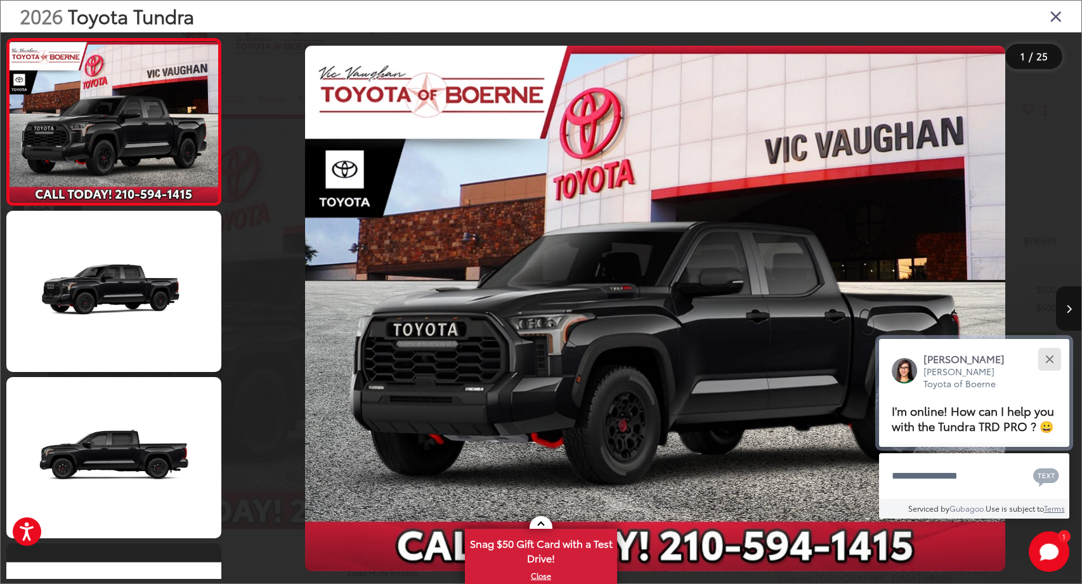
click at [1045, 355] on div "Close" at bounding box center [1049, 359] width 8 height 8
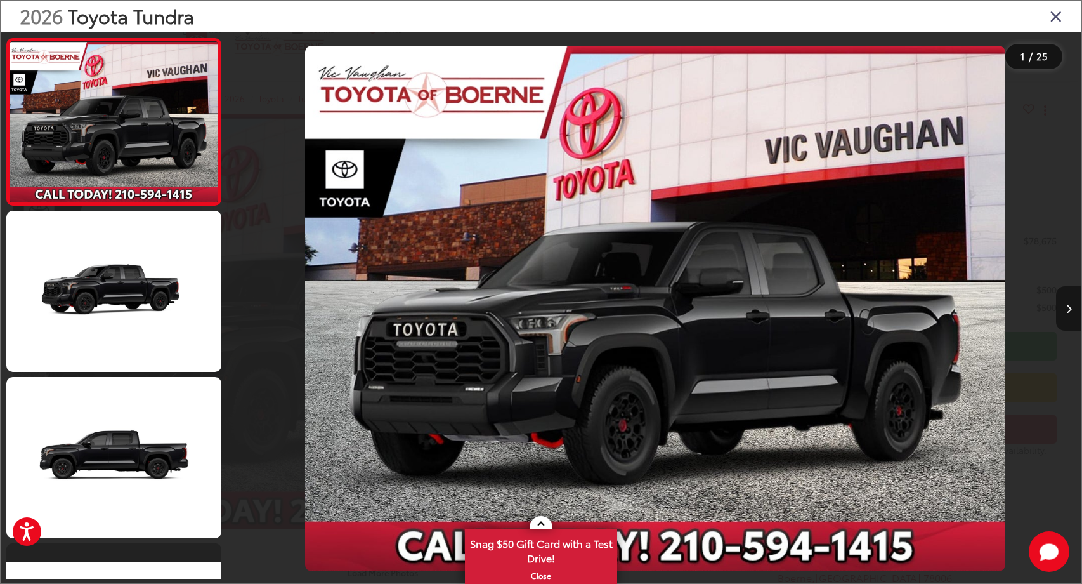
click at [1068, 314] on button "Next image" at bounding box center [1068, 308] width 25 height 44
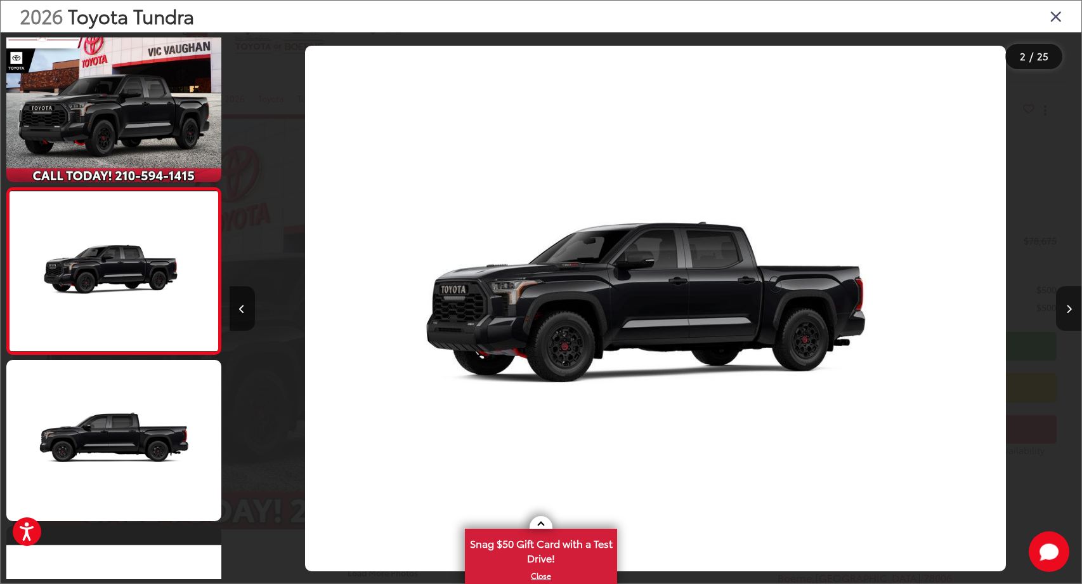
click at [1068, 314] on button "Next image" at bounding box center [1068, 308] width 25 height 44
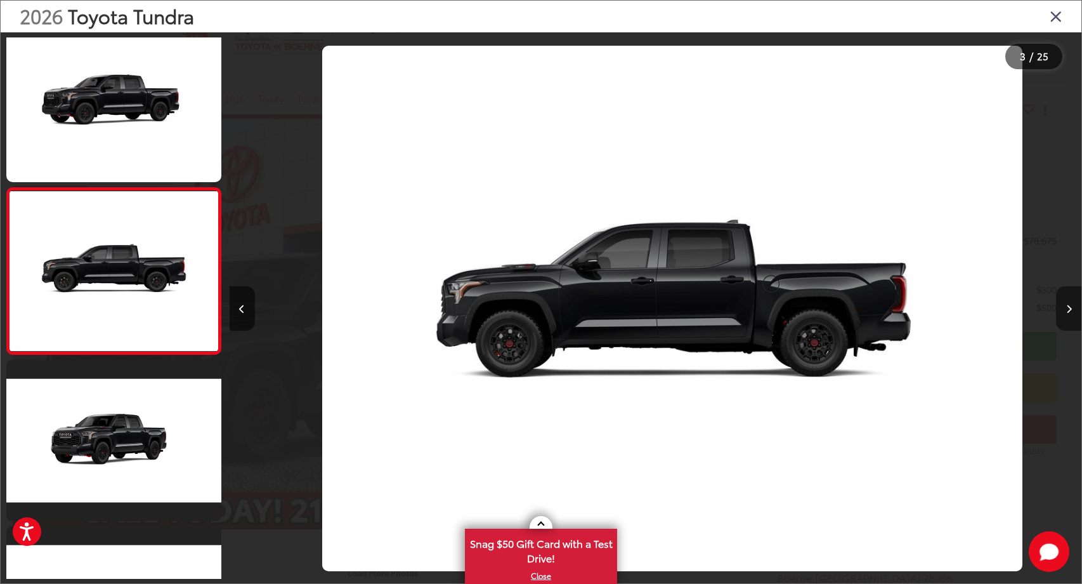
scroll to position [0, 1704]
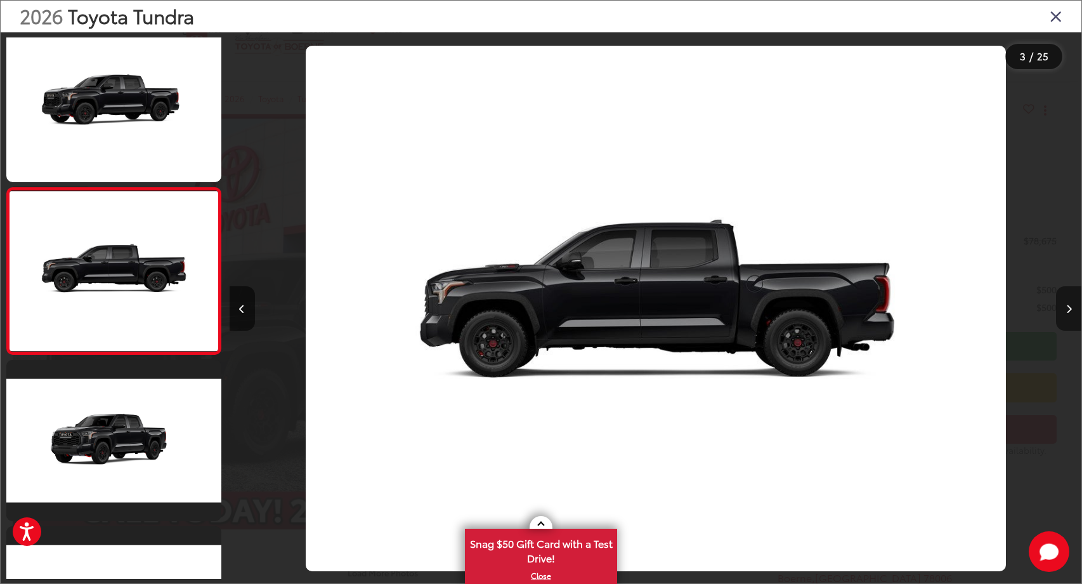
click at [1068, 314] on button "Next image" at bounding box center [1068, 308] width 25 height 44
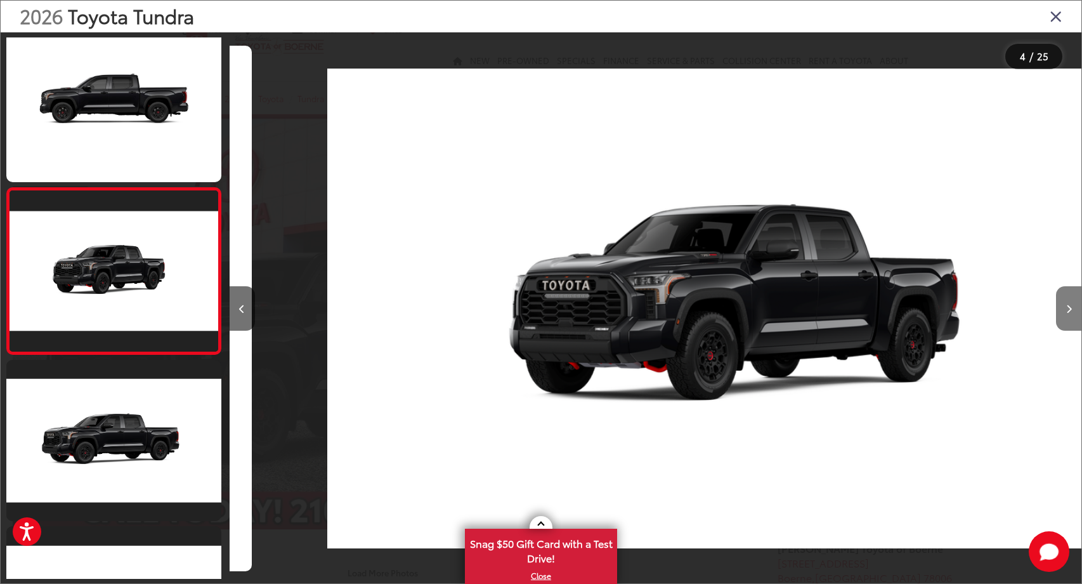
scroll to position [0, 2556]
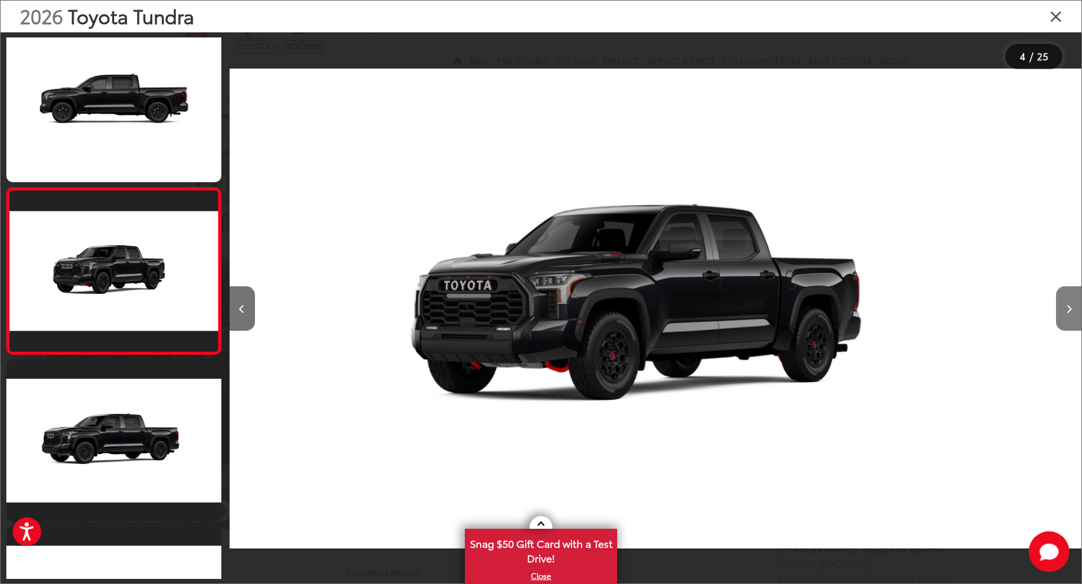
click at [1068, 314] on button "Next image" at bounding box center [1068, 308] width 25 height 44
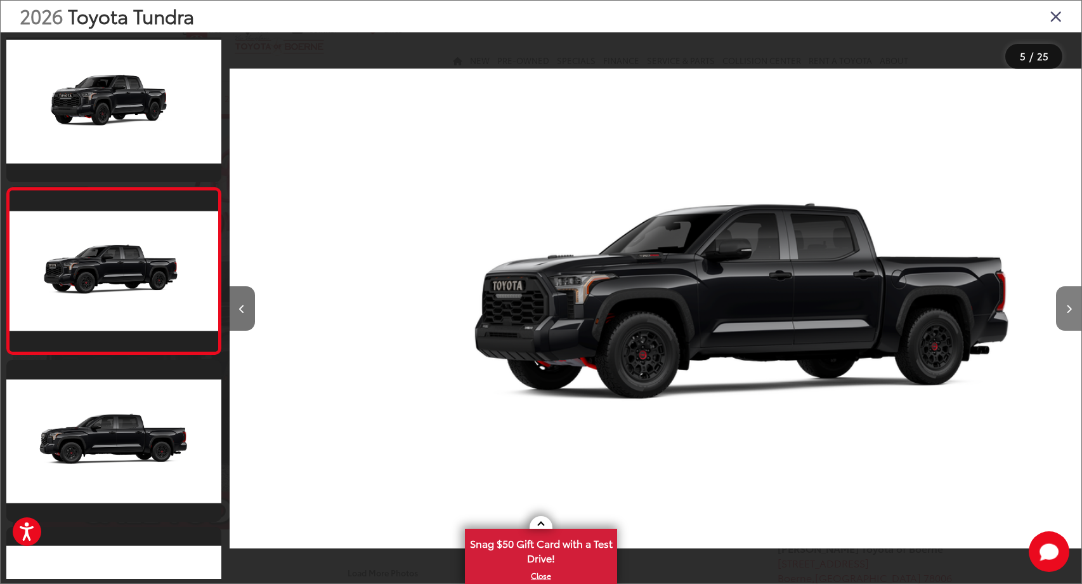
scroll to position [0, 3408]
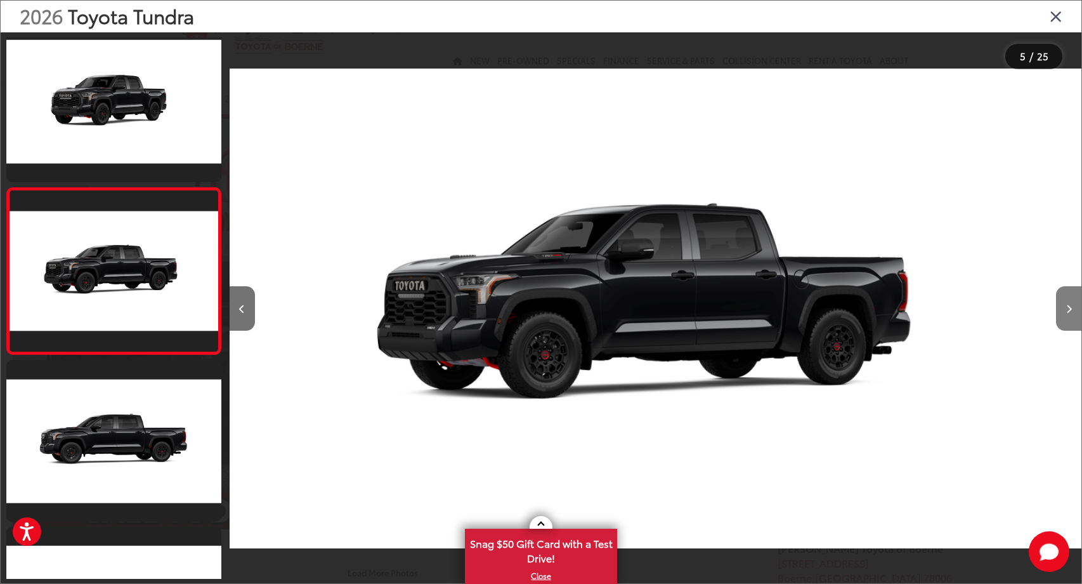
click at [1068, 314] on button "Next image" at bounding box center [1068, 308] width 25 height 44
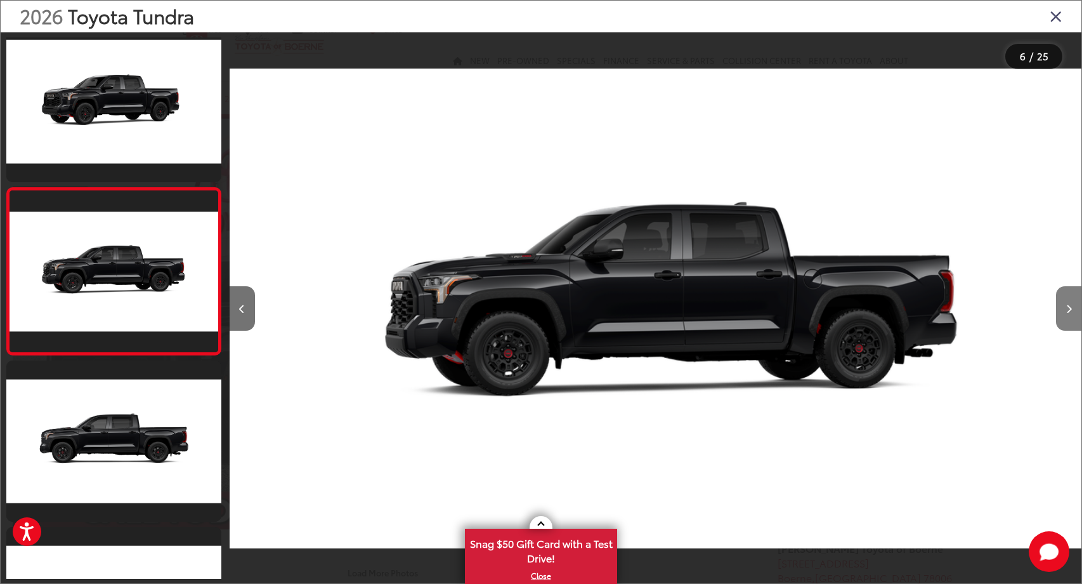
scroll to position [0, 4260]
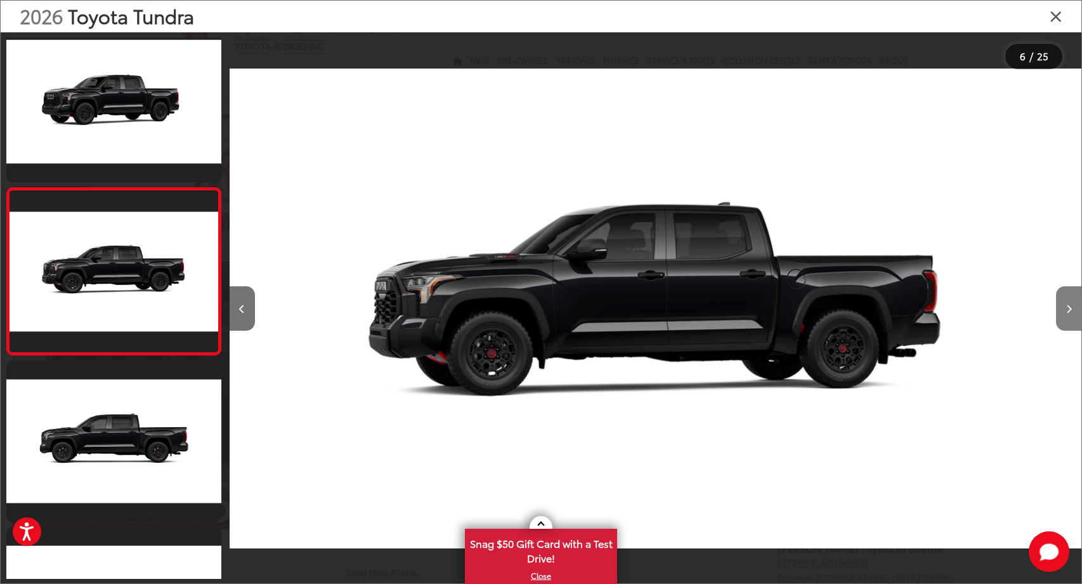
click at [1068, 314] on button "Next image" at bounding box center [1068, 308] width 25 height 44
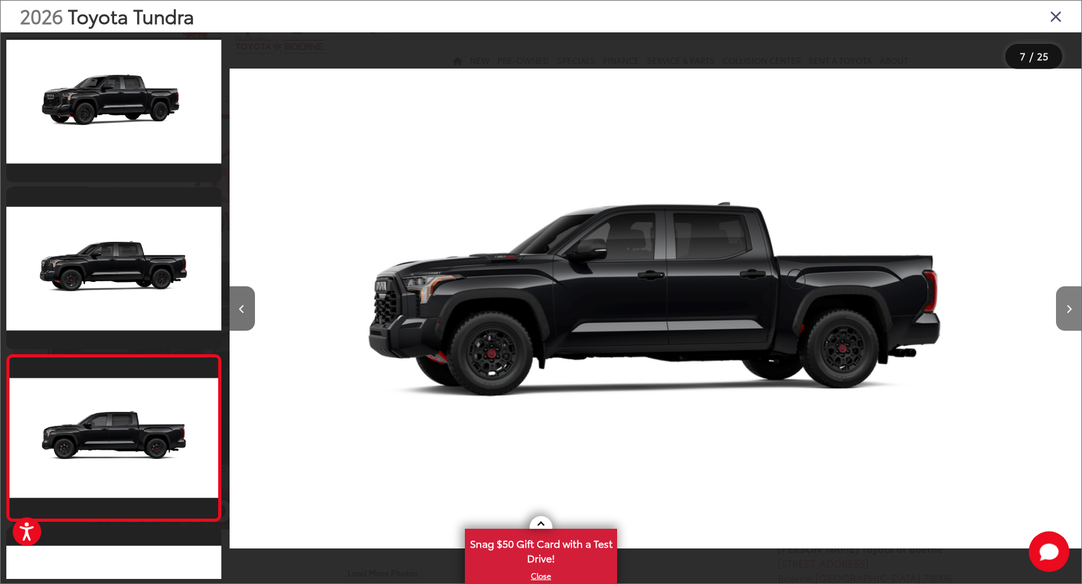
scroll to position [0, 0]
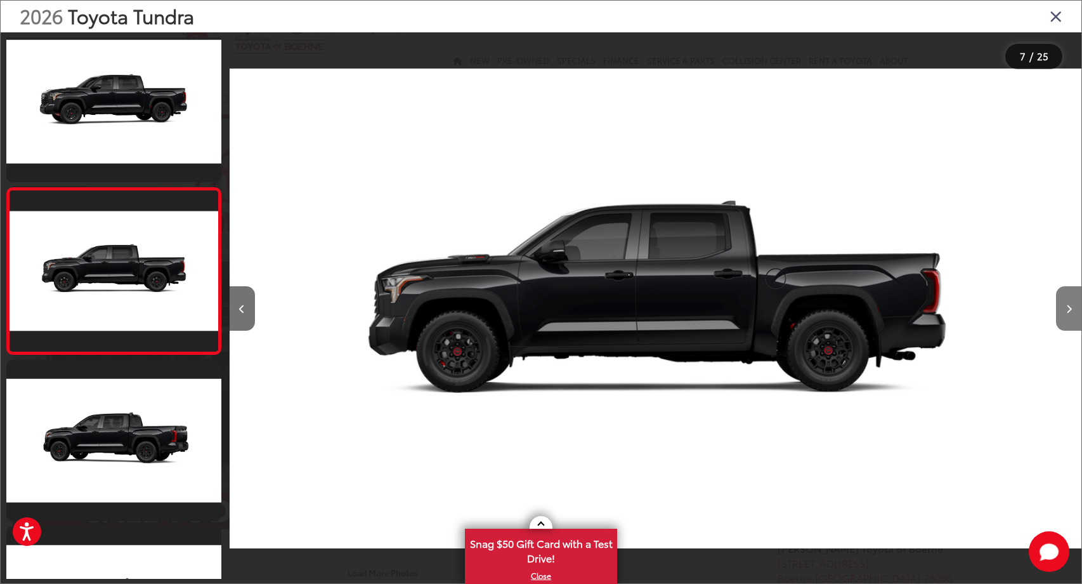
click at [1068, 314] on button "Next image" at bounding box center [1068, 308] width 25 height 44
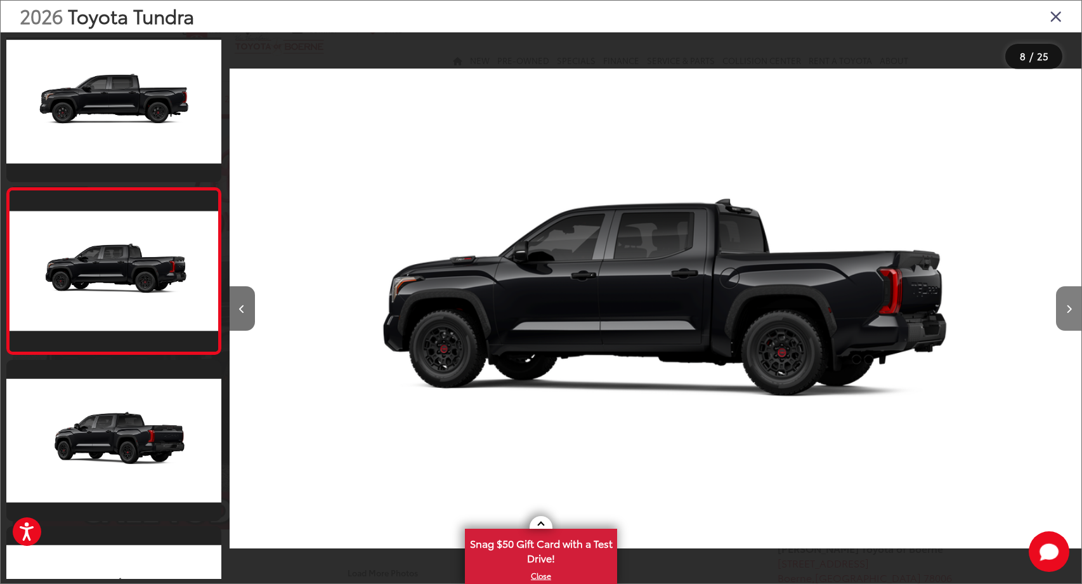
click at [1068, 314] on button "Next image" at bounding box center [1068, 308] width 25 height 44
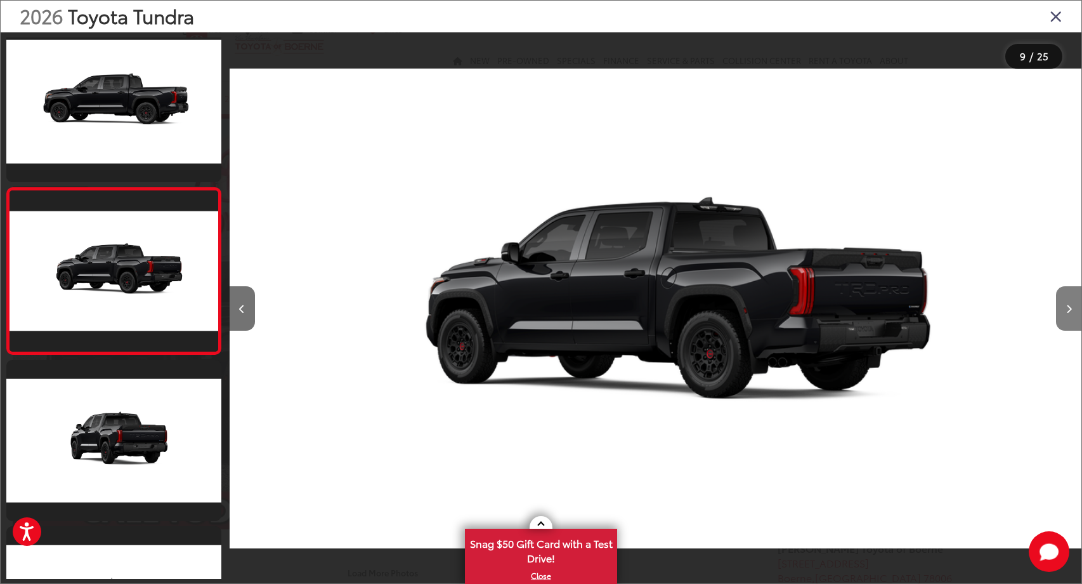
click at [1068, 314] on button "Next image" at bounding box center [1068, 308] width 25 height 44
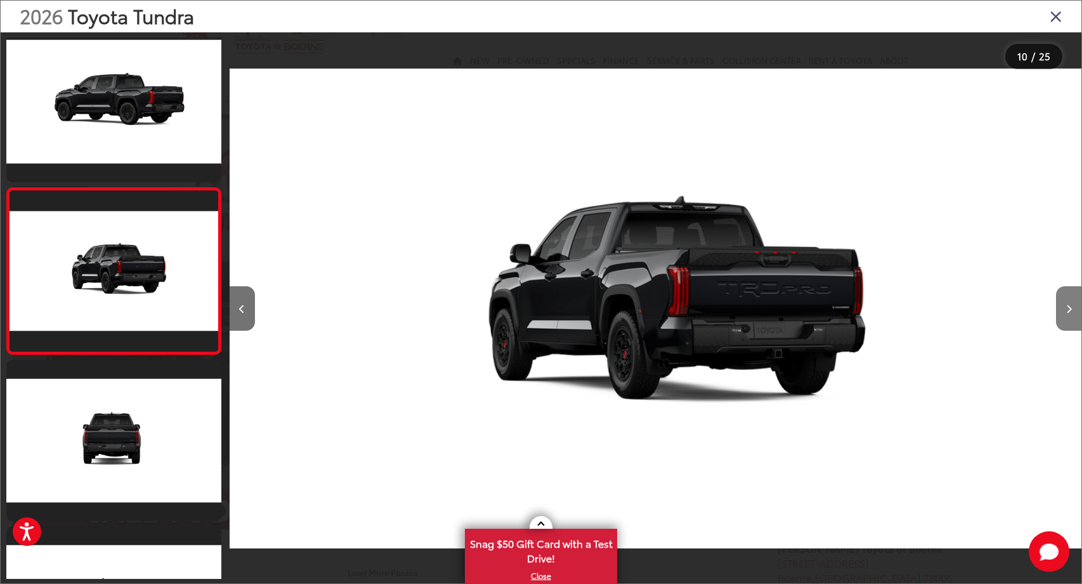
click at [1068, 314] on button "Next image" at bounding box center [1068, 308] width 25 height 44
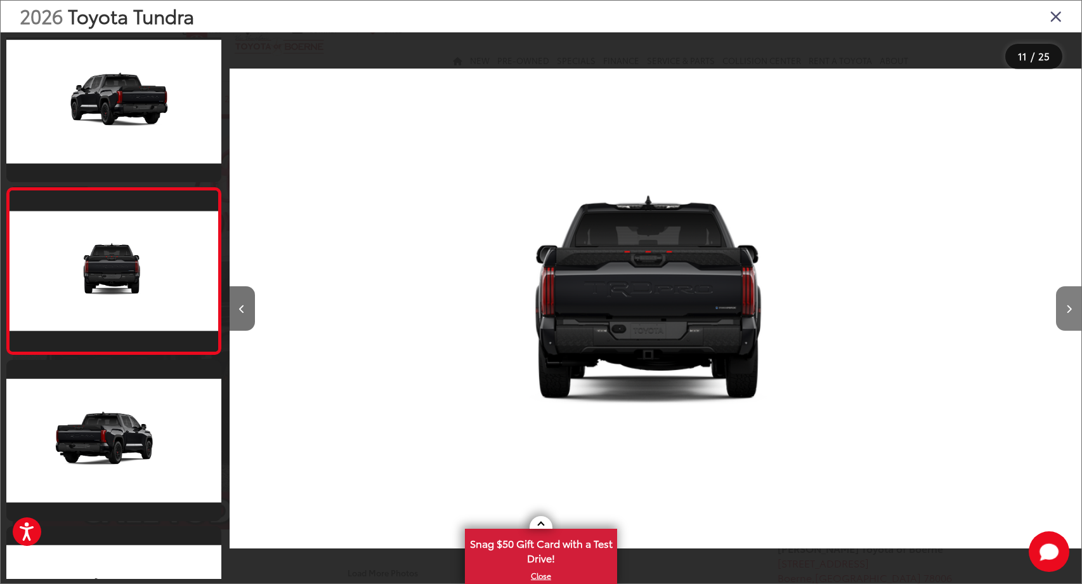
click at [1068, 314] on button "Next image" at bounding box center [1068, 308] width 25 height 44
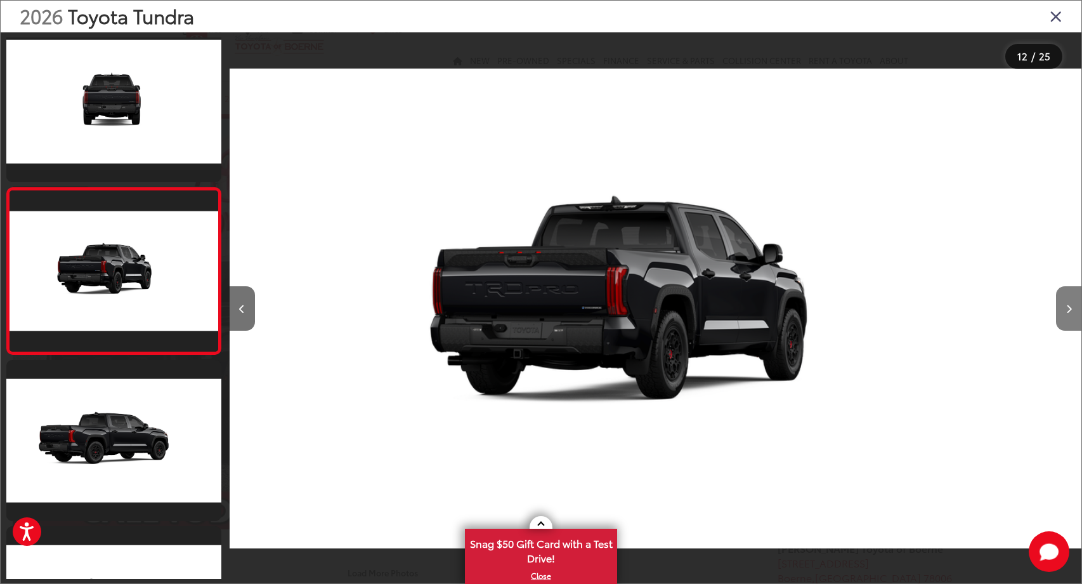
click at [1068, 314] on button "Next image" at bounding box center [1068, 308] width 25 height 44
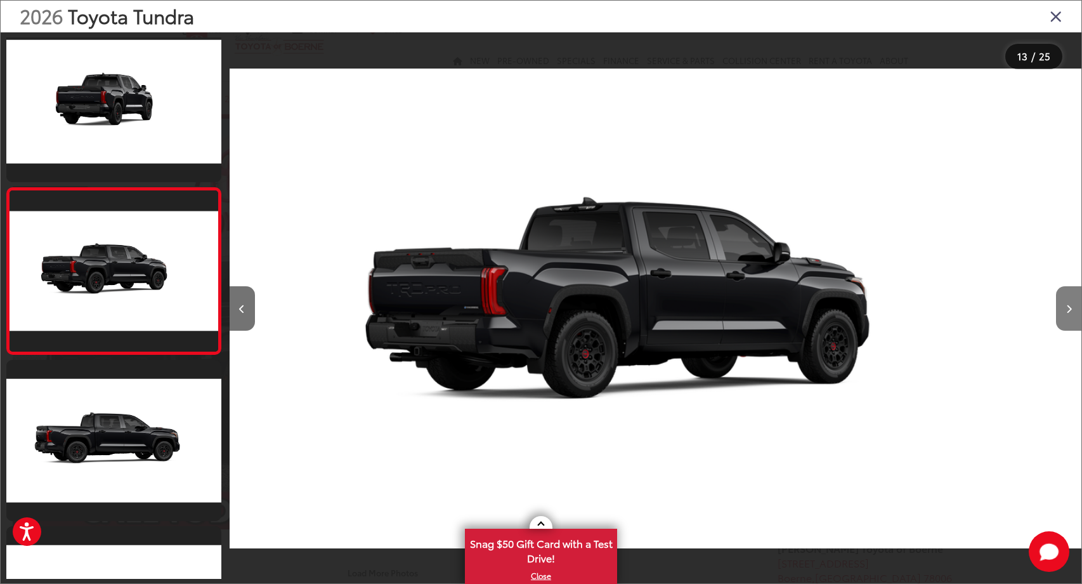
click at [1068, 314] on button "Next image" at bounding box center [1068, 308] width 25 height 44
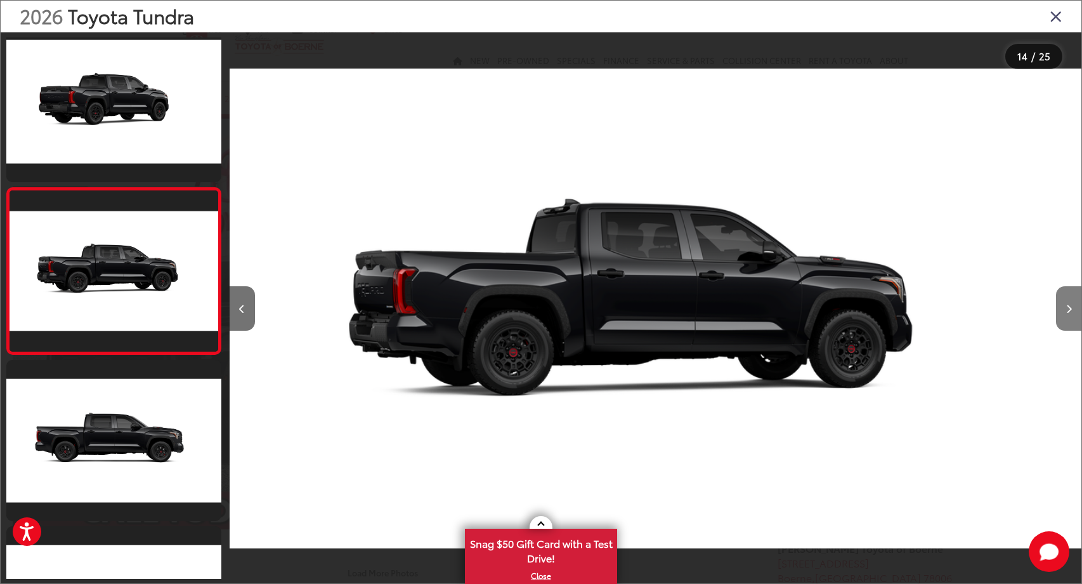
click at [1068, 314] on button "Next image" at bounding box center [1068, 308] width 25 height 44
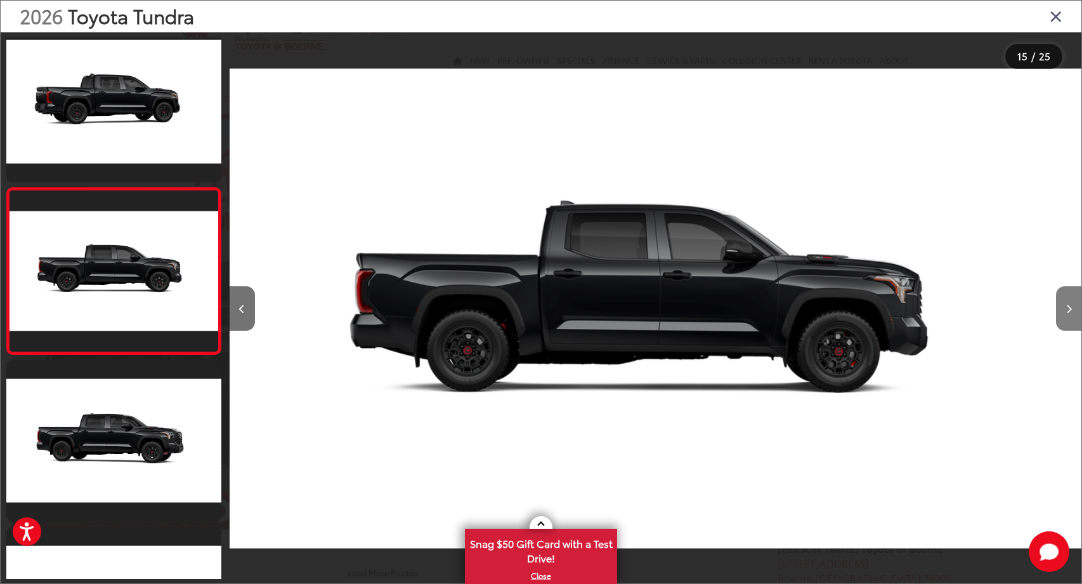
click at [1068, 314] on button "Next image" at bounding box center [1068, 308] width 25 height 44
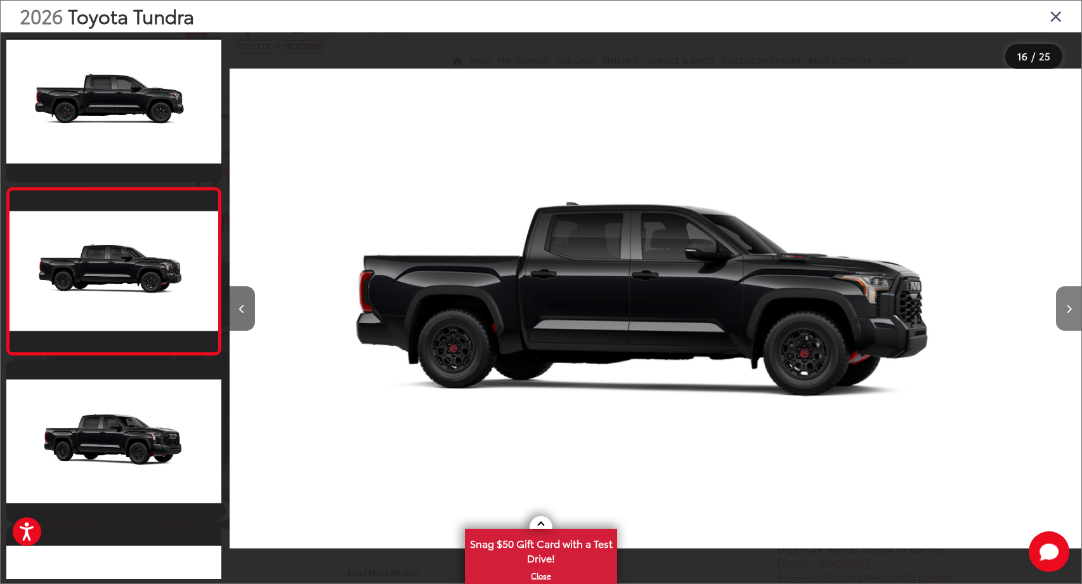
click at [1068, 314] on button "Next image" at bounding box center [1068, 308] width 25 height 44
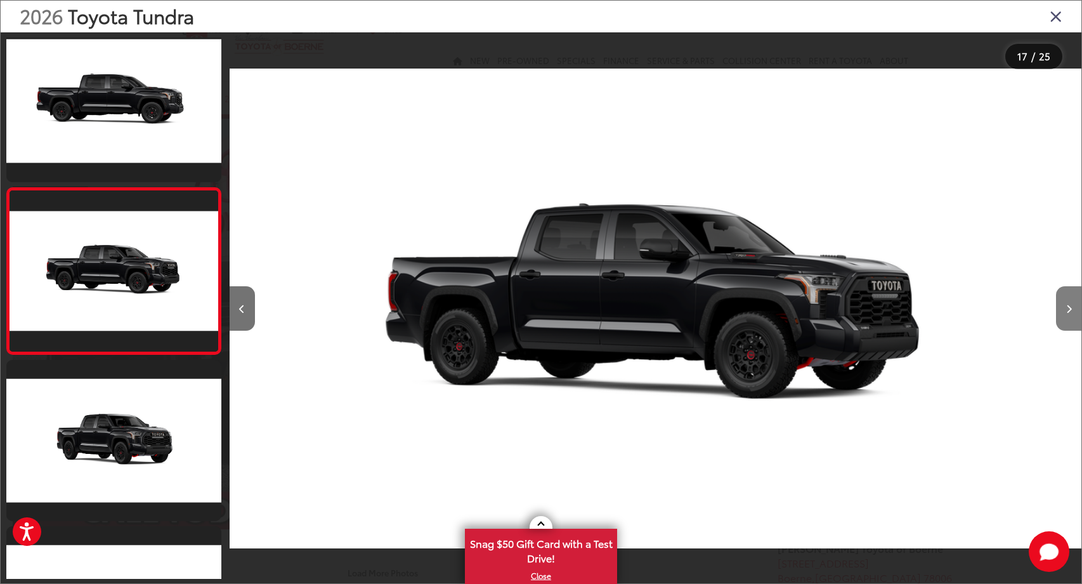
click at [1068, 314] on button "Next image" at bounding box center [1068, 308] width 25 height 44
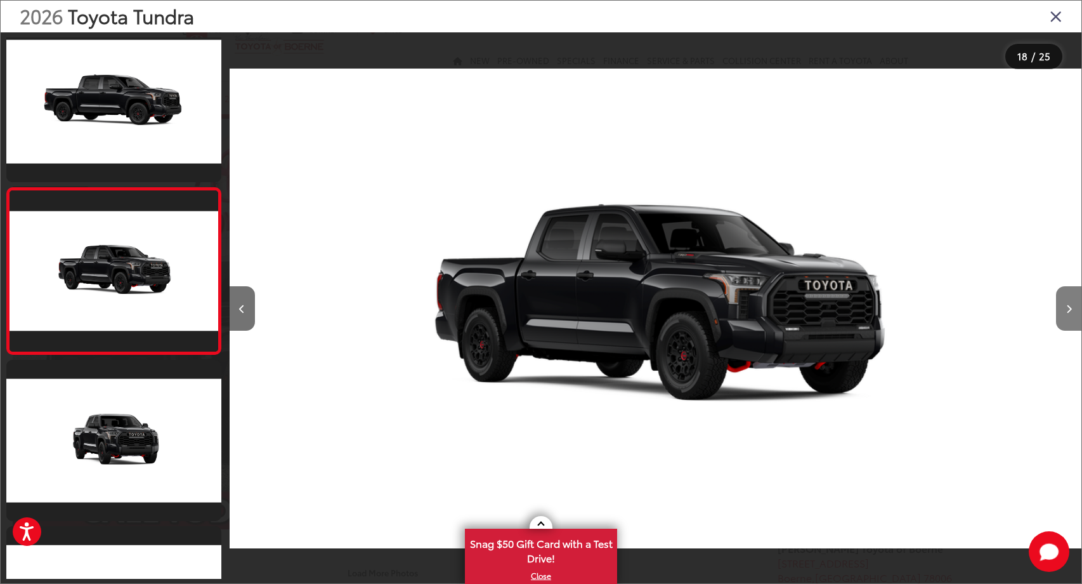
click at [1068, 314] on button "Next image" at bounding box center [1068, 308] width 25 height 44
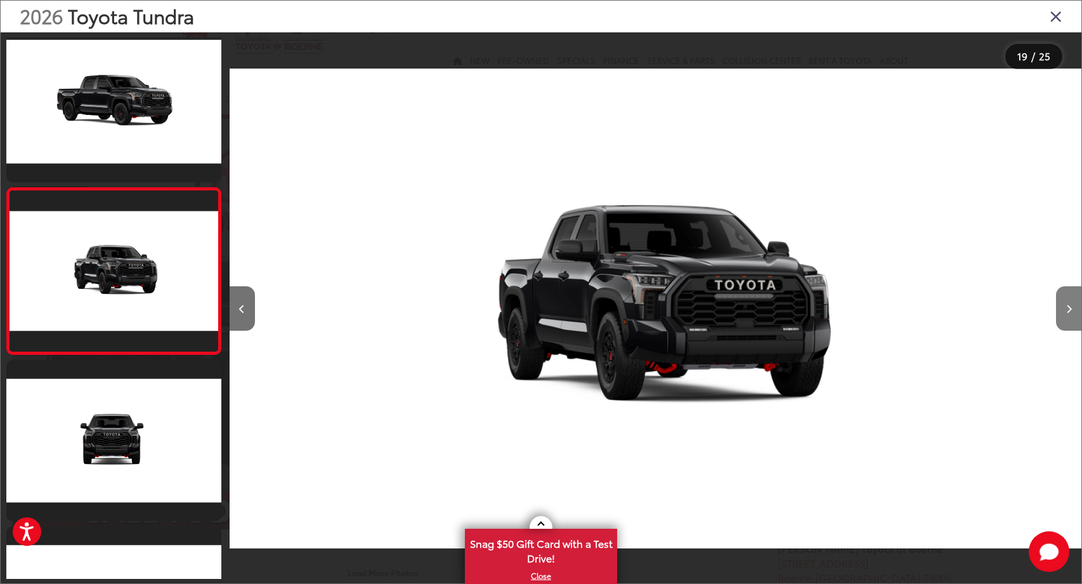
click at [1068, 314] on button "Next image" at bounding box center [1068, 308] width 25 height 44
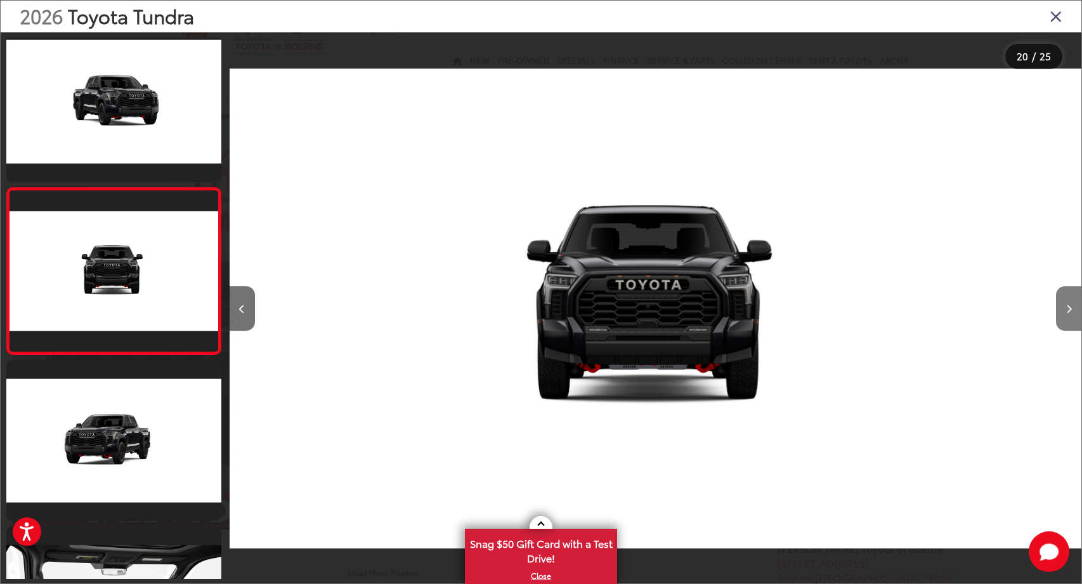
click at [1068, 314] on button "Next image" at bounding box center [1068, 308] width 25 height 44
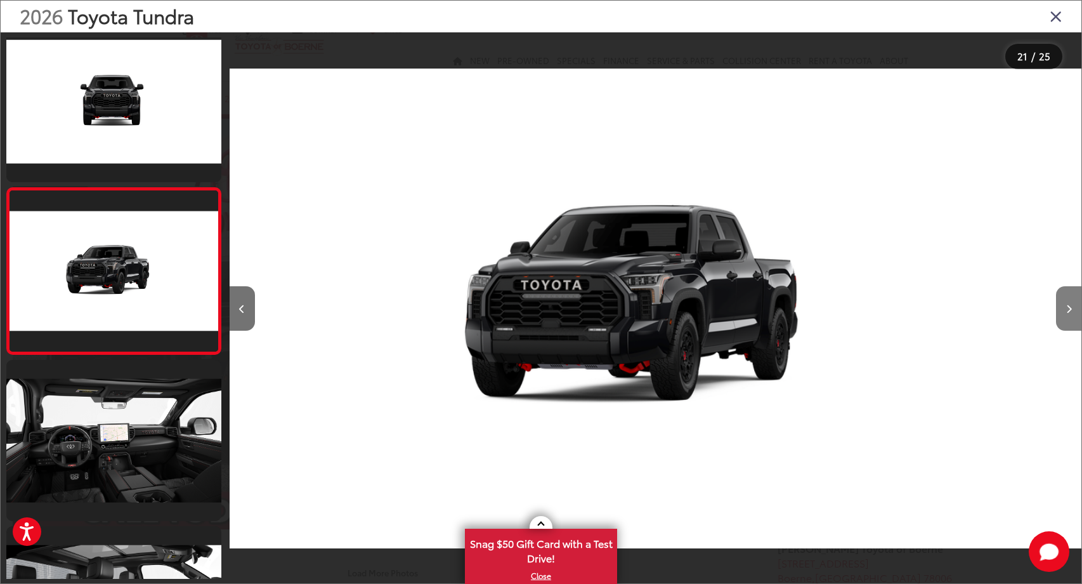
click at [1068, 314] on button "Next image" at bounding box center [1068, 308] width 25 height 44
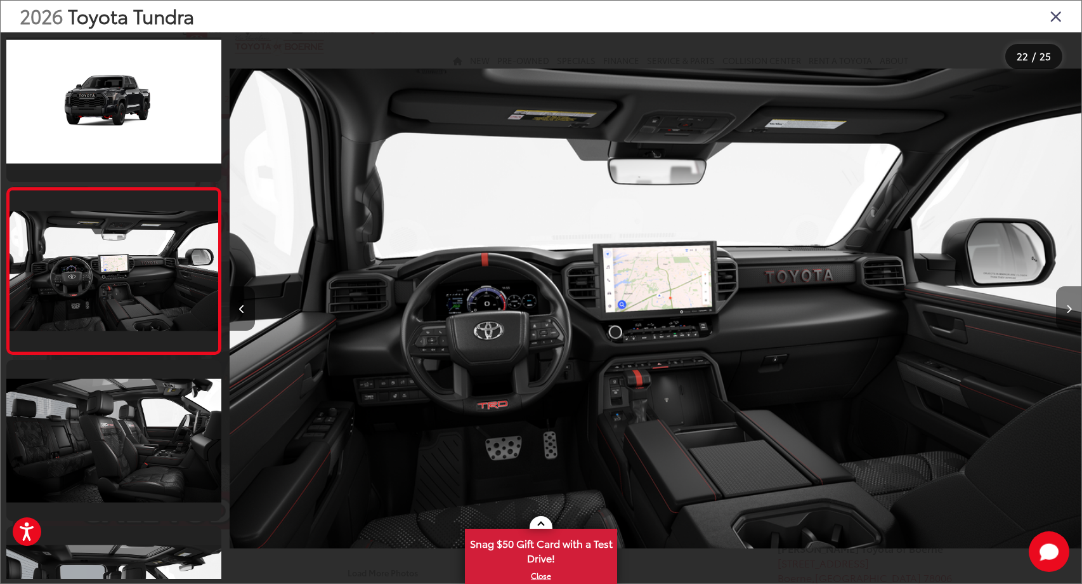
click at [1068, 314] on button "Next image" at bounding box center [1068, 308] width 25 height 44
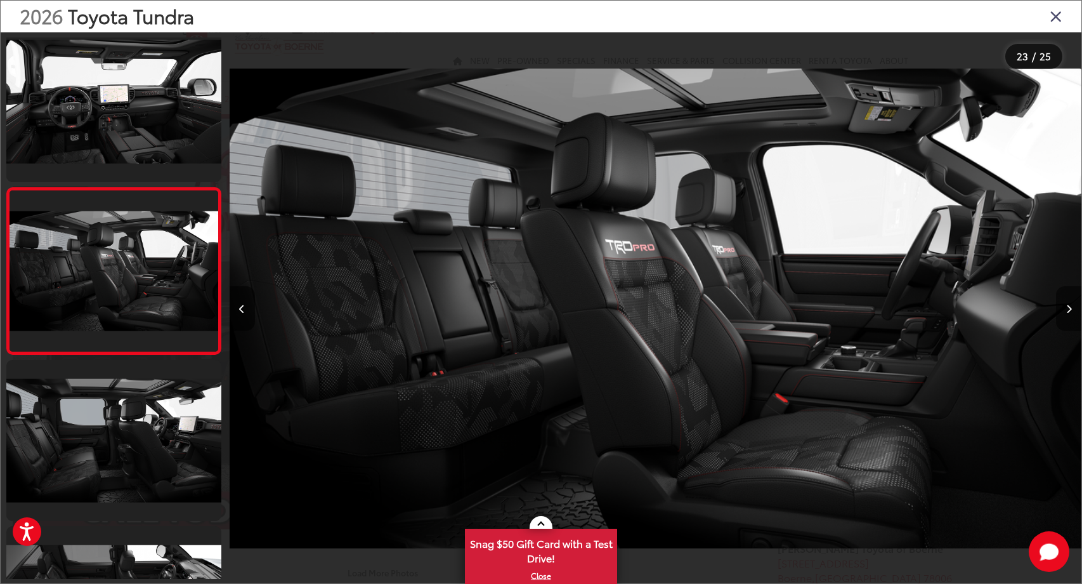
click at [1068, 314] on button "Next image" at bounding box center [1068, 308] width 25 height 44
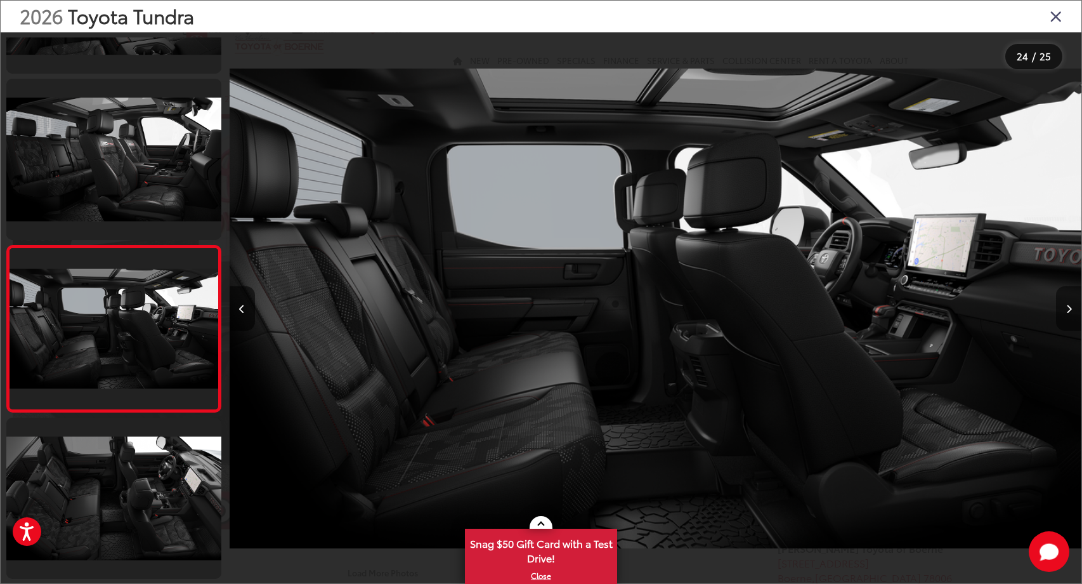
click at [1068, 314] on button "Next image" at bounding box center [1068, 308] width 25 height 44
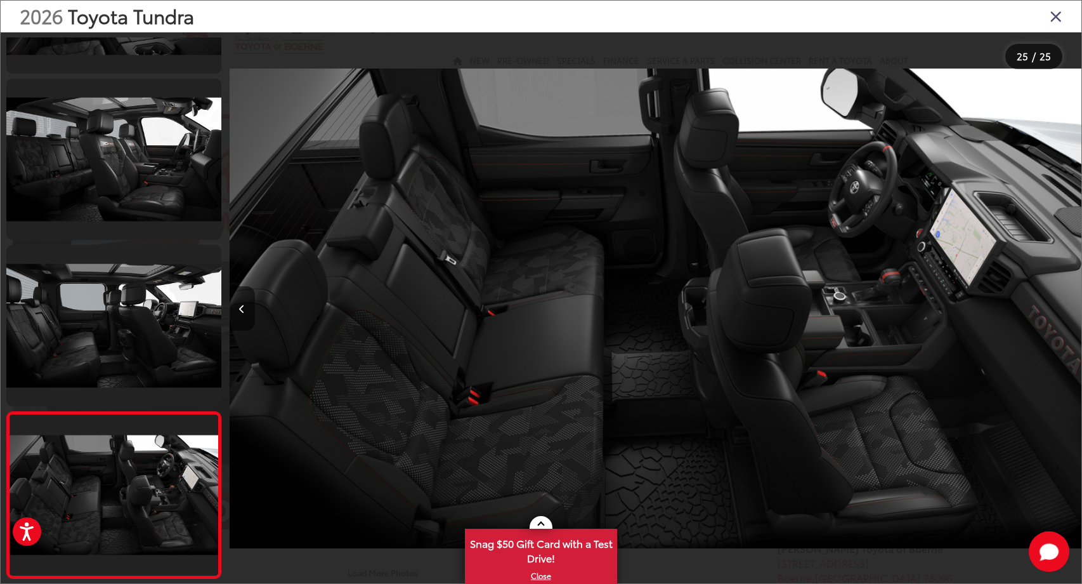
click at [1059, 13] on icon "Close gallery" at bounding box center [1056, 16] width 13 height 16
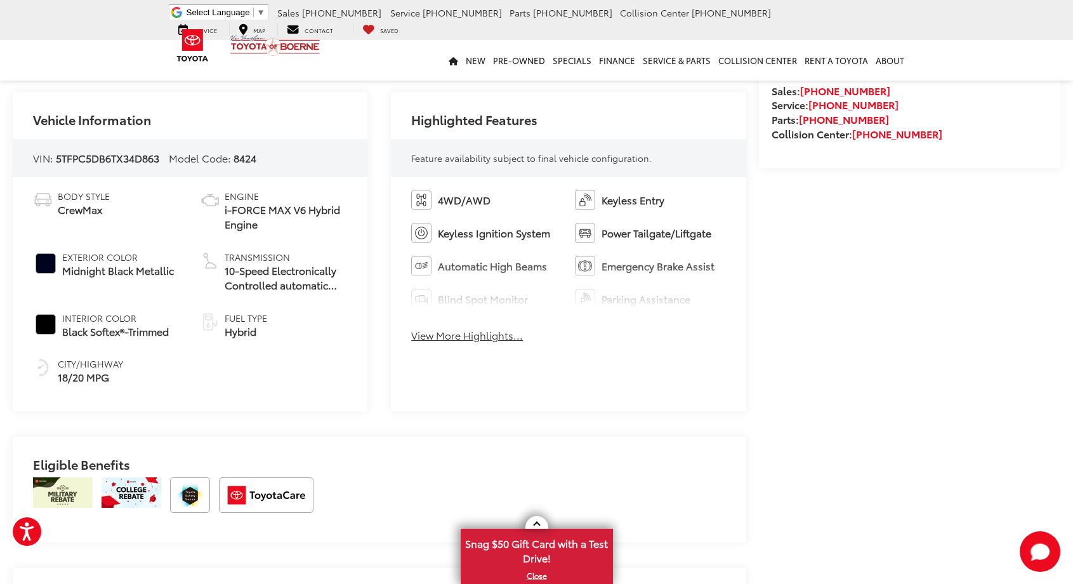
click at [498, 341] on button "View More Highlights..." at bounding box center [467, 335] width 112 height 15
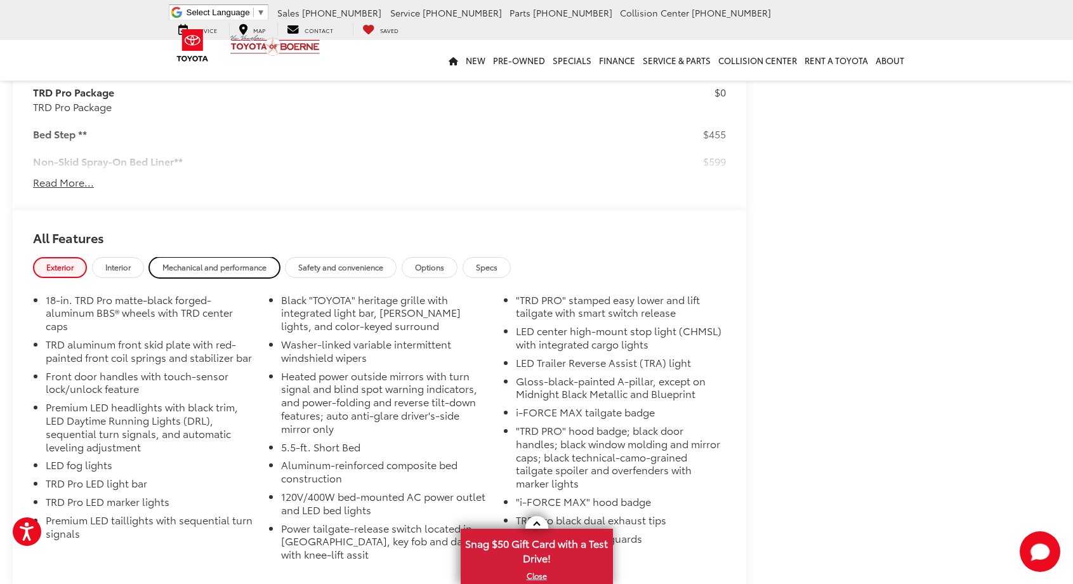
click at [225, 271] on span "Mechanical and performance" at bounding box center [214, 266] width 104 height 11
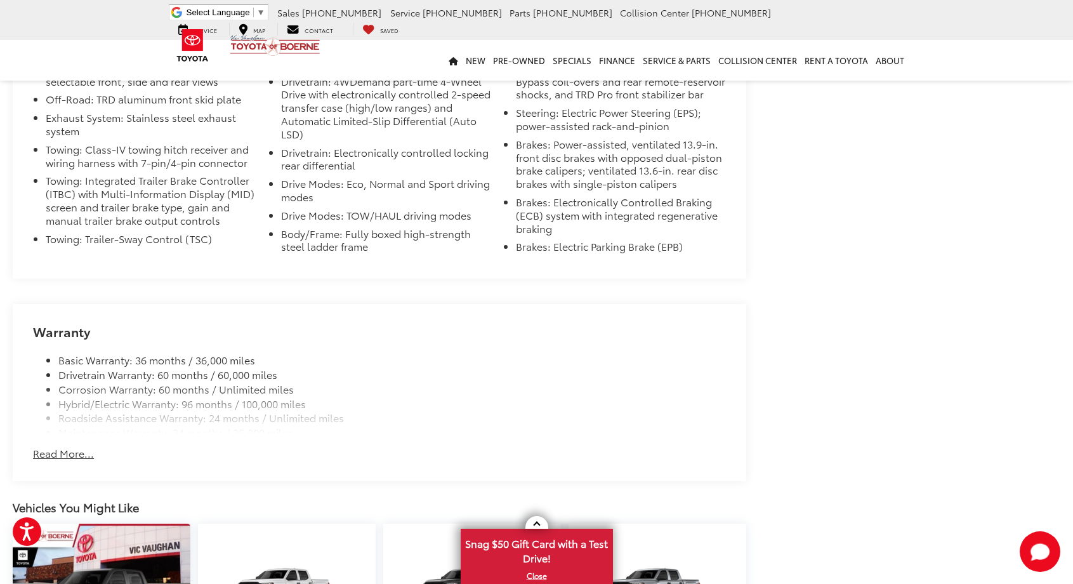
scroll to position [1586, 0]
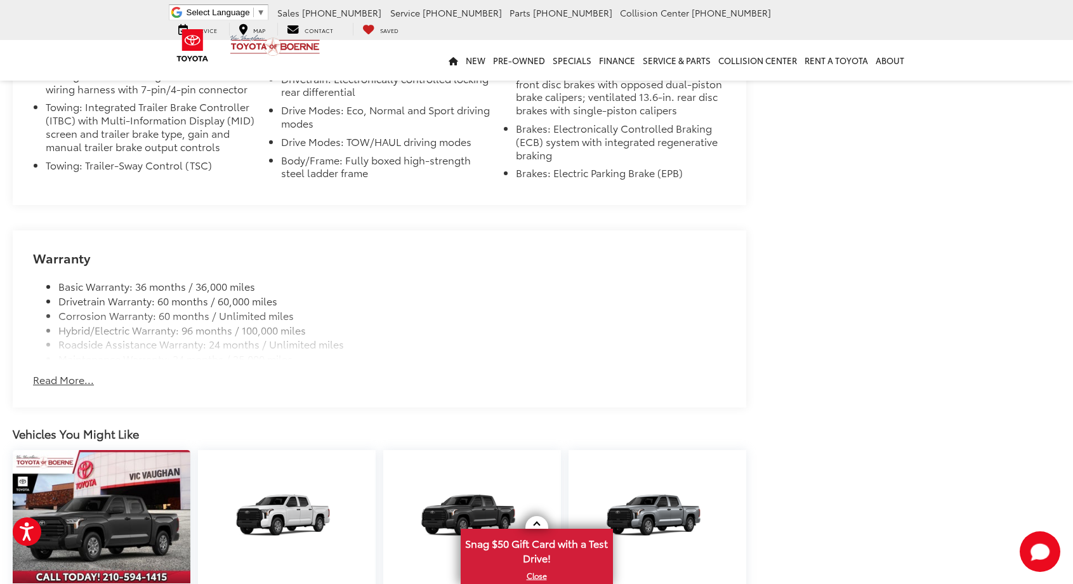
click at [59, 387] on button "Read More..." at bounding box center [63, 379] width 61 height 15
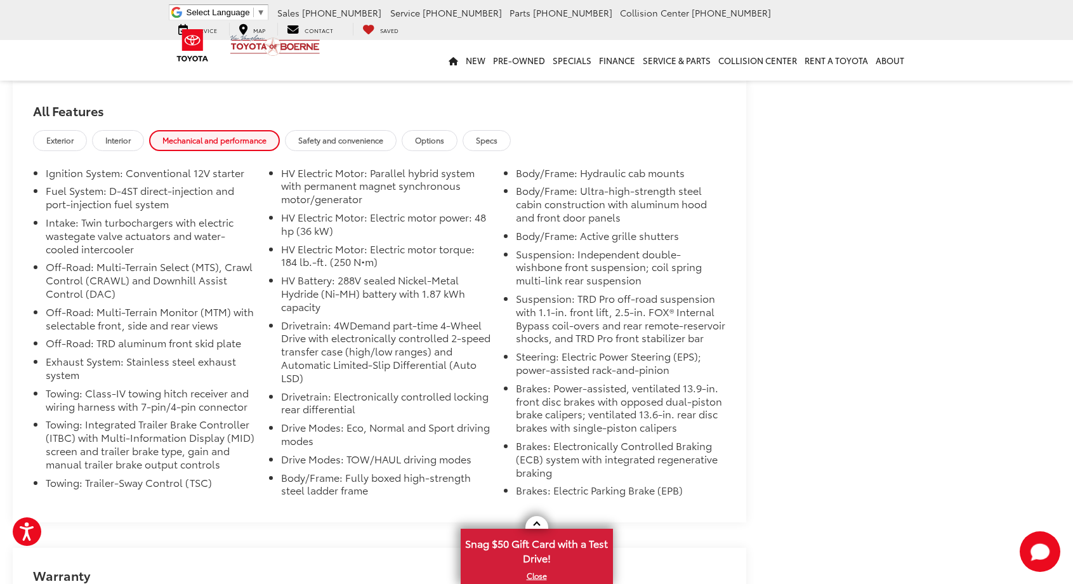
scroll to position [1205, 0]
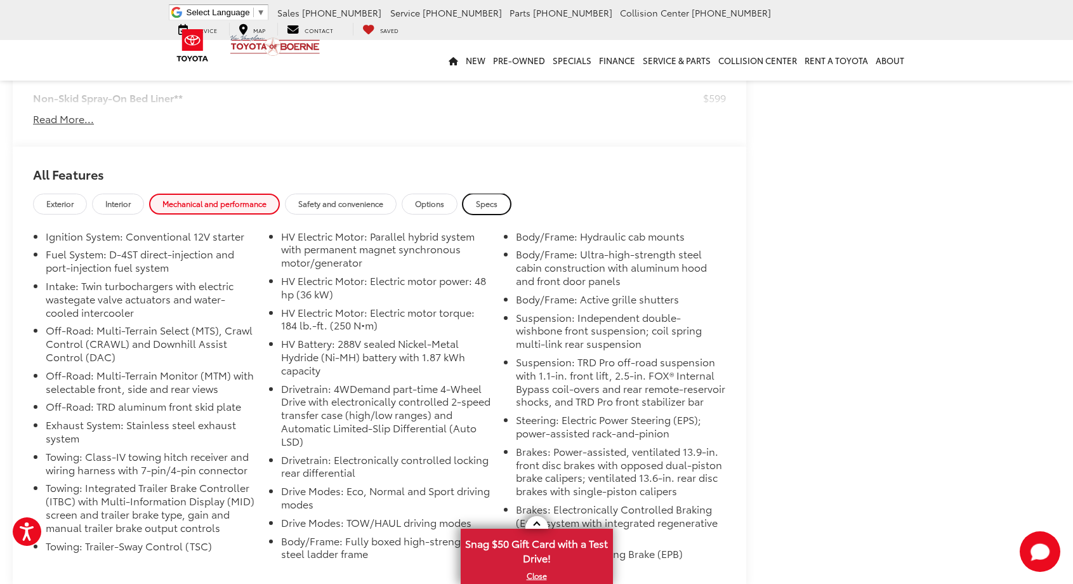
click at [490, 206] on span "Specs" at bounding box center [487, 203] width 22 height 11
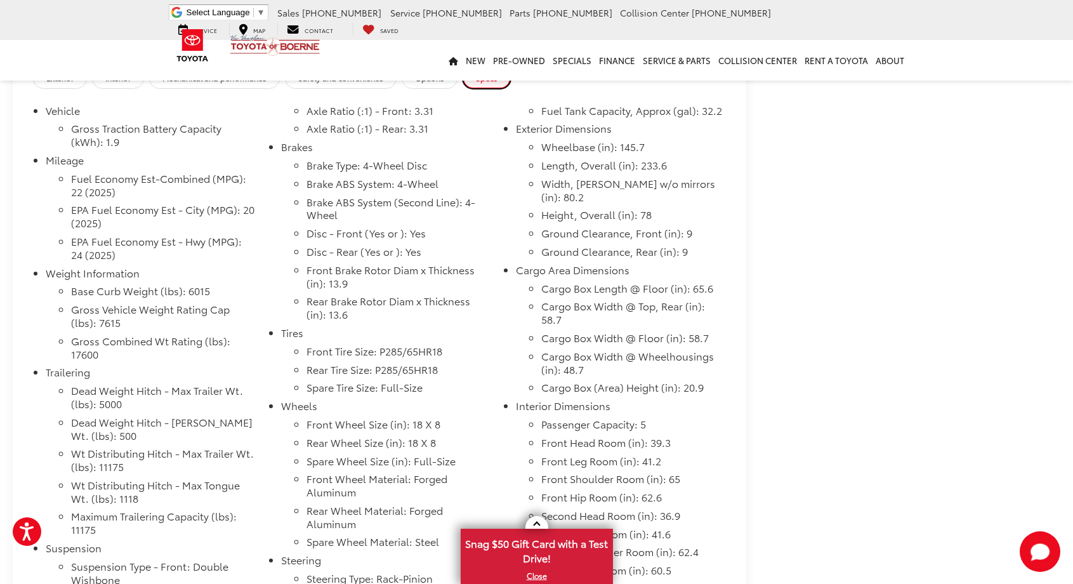
scroll to position [1269, 0]
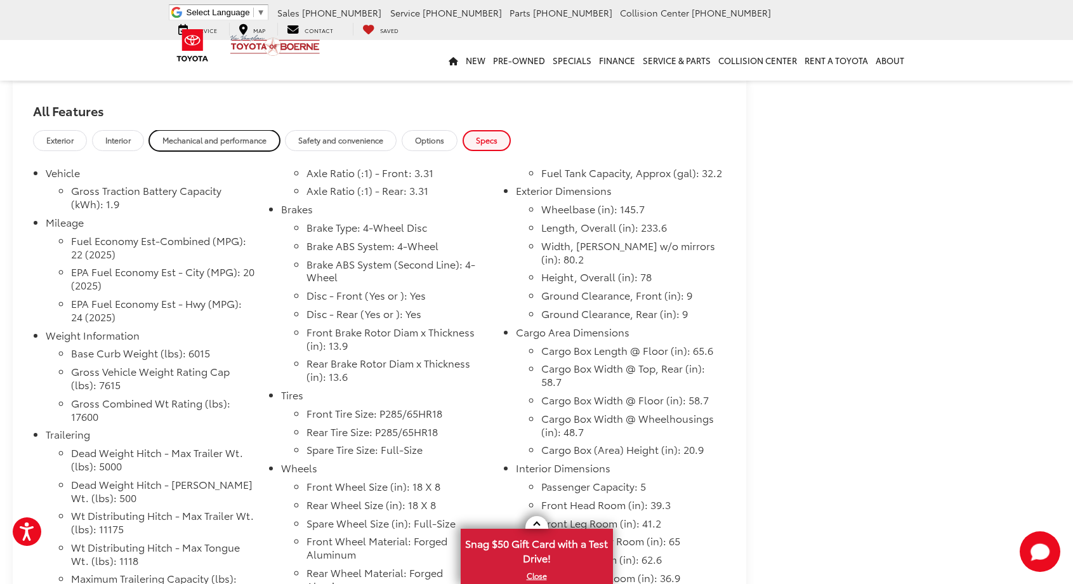
click at [240, 142] on span "Mechanical and performance" at bounding box center [214, 139] width 104 height 11
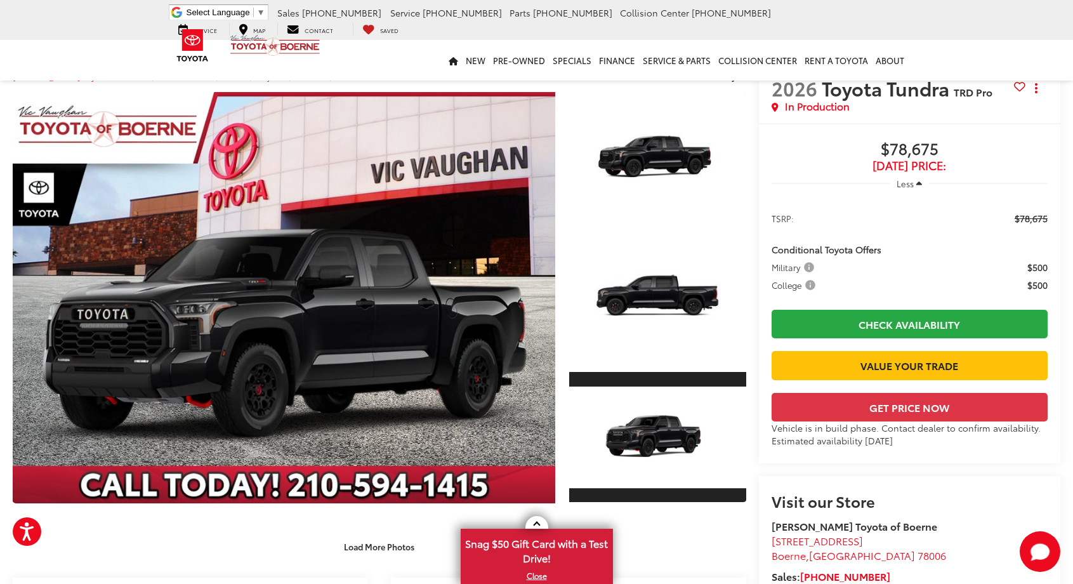
scroll to position [0, 0]
